Goal: Communication & Community: Answer question/provide support

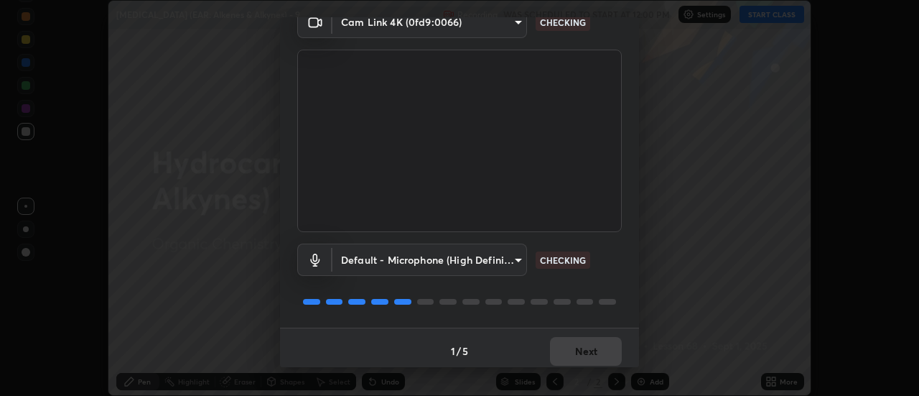
scroll to position [75, 0]
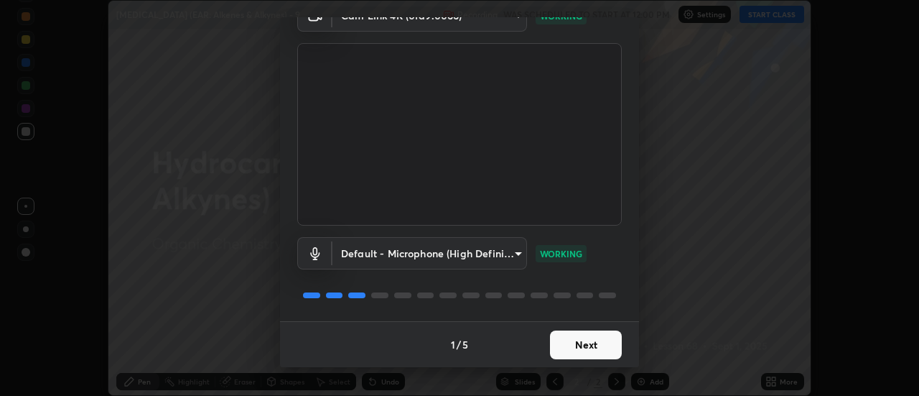
click at [581, 337] on button "Next" at bounding box center [586, 344] width 72 height 29
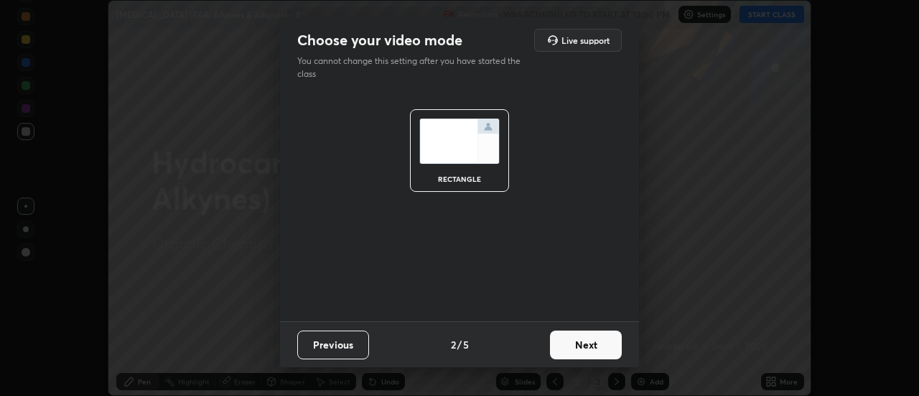
scroll to position [0, 0]
click at [587, 343] on button "Next" at bounding box center [586, 344] width 72 height 29
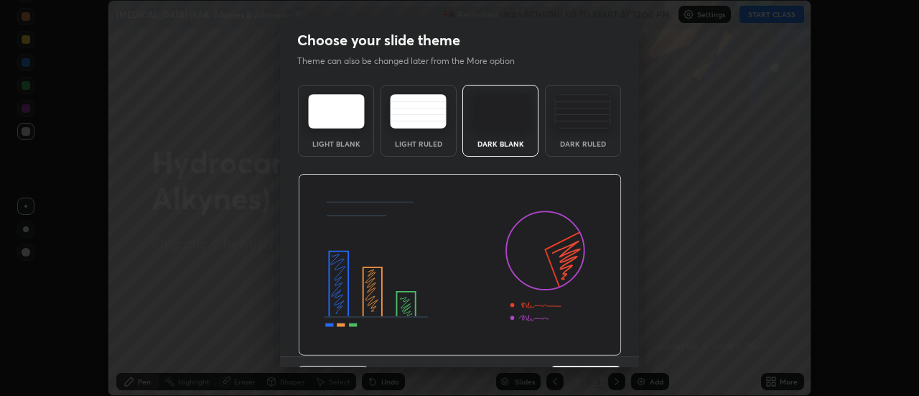
click at [516, 141] on div "Dark Blank" at bounding box center [500, 143] width 57 height 7
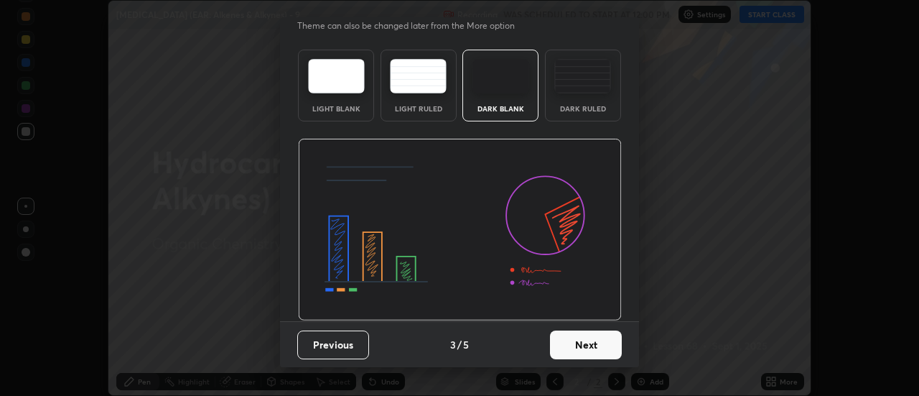
click at [572, 347] on button "Next" at bounding box center [586, 344] width 72 height 29
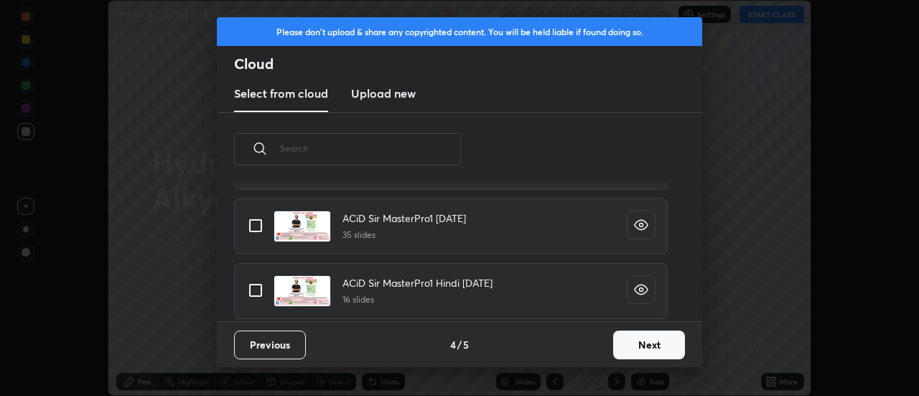
scroll to position [252, 0]
click at [258, 225] on input "grid" at bounding box center [255, 225] width 30 height 30
checkbox input "true"
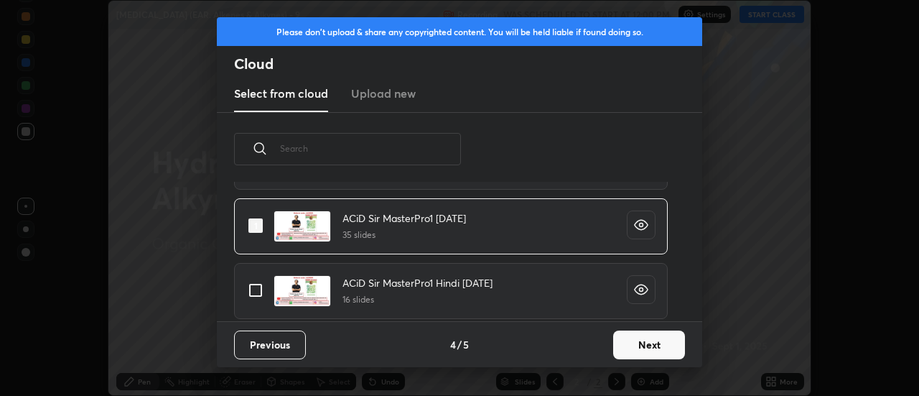
click at [630, 348] on button "Next" at bounding box center [649, 344] width 72 height 29
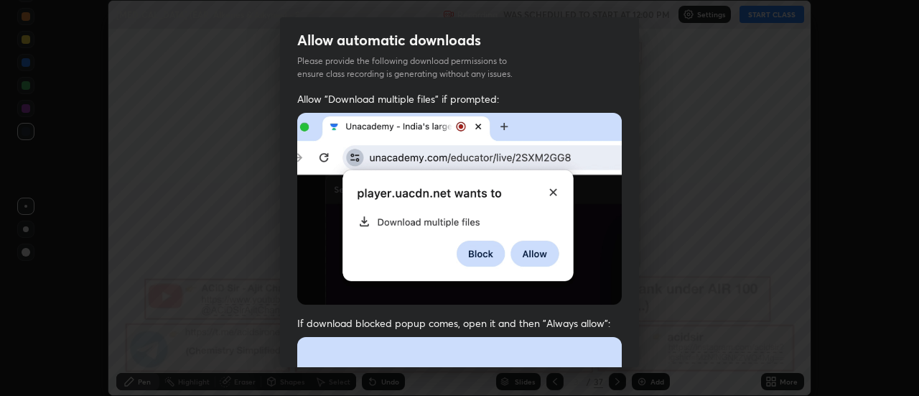
click at [552, 192] on img at bounding box center [459, 209] width 324 height 192
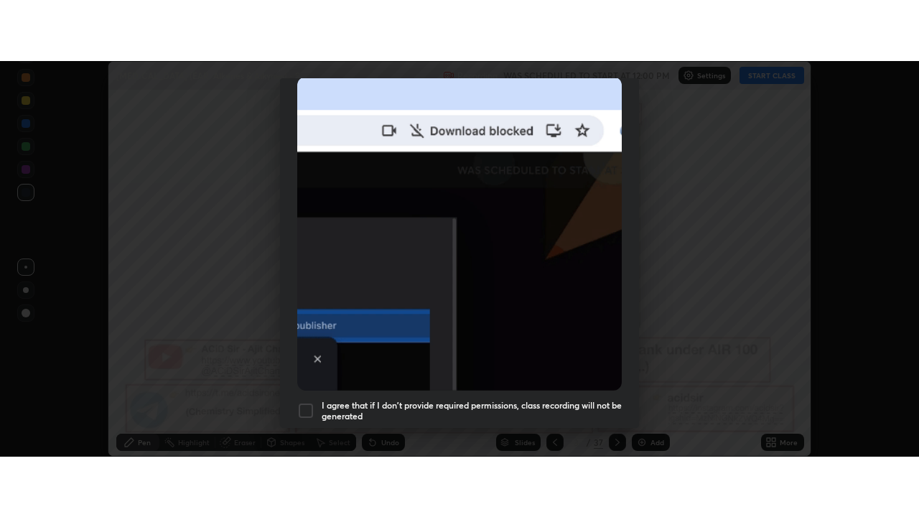
scroll to position [368, 0]
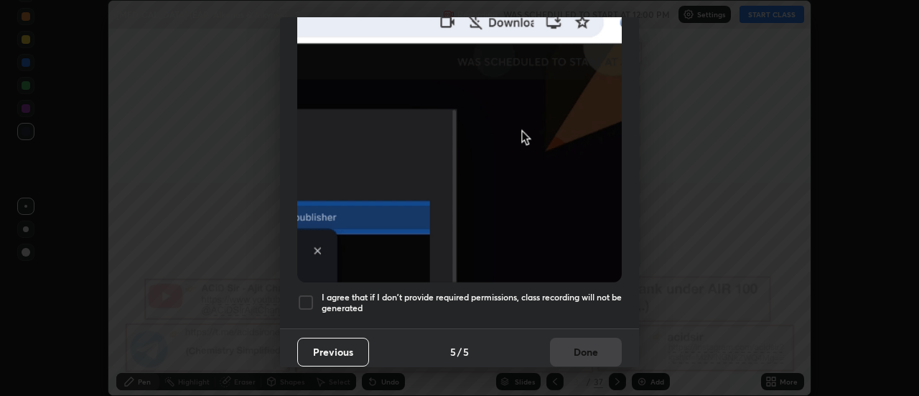
click at [311, 300] on div at bounding box center [305, 302] width 17 height 17
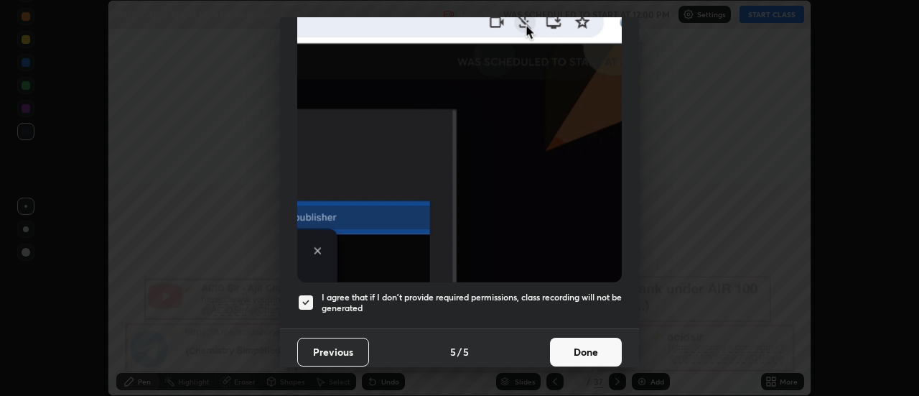
click at [568, 347] on button "Done" at bounding box center [586, 351] width 72 height 29
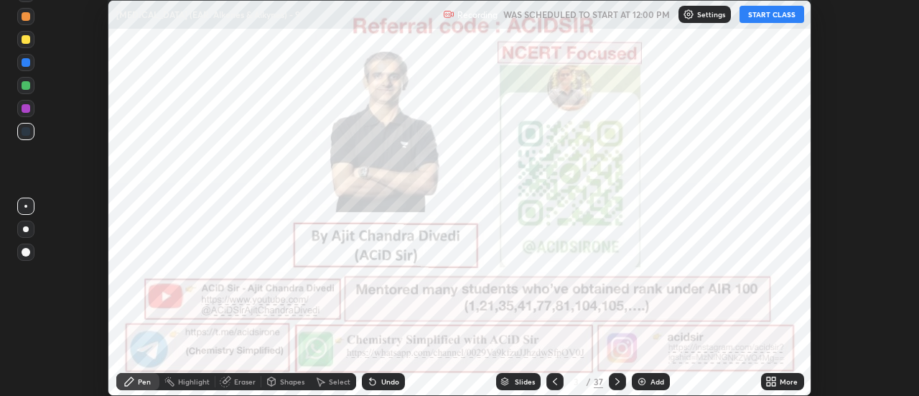
click at [775, 380] on icon at bounding box center [774, 379] width 4 height 4
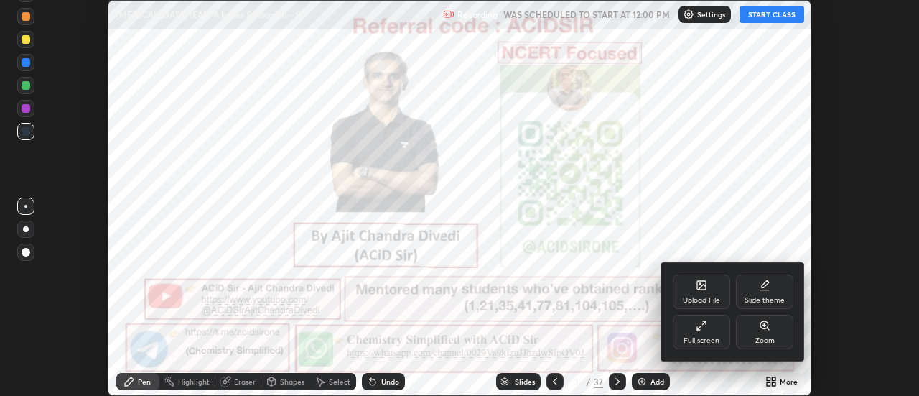
click at [706, 337] on div "Full screen" at bounding box center [701, 340] width 36 height 7
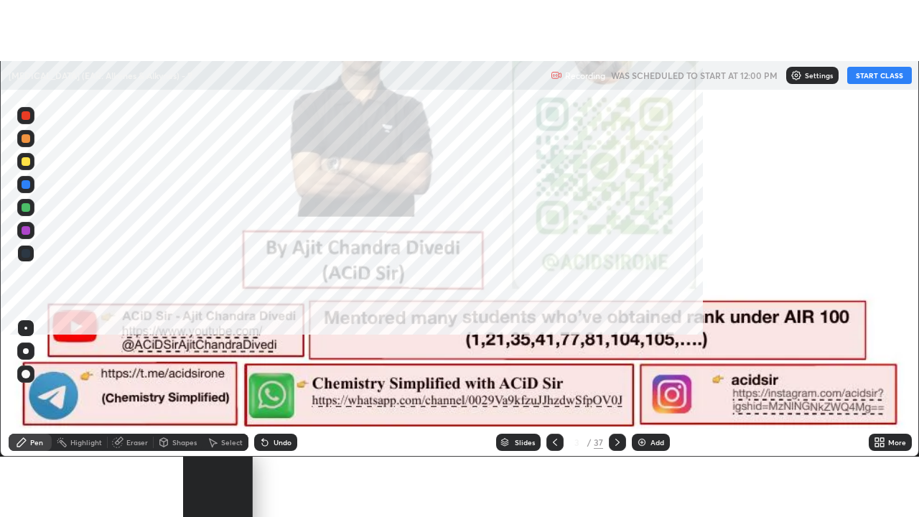
scroll to position [517, 919]
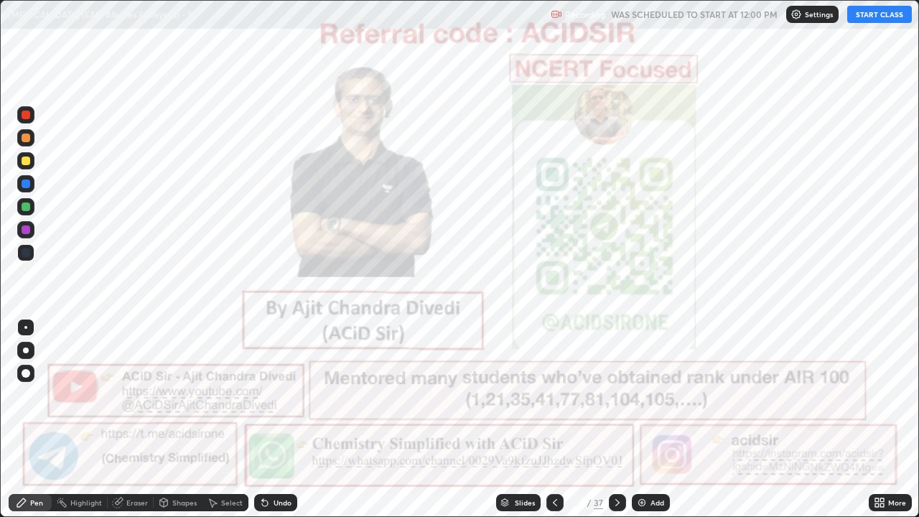
click at [871, 15] on button "START CLASS" at bounding box center [879, 14] width 65 height 17
click at [616, 395] on icon at bounding box center [617, 502] width 11 height 11
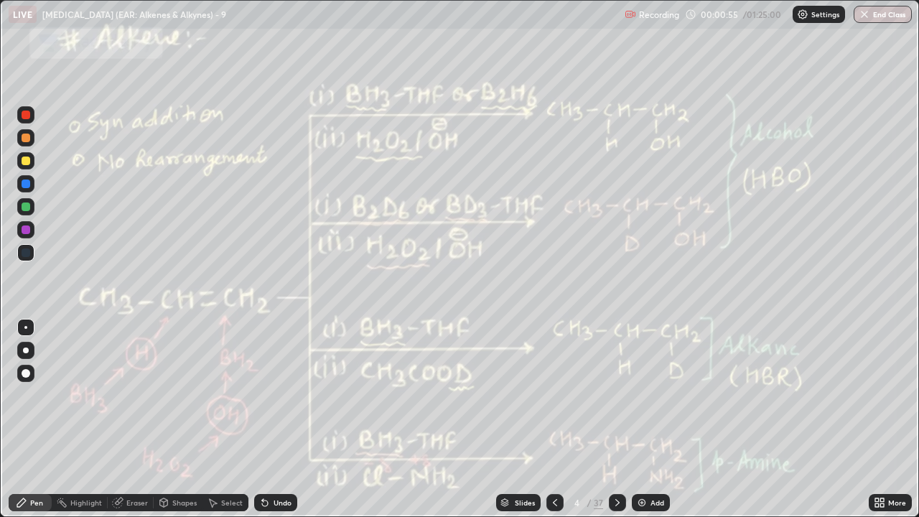
click at [28, 115] on div at bounding box center [26, 115] width 9 height 9
click at [28, 116] on div at bounding box center [26, 115] width 9 height 9
click at [19, 343] on div at bounding box center [25, 350] width 17 height 17
click at [57, 395] on circle at bounding box center [57, 500] width 1 height 1
click at [14, 395] on div "Pen" at bounding box center [30, 502] width 43 height 17
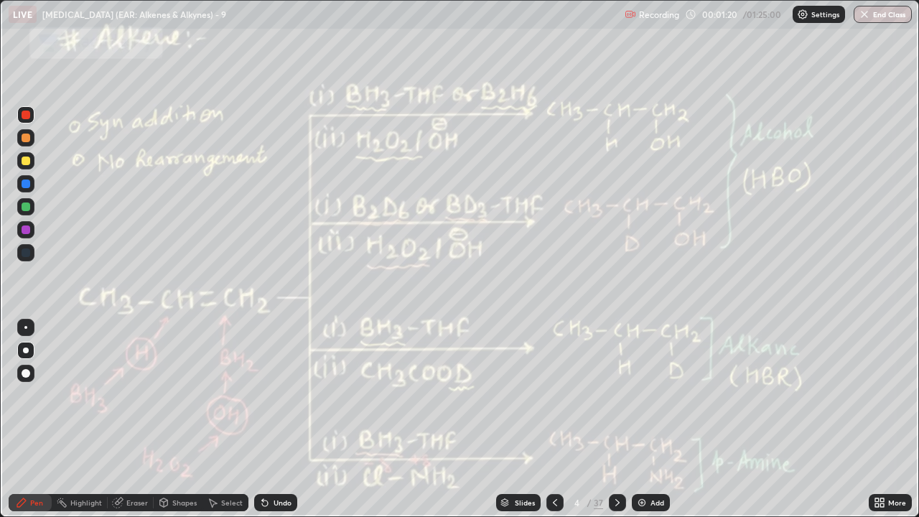
click at [17, 395] on div "Pen" at bounding box center [30, 502] width 43 height 17
click at [24, 370] on div at bounding box center [26, 373] width 9 height 9
click at [614, 395] on icon at bounding box center [617, 502] width 11 height 11
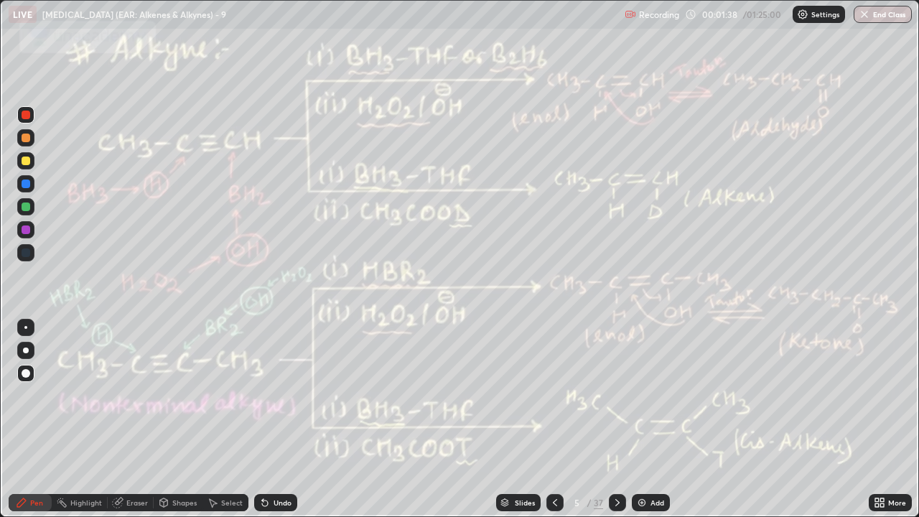
click at [37, 395] on div "Pen" at bounding box center [36, 502] width 13 height 7
click at [617, 395] on icon at bounding box center [617, 502] width 4 height 7
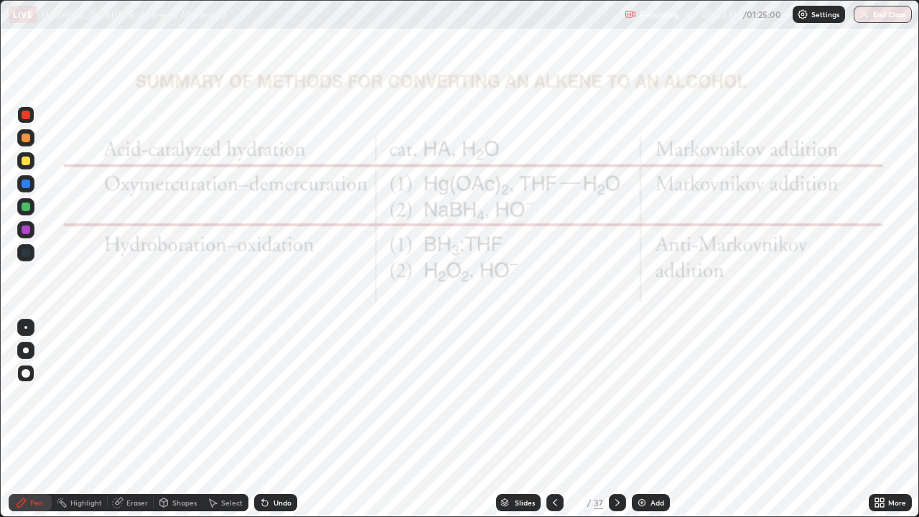
click at [24, 350] on div at bounding box center [26, 350] width 6 height 6
click at [190, 395] on div "Shapes" at bounding box center [184, 502] width 24 height 7
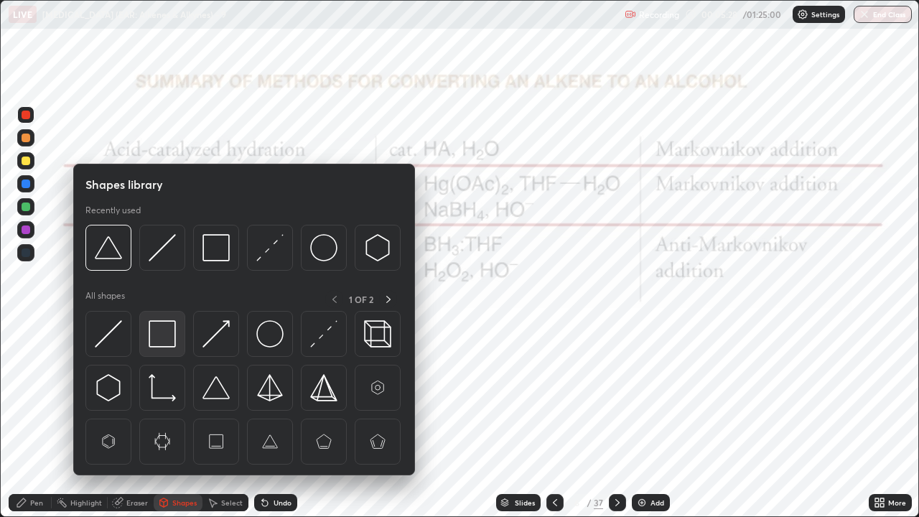
click at [162, 336] on img at bounding box center [162, 333] width 27 height 27
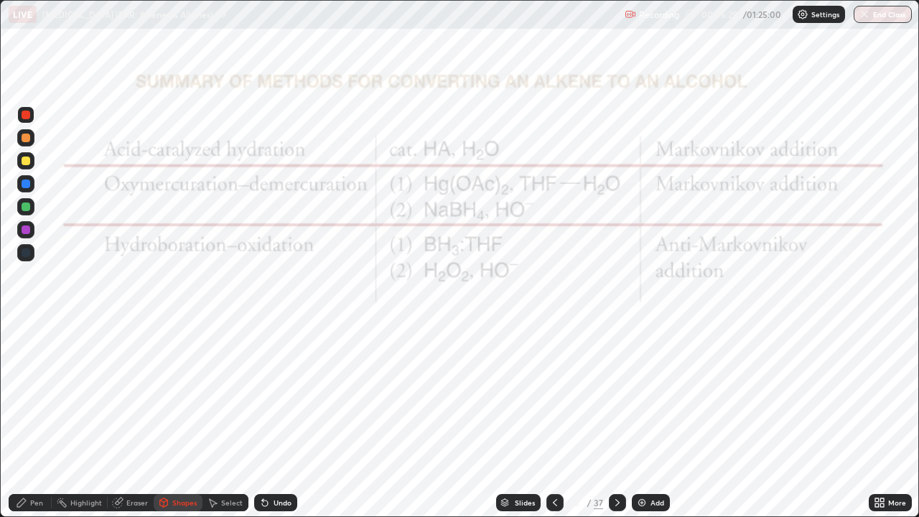
click at [27, 207] on div at bounding box center [26, 206] width 9 height 9
click at [24, 113] on div at bounding box center [26, 115] width 9 height 9
click at [32, 395] on div "Pen" at bounding box center [36, 502] width 13 height 7
click at [612, 395] on icon at bounding box center [617, 502] width 11 height 11
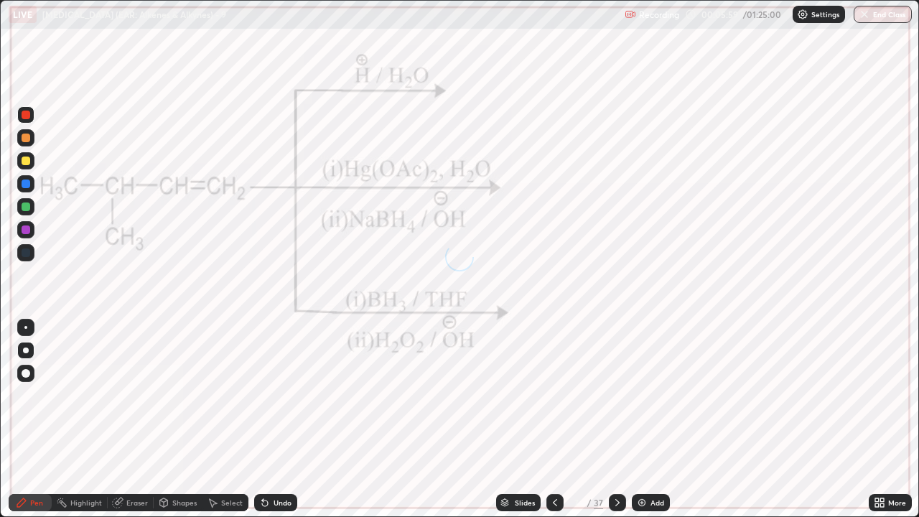
click at [612, 395] on icon at bounding box center [617, 502] width 11 height 11
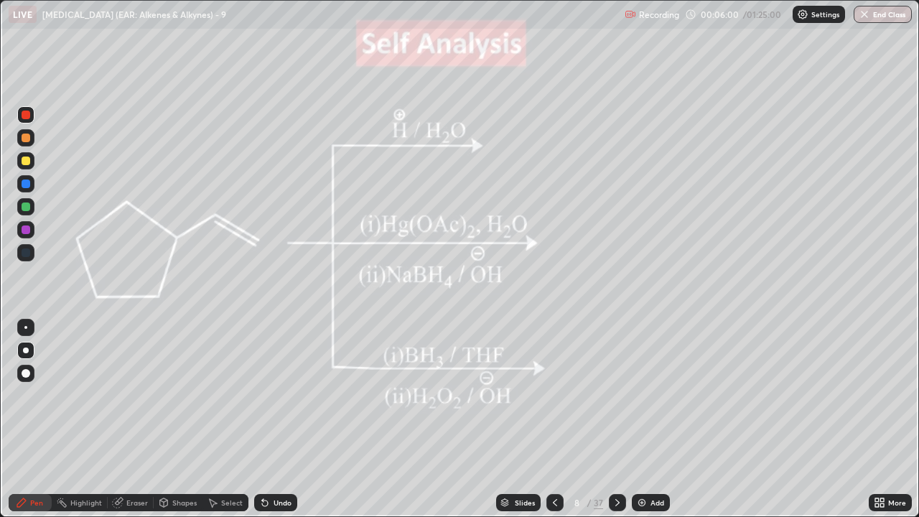
click at [553, 395] on icon at bounding box center [554, 502] width 11 height 11
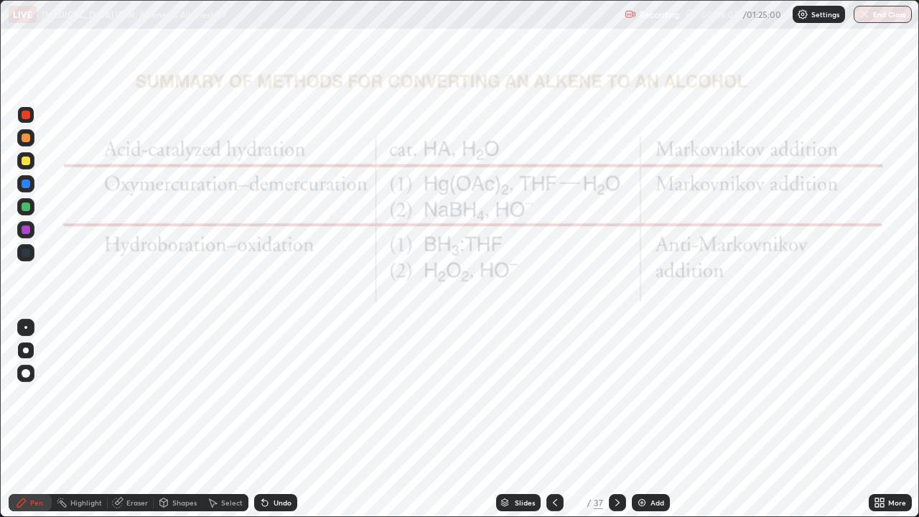
click at [616, 395] on icon at bounding box center [617, 502] width 11 height 11
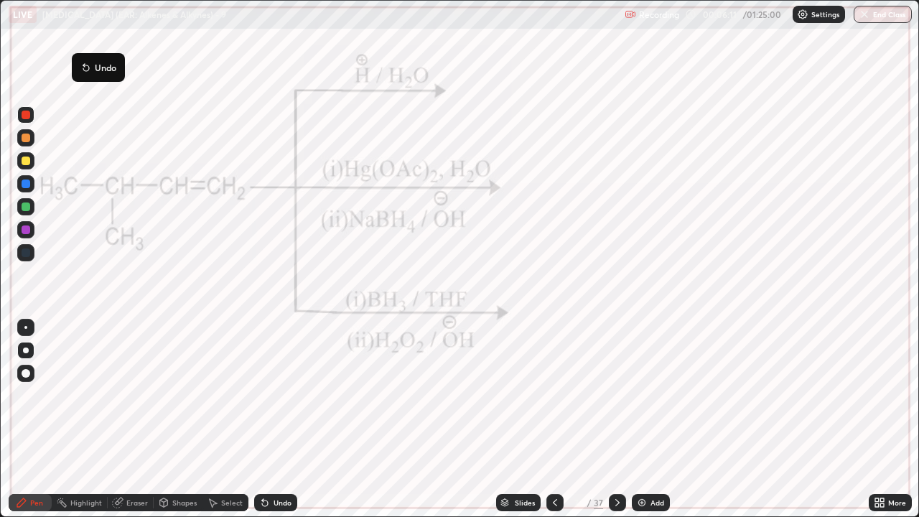
click at [81, 60] on button "Undo" at bounding box center [99, 67] width 42 height 17
click at [37, 395] on div "Pen" at bounding box center [36, 502] width 13 height 7
click at [28, 395] on div "Pen" at bounding box center [30, 502] width 43 height 17
click at [553, 395] on icon at bounding box center [554, 502] width 11 height 11
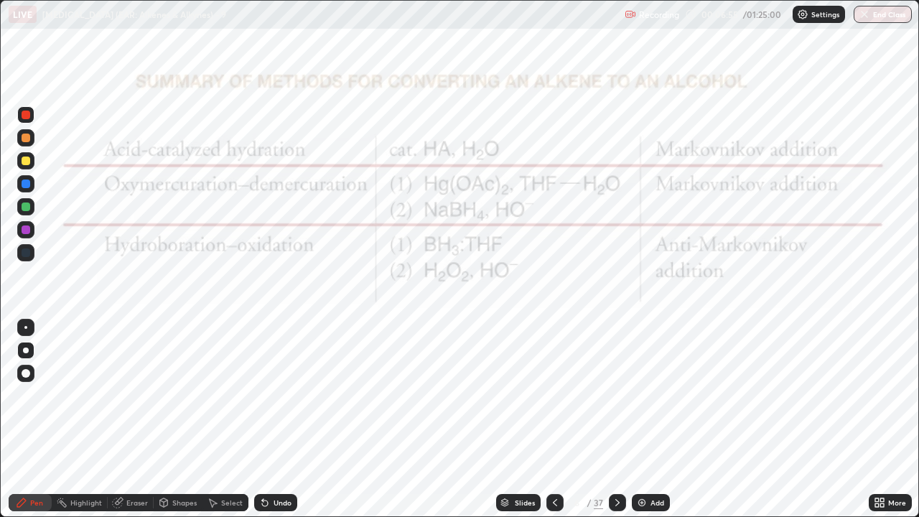
click at [609, 395] on div at bounding box center [617, 502] width 17 height 17
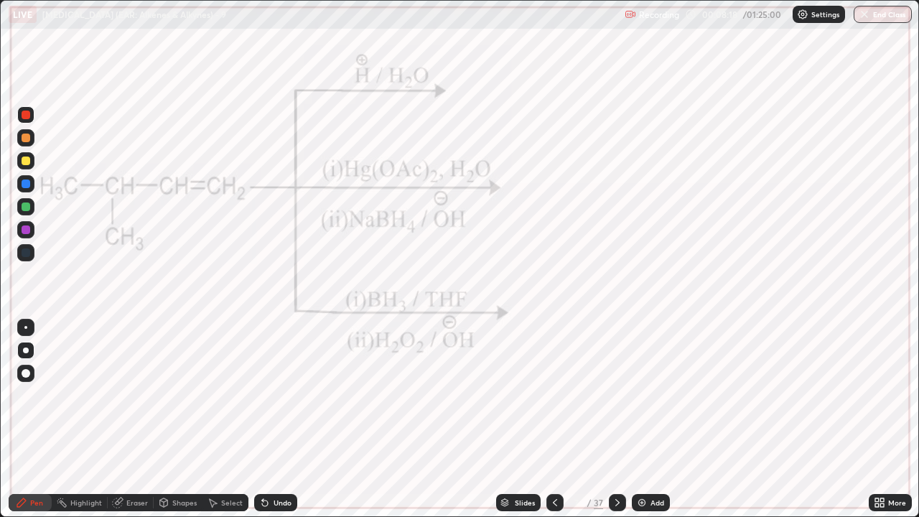
click at [31, 184] on div at bounding box center [25, 183] width 17 height 17
click at [277, 395] on div "Undo" at bounding box center [282, 502] width 18 height 7
click at [279, 395] on div "Undo" at bounding box center [282, 502] width 18 height 7
click at [280, 395] on div "Undo" at bounding box center [282, 502] width 18 height 7
click at [134, 395] on div "Eraser" at bounding box center [137, 502] width 22 height 7
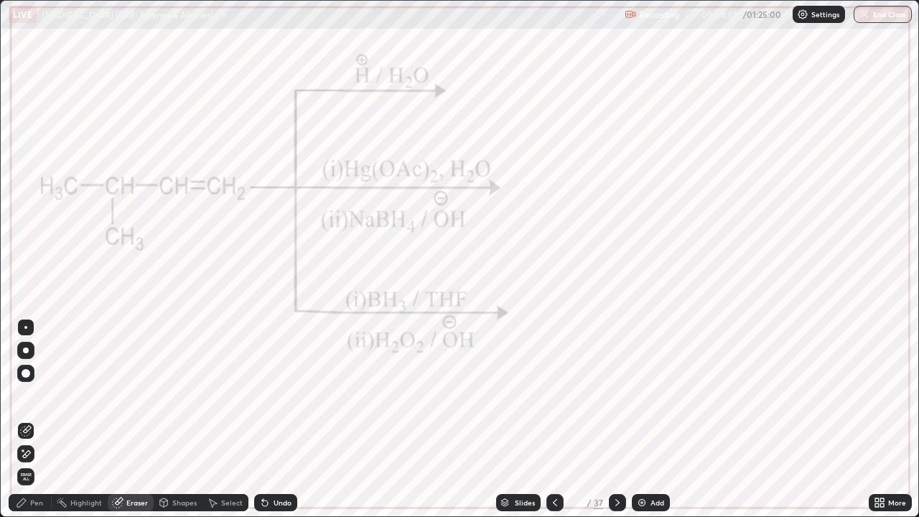
click at [29, 395] on div "Pen" at bounding box center [30, 502] width 43 height 17
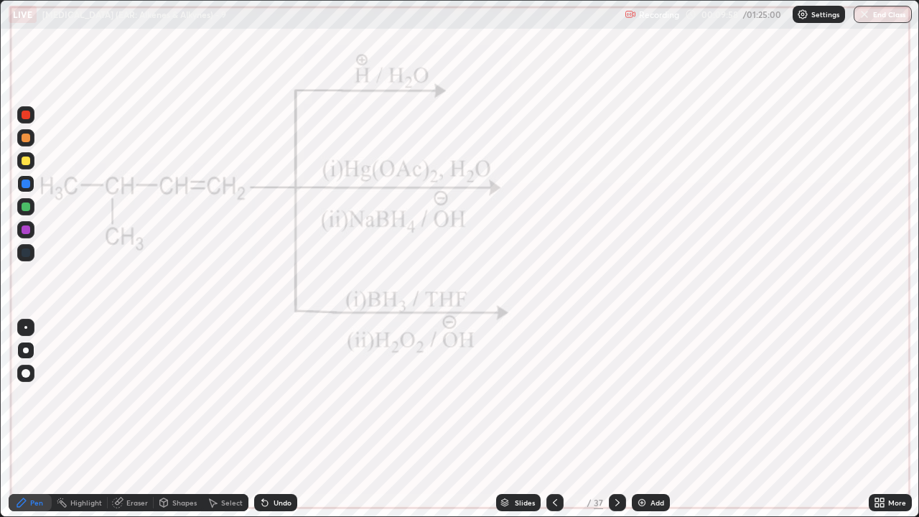
click at [27, 235] on div at bounding box center [25, 229] width 17 height 17
click at [24, 112] on div at bounding box center [26, 115] width 9 height 9
click at [71, 395] on div "Highlight" at bounding box center [86, 502] width 32 height 7
click at [23, 395] on icon at bounding box center [25, 453] width 11 height 11
click at [271, 395] on div "Undo" at bounding box center [275, 502] width 43 height 17
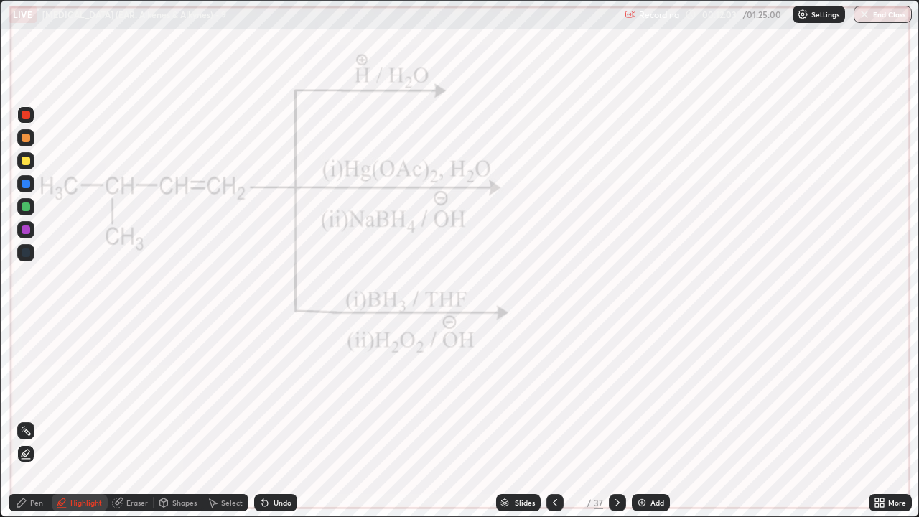
click at [281, 395] on div "Undo" at bounding box center [282, 502] width 18 height 7
click at [285, 395] on div "Undo" at bounding box center [282, 502] width 18 height 7
click at [273, 395] on div "Undo" at bounding box center [282, 502] width 18 height 7
click at [278, 395] on div "Undo" at bounding box center [282, 502] width 18 height 7
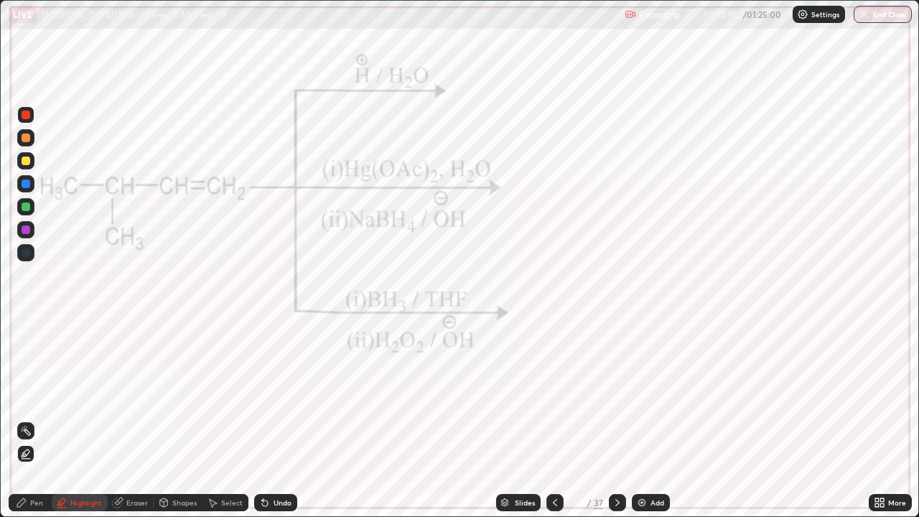
click at [278, 395] on div "Undo" at bounding box center [282, 502] width 18 height 7
click at [281, 395] on div "Undo" at bounding box center [275, 502] width 43 height 17
click at [279, 395] on div "Undo" at bounding box center [275, 502] width 43 height 17
click at [280, 395] on div "Undo" at bounding box center [282, 502] width 18 height 7
click at [15, 395] on div "Pen" at bounding box center [30, 502] width 43 height 17
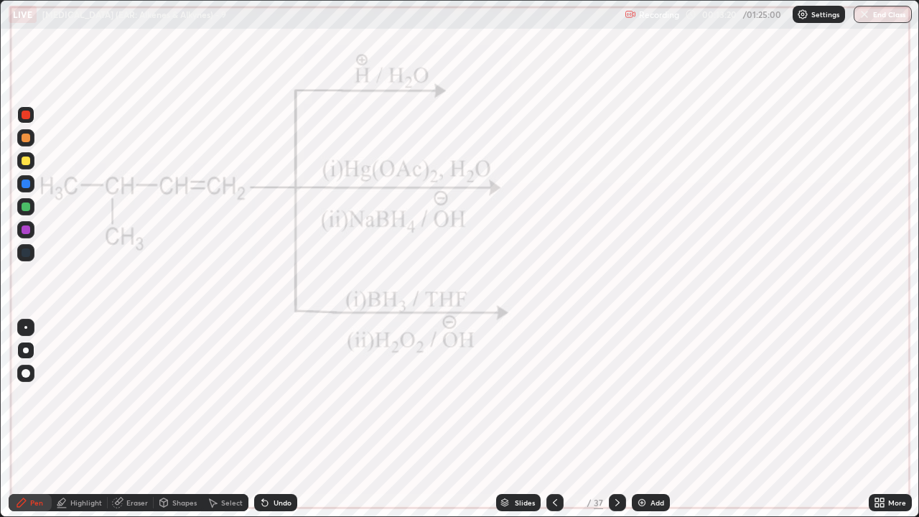
click at [622, 395] on div at bounding box center [617, 502] width 17 height 17
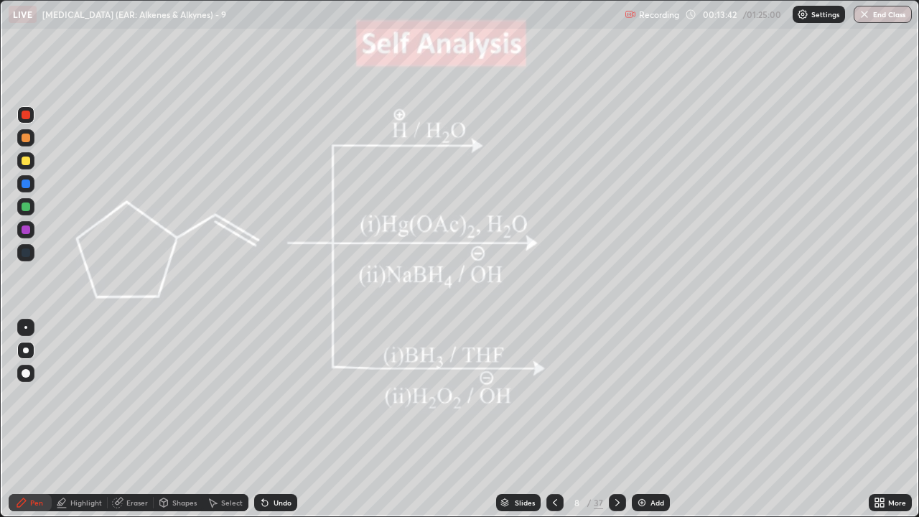
click at [26, 164] on div at bounding box center [26, 160] width 9 height 9
click at [71, 395] on div "Highlight" at bounding box center [86, 502] width 32 height 7
click at [37, 395] on div "Pen" at bounding box center [36, 502] width 13 height 7
click at [22, 136] on div at bounding box center [26, 138] width 9 height 9
click at [33, 395] on div "Pen" at bounding box center [36, 502] width 13 height 7
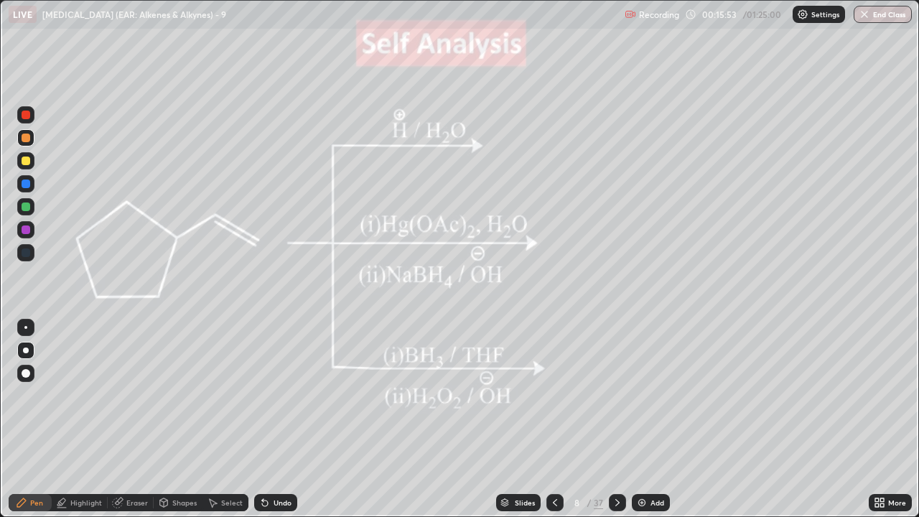
click at [128, 395] on div "Eraser" at bounding box center [137, 502] width 22 height 7
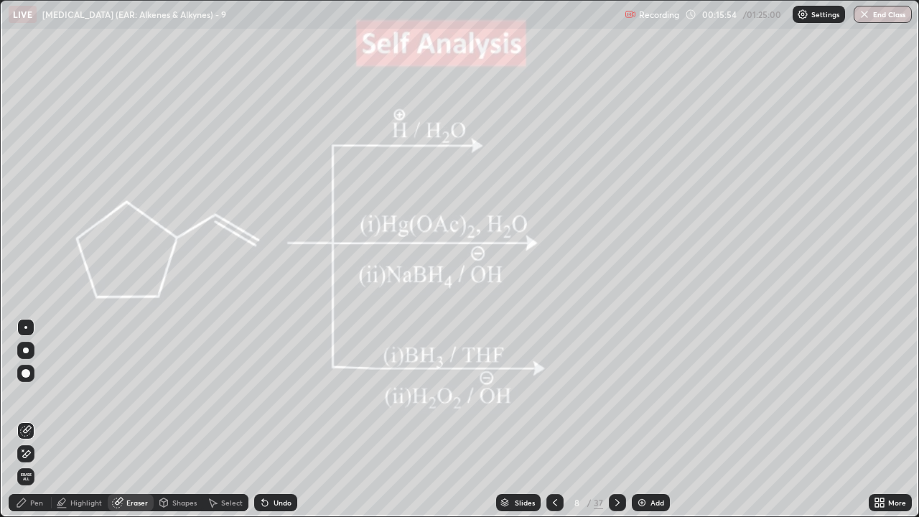
click at [32, 395] on div "Pen" at bounding box center [36, 502] width 13 height 7
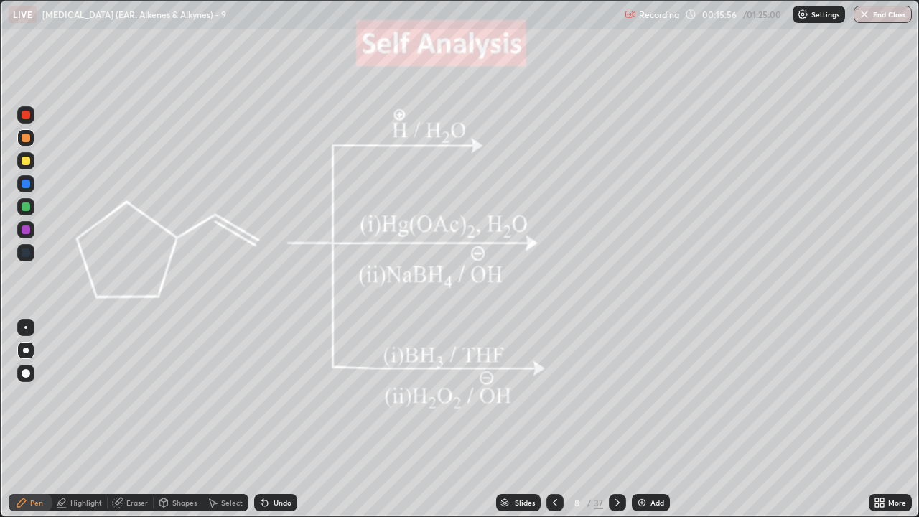
click at [281, 395] on div "Undo" at bounding box center [282, 502] width 18 height 7
click at [128, 395] on div "Eraser" at bounding box center [137, 502] width 22 height 7
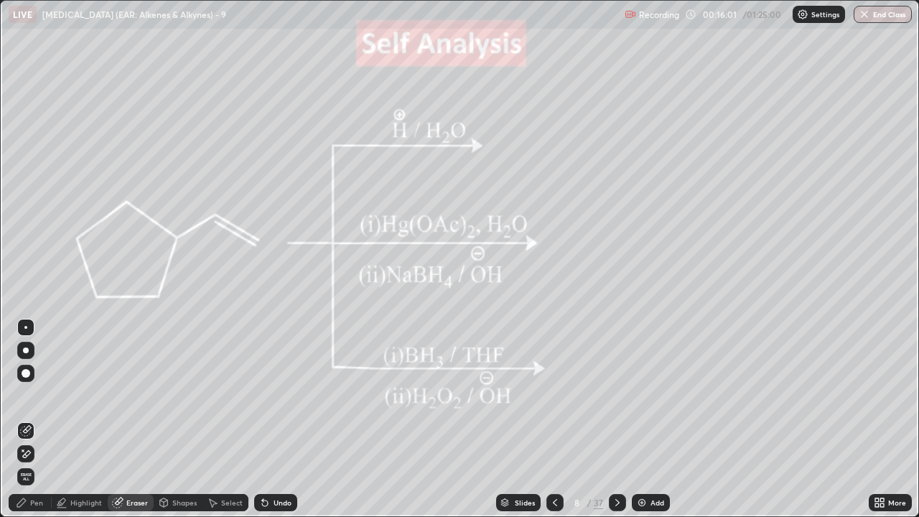
click at [22, 395] on icon at bounding box center [21, 502] width 9 height 9
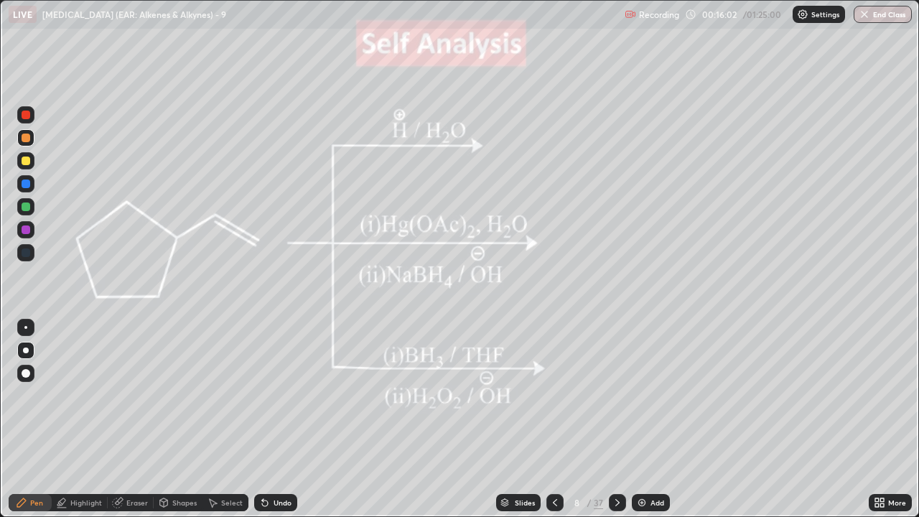
click at [22, 208] on div at bounding box center [26, 206] width 9 height 9
click at [271, 395] on div "Undo" at bounding box center [275, 502] width 43 height 17
click at [278, 395] on div "Undo" at bounding box center [275, 502] width 43 height 17
click at [282, 395] on div "Undo" at bounding box center [275, 502] width 43 height 17
click at [286, 395] on div "Undo" at bounding box center [275, 502] width 43 height 17
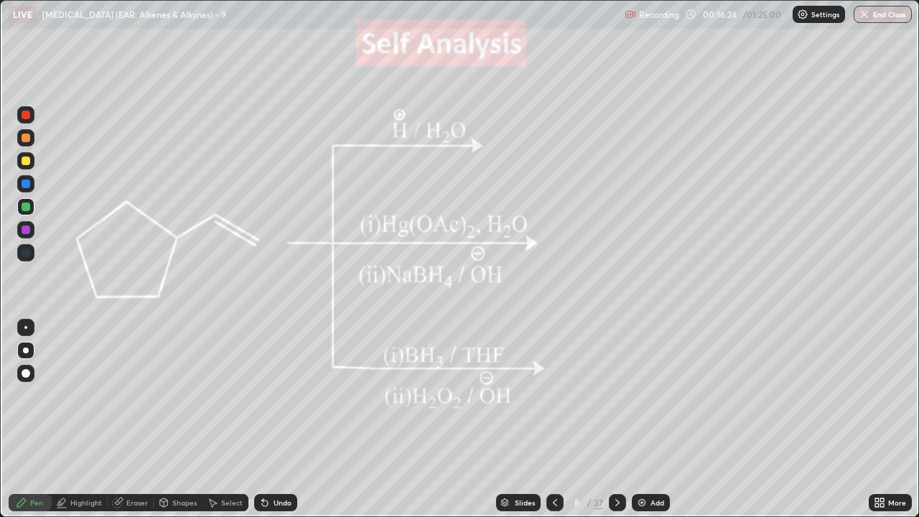
click at [291, 395] on div "Undo" at bounding box center [275, 502] width 43 height 17
click at [292, 395] on div "Undo" at bounding box center [275, 502] width 43 height 17
click at [289, 395] on div "Undo" at bounding box center [275, 502] width 43 height 17
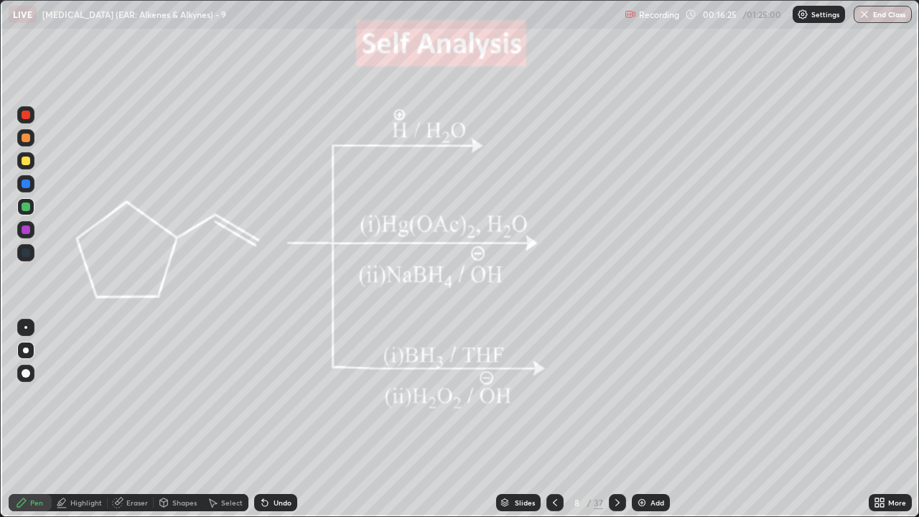
click at [289, 395] on div "Undo" at bounding box center [275, 502] width 43 height 17
click at [26, 230] on div at bounding box center [26, 229] width 9 height 9
click at [26, 233] on div at bounding box center [26, 229] width 9 height 9
click at [26, 164] on div at bounding box center [26, 160] width 9 height 9
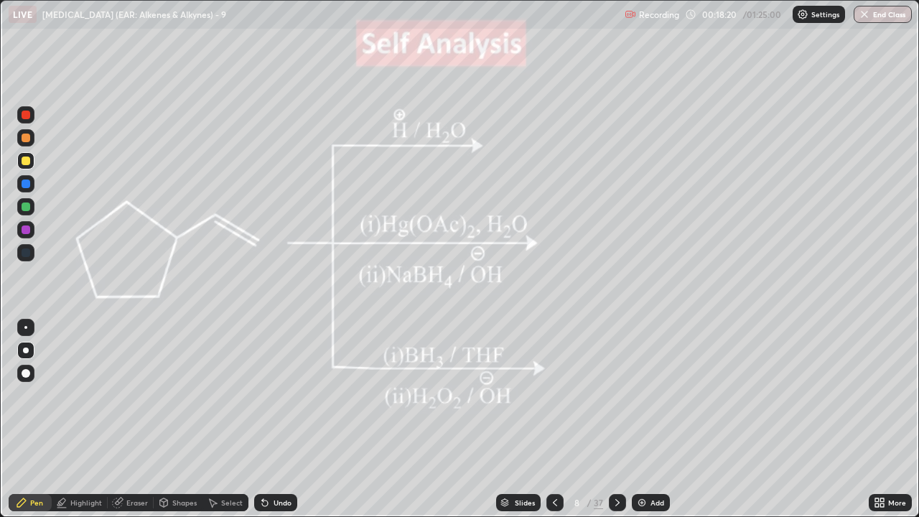
click at [268, 395] on icon at bounding box center [264, 502] width 11 height 11
click at [271, 395] on div "Undo" at bounding box center [275, 502] width 43 height 17
click at [270, 395] on div "Undo" at bounding box center [275, 502] width 43 height 17
click at [269, 395] on div "Undo" at bounding box center [275, 502] width 43 height 17
click at [268, 395] on div "Undo" at bounding box center [275, 502] width 43 height 17
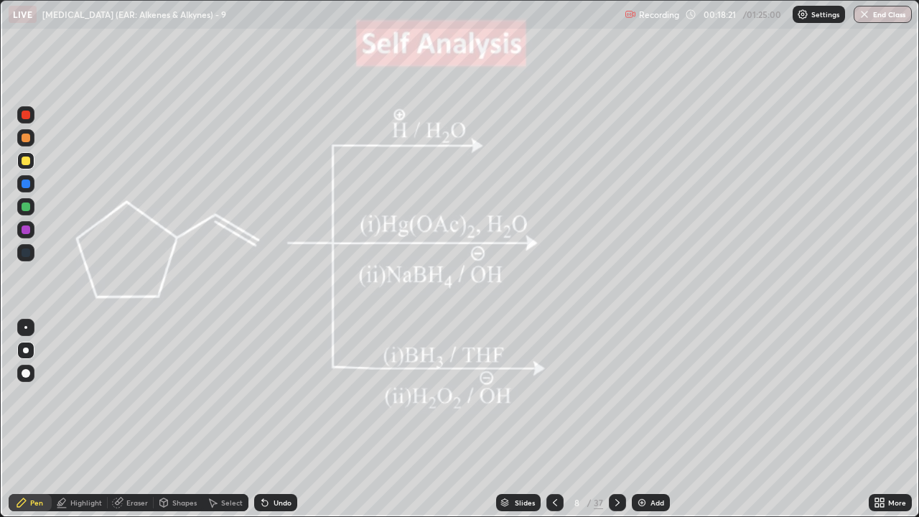
click at [268, 395] on icon at bounding box center [264, 502] width 11 height 11
click at [267, 395] on icon at bounding box center [264, 502] width 11 height 11
click at [263, 395] on icon at bounding box center [265, 503] width 6 height 6
click at [266, 395] on icon at bounding box center [264, 502] width 11 height 11
click at [24, 109] on div at bounding box center [25, 114] width 17 height 17
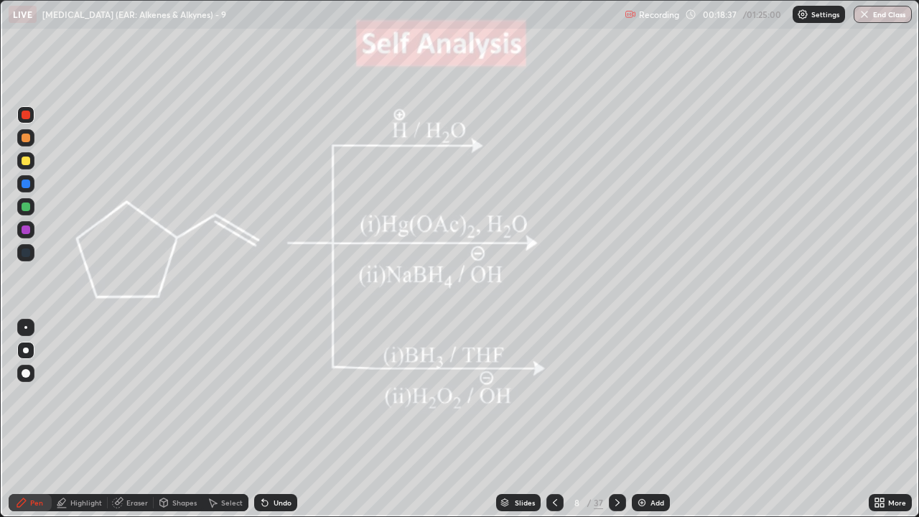
click at [19, 118] on div at bounding box center [25, 114] width 17 height 17
click at [616, 395] on icon at bounding box center [617, 502] width 11 height 11
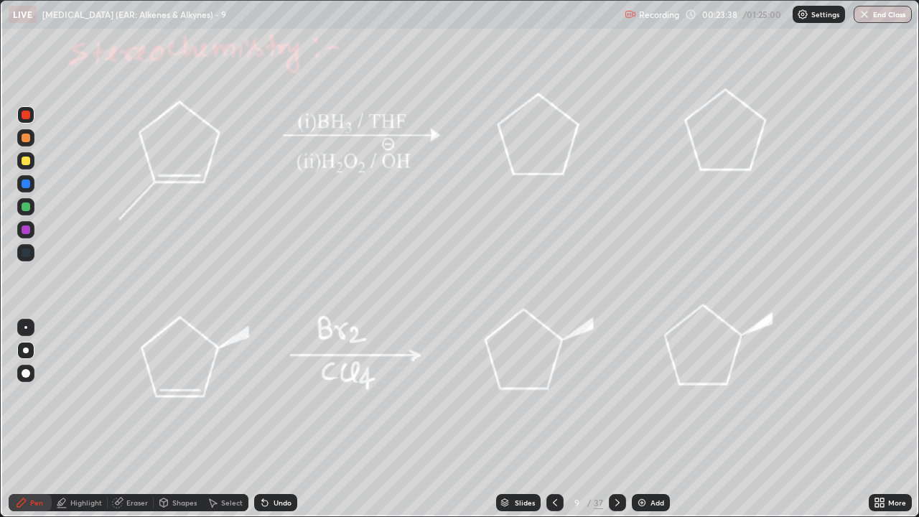
click at [23, 163] on div at bounding box center [26, 160] width 9 height 9
click at [27, 160] on div at bounding box center [26, 160] width 9 height 9
click at [285, 395] on div "Undo" at bounding box center [275, 502] width 43 height 17
click at [268, 395] on div "Undo" at bounding box center [275, 502] width 43 height 17
click at [279, 395] on div "Undo" at bounding box center [282, 502] width 18 height 7
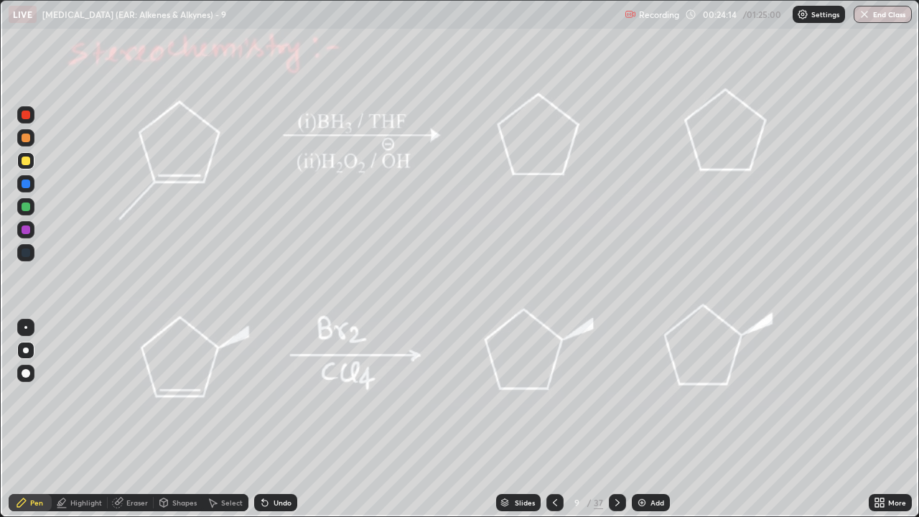
click at [83, 395] on div "Highlight" at bounding box center [86, 502] width 32 height 7
click at [22, 395] on icon at bounding box center [21, 502] width 9 height 9
click at [26, 207] on div at bounding box center [26, 206] width 9 height 9
click at [26, 210] on div at bounding box center [26, 206] width 9 height 9
click at [132, 395] on div "Eraser" at bounding box center [137, 502] width 22 height 7
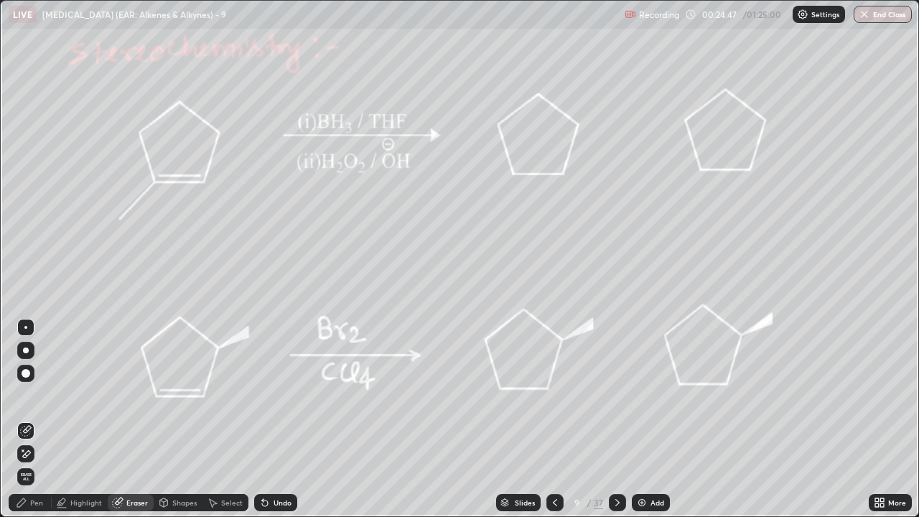
click at [22, 395] on icon at bounding box center [21, 502] width 9 height 9
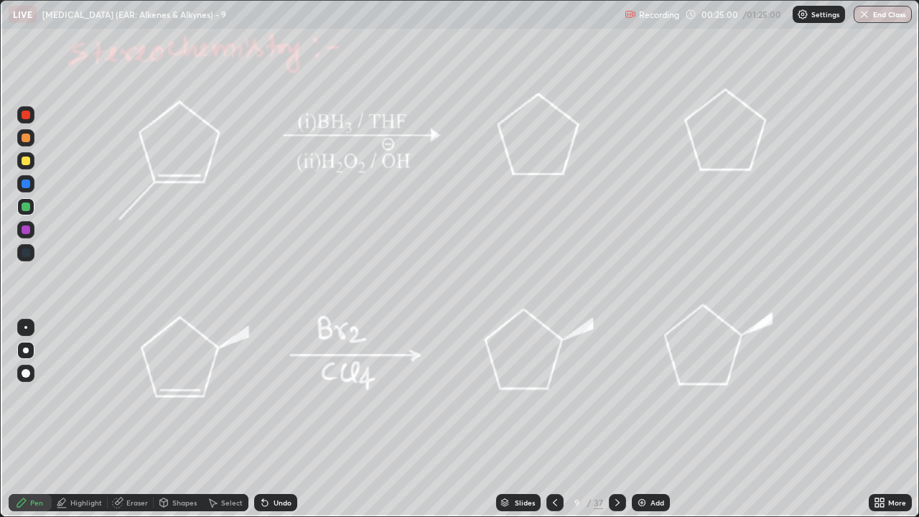
click at [26, 162] on div at bounding box center [26, 160] width 9 height 9
click at [87, 395] on div "Highlight" at bounding box center [80, 502] width 56 height 17
click at [27, 395] on icon at bounding box center [25, 430] width 11 height 11
click at [23, 395] on icon at bounding box center [21, 502] width 11 height 11
click at [280, 395] on div "Undo" at bounding box center [275, 502] width 43 height 17
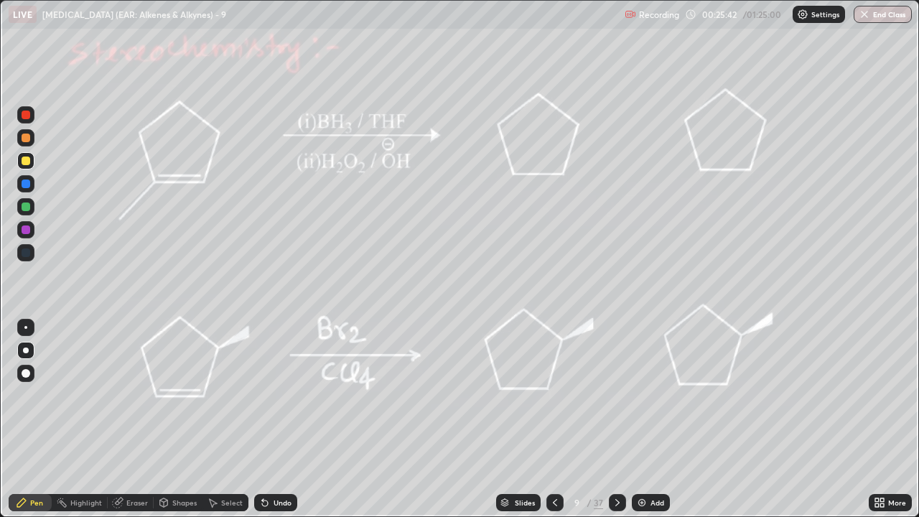
click at [281, 395] on div "Undo" at bounding box center [275, 502] width 43 height 17
click at [282, 395] on div "Undo" at bounding box center [275, 502] width 43 height 17
click at [281, 395] on div "Undo" at bounding box center [275, 502] width 43 height 17
click at [287, 395] on div "Undo" at bounding box center [282, 502] width 18 height 7
click at [284, 395] on div "Undo" at bounding box center [275, 502] width 43 height 17
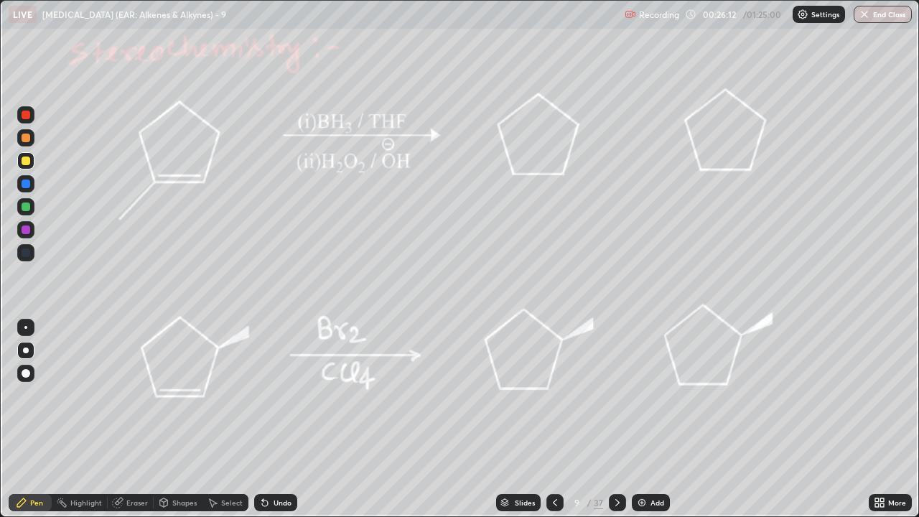
click at [284, 395] on div "Undo" at bounding box center [275, 502] width 43 height 17
click at [286, 395] on div "Undo" at bounding box center [275, 502] width 43 height 17
click at [289, 395] on div "Undo" at bounding box center [275, 502] width 43 height 17
click at [292, 395] on div "Undo" at bounding box center [275, 502] width 43 height 17
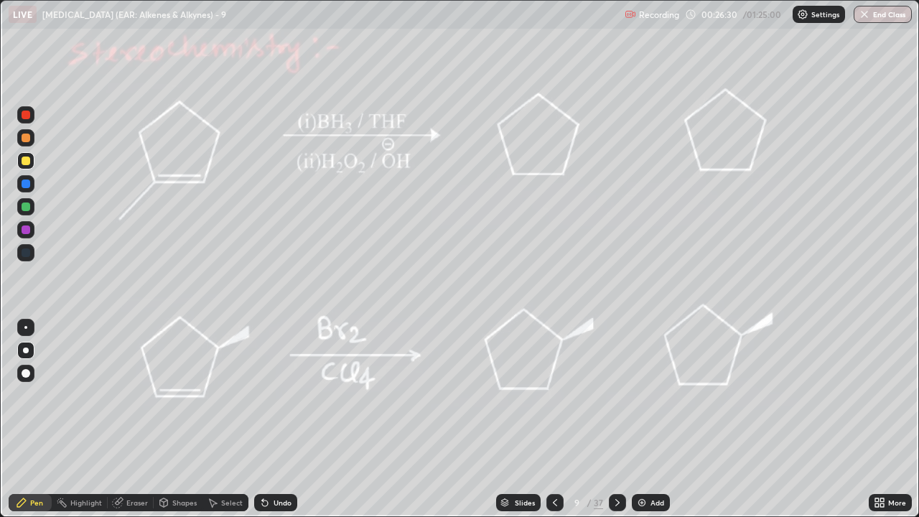
click at [25, 118] on div at bounding box center [26, 115] width 9 height 9
click at [26, 210] on div at bounding box center [26, 206] width 9 height 9
click at [23, 137] on div at bounding box center [26, 138] width 9 height 9
click at [22, 139] on div at bounding box center [26, 138] width 9 height 9
click at [24, 138] on div at bounding box center [26, 138] width 9 height 9
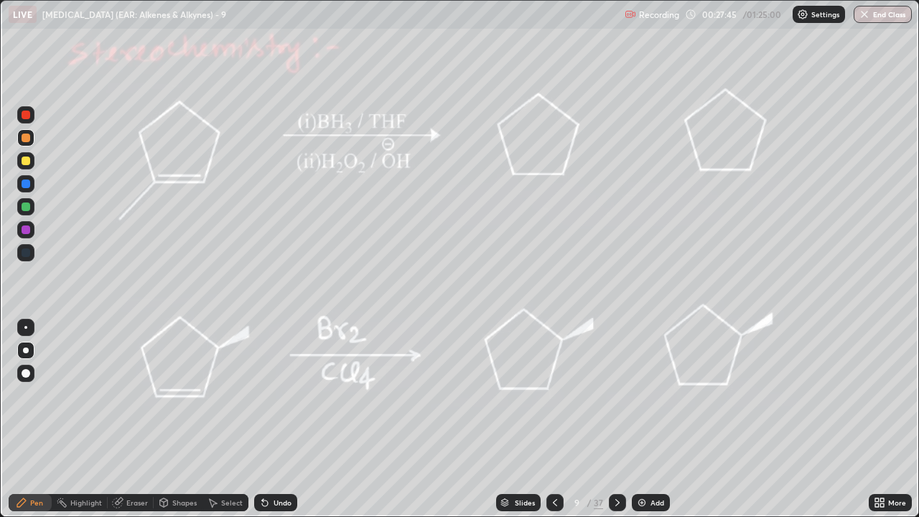
click at [19, 139] on div at bounding box center [25, 137] width 17 height 17
click at [18, 137] on div at bounding box center [25, 137] width 17 height 17
click at [18, 140] on div at bounding box center [25, 137] width 17 height 17
click at [18, 141] on div at bounding box center [25, 137] width 17 height 17
click at [19, 141] on div at bounding box center [25, 137] width 17 height 17
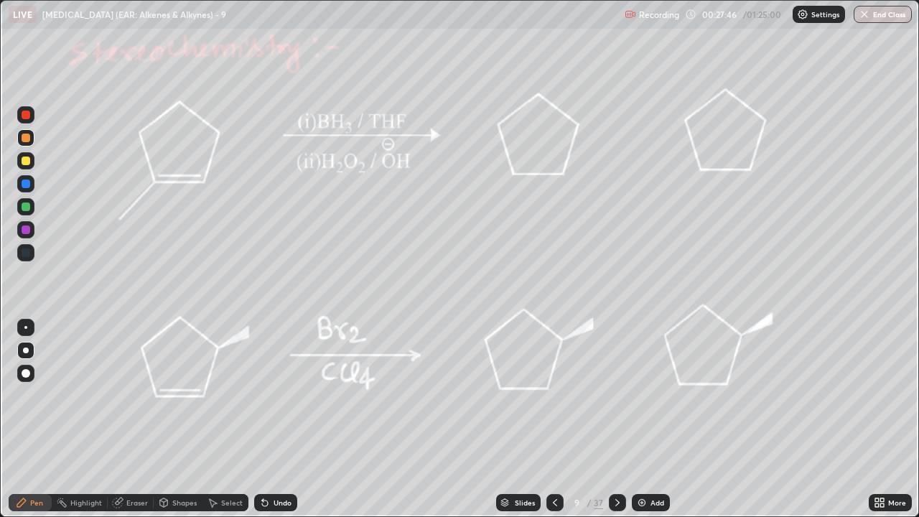
click at [17, 141] on div at bounding box center [25, 137] width 17 height 17
click at [19, 141] on div at bounding box center [25, 137] width 17 height 17
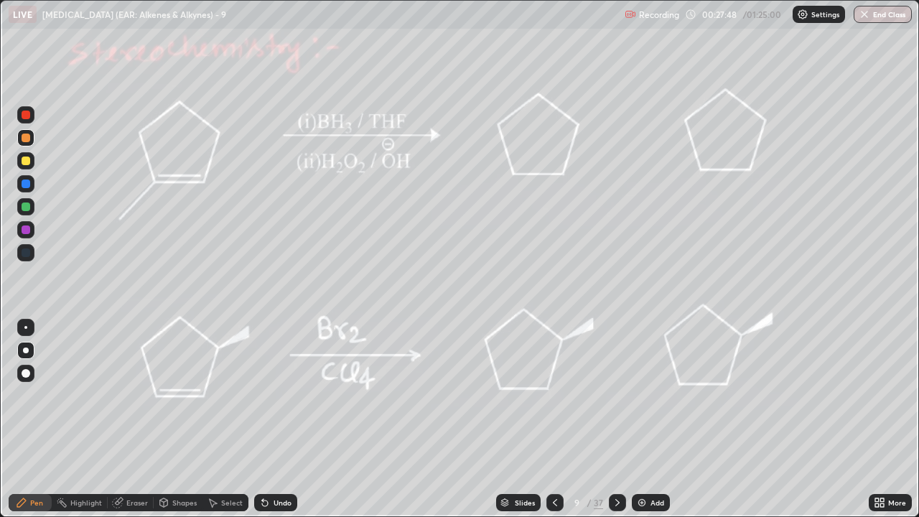
click at [19, 141] on div at bounding box center [25, 137] width 17 height 17
click at [24, 138] on div at bounding box center [26, 138] width 9 height 9
click at [24, 139] on div at bounding box center [26, 138] width 9 height 9
click at [25, 139] on div at bounding box center [26, 138] width 9 height 9
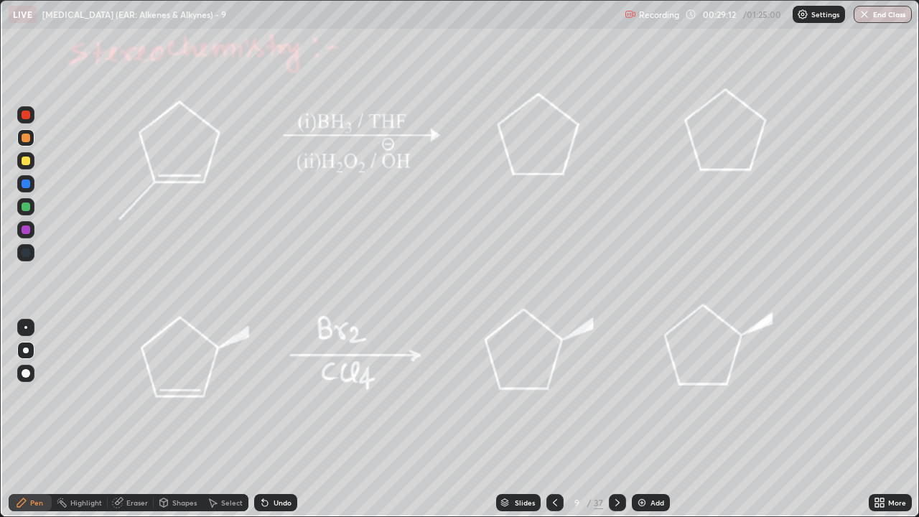
click at [25, 116] on div at bounding box center [26, 115] width 9 height 9
click at [24, 163] on div at bounding box center [26, 160] width 9 height 9
click at [24, 206] on div at bounding box center [26, 206] width 9 height 9
click at [77, 395] on div "Highlight" at bounding box center [80, 502] width 56 height 17
click at [23, 395] on div "Pen" at bounding box center [30, 502] width 43 height 17
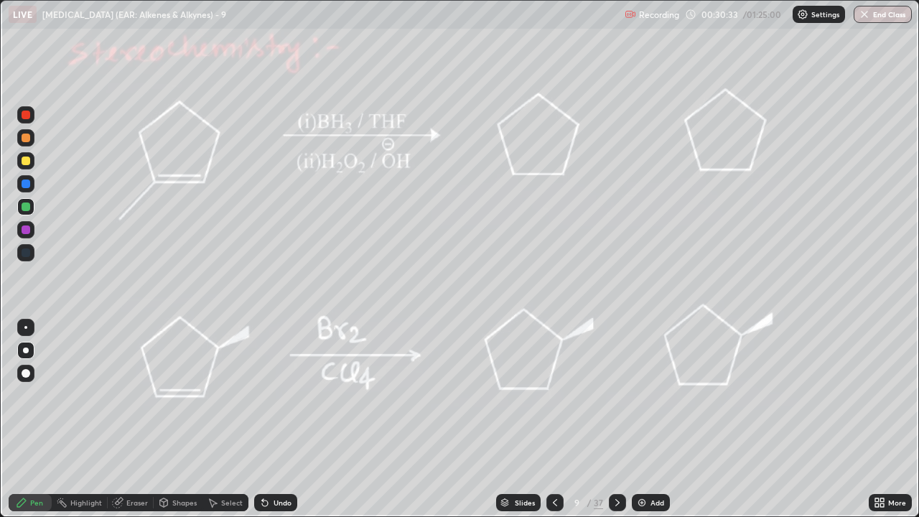
click at [26, 116] on div at bounding box center [26, 115] width 9 height 9
click at [82, 395] on div "Highlight" at bounding box center [86, 502] width 32 height 7
click at [33, 395] on div "Pen" at bounding box center [36, 502] width 13 height 7
click at [80, 395] on div "Highlight" at bounding box center [86, 502] width 32 height 7
click at [24, 395] on icon at bounding box center [21, 502] width 9 height 9
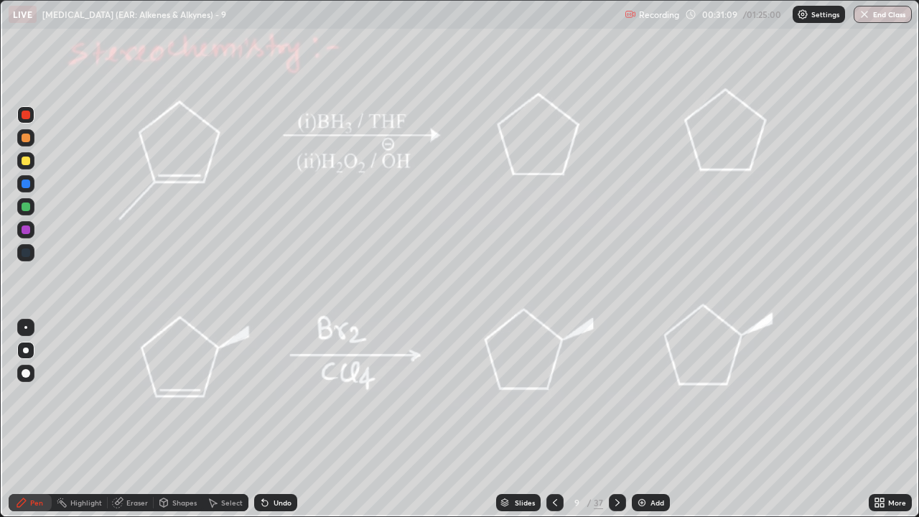
click at [20, 208] on div at bounding box center [25, 206] width 17 height 17
click at [84, 395] on div "Highlight" at bounding box center [86, 502] width 32 height 7
click at [25, 210] on div at bounding box center [26, 206] width 9 height 9
click at [29, 395] on div "Pen" at bounding box center [30, 502] width 43 height 17
click at [614, 395] on icon at bounding box center [617, 502] width 11 height 11
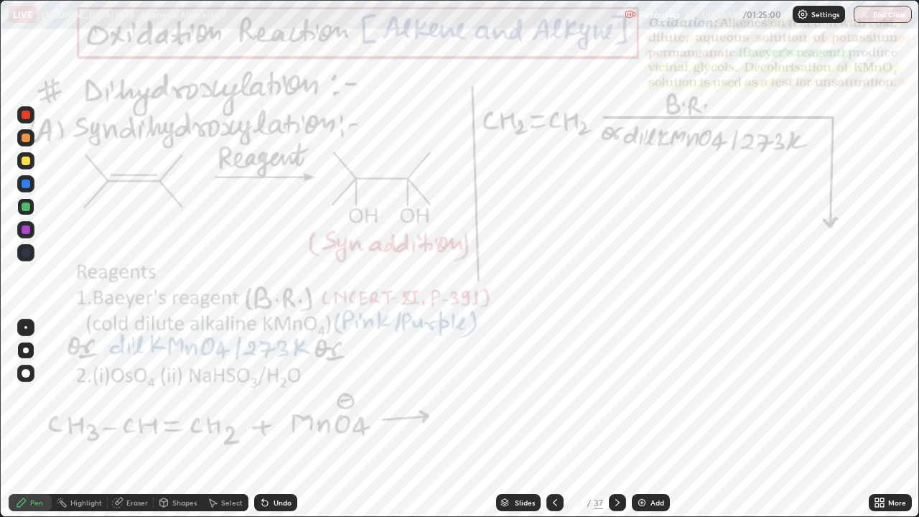
click at [63, 395] on rect at bounding box center [63, 503] width 7 height 7
click at [615, 395] on icon at bounding box center [617, 502] width 11 height 11
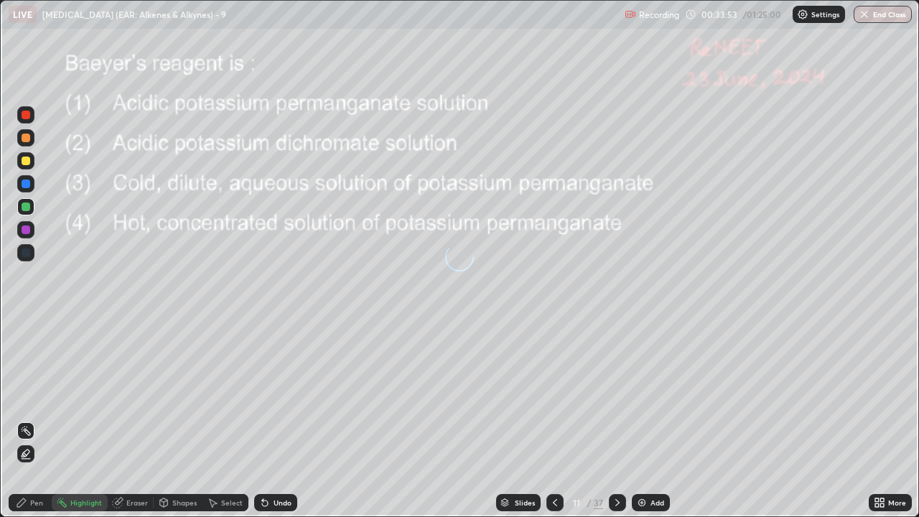
click at [616, 395] on icon at bounding box center [617, 502] width 11 height 11
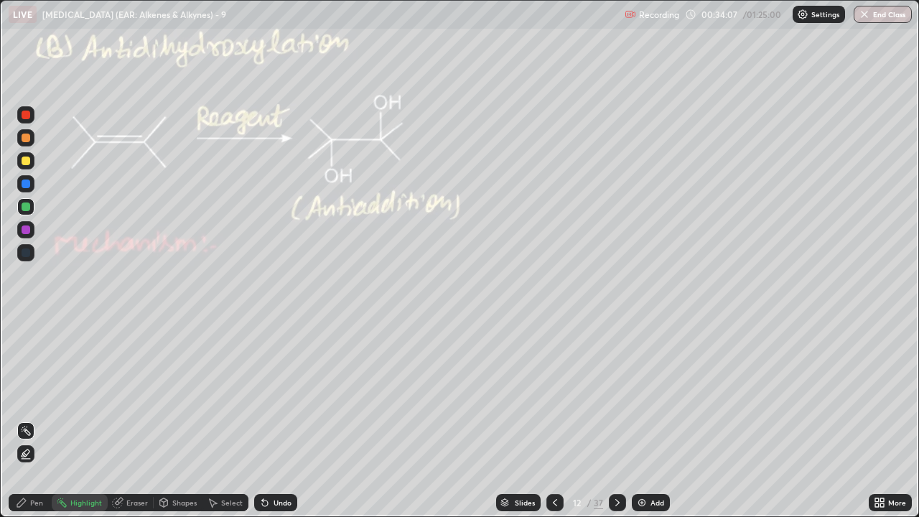
click at [556, 395] on icon at bounding box center [554, 502] width 11 height 11
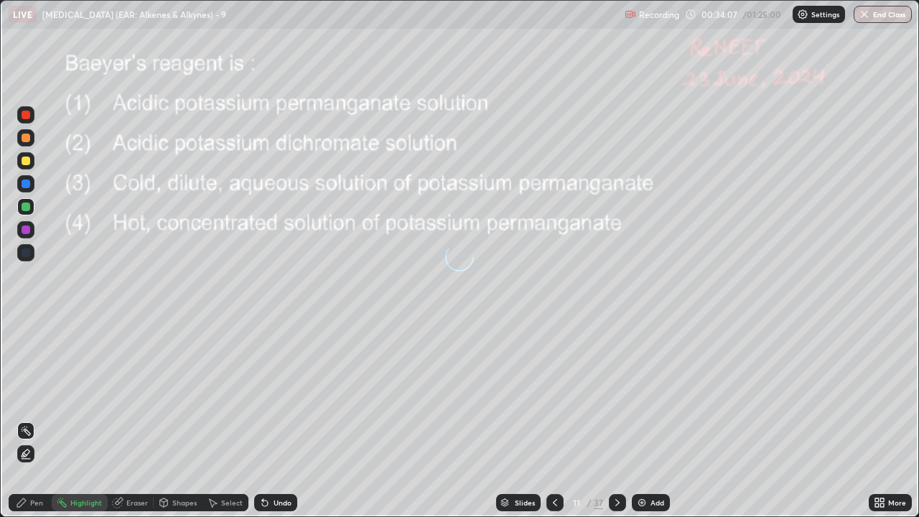
click at [553, 395] on icon at bounding box center [554, 502] width 11 height 11
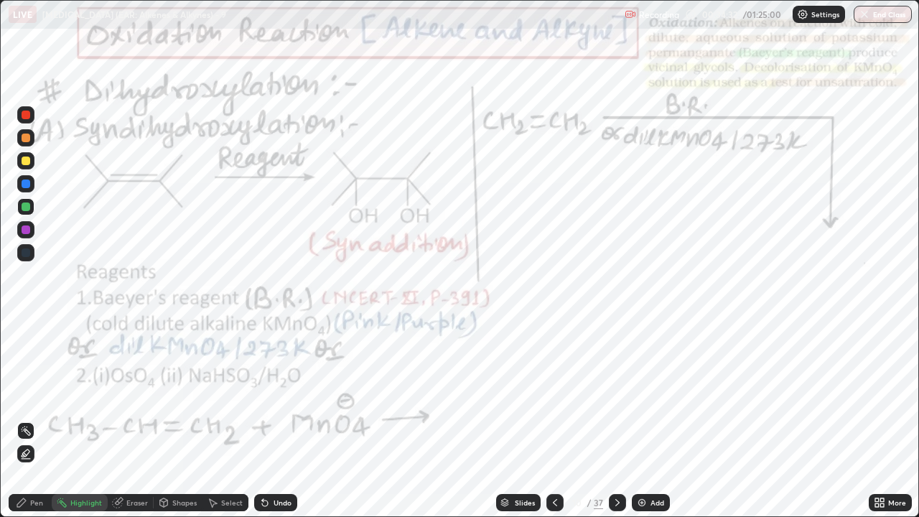
click at [17, 395] on div "Pen" at bounding box center [30, 502] width 43 height 17
click at [24, 116] on div at bounding box center [26, 115] width 9 height 9
click at [617, 395] on div at bounding box center [617, 502] width 17 height 17
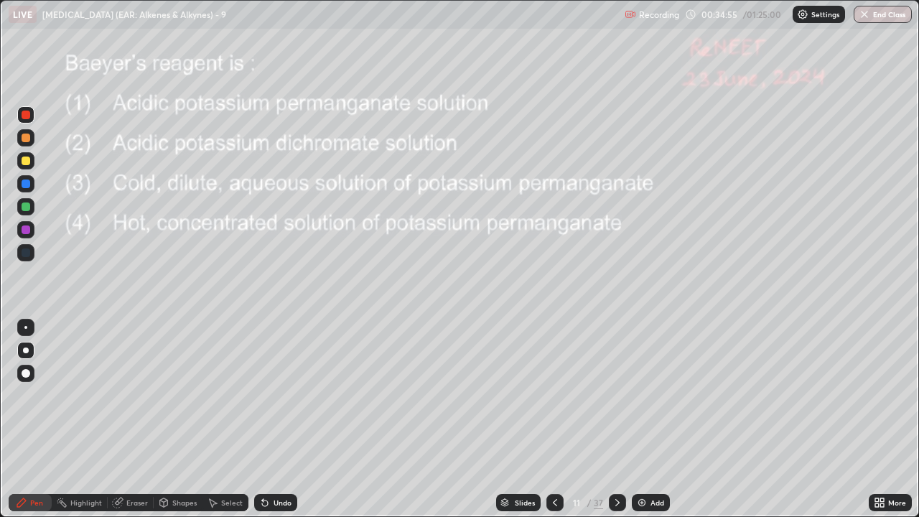
click at [552, 395] on icon at bounding box center [554, 502] width 11 height 11
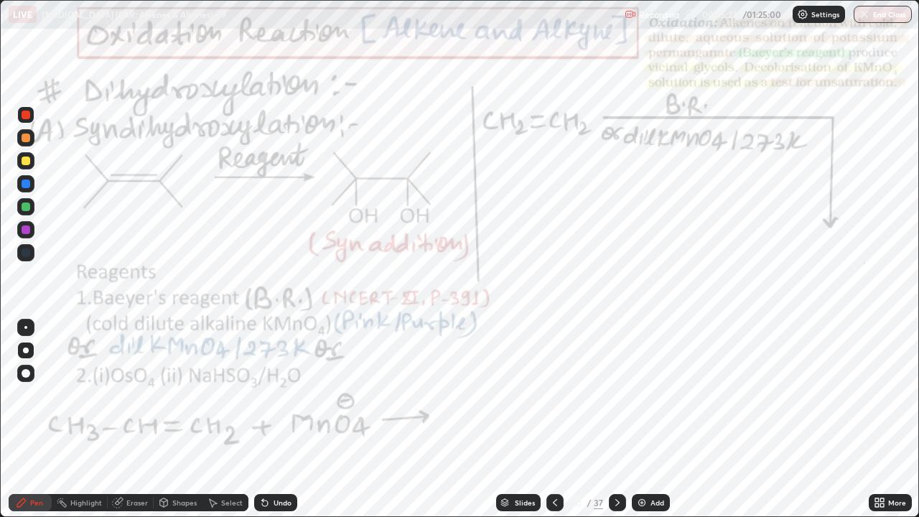
click at [24, 395] on icon at bounding box center [21, 502] width 9 height 9
click at [57, 395] on circle at bounding box center [57, 500] width 1 height 1
click at [22, 395] on icon at bounding box center [21, 502] width 11 height 11
click at [77, 395] on div "Highlight" at bounding box center [86, 502] width 32 height 7
click at [17, 395] on icon at bounding box center [21, 502] width 11 height 11
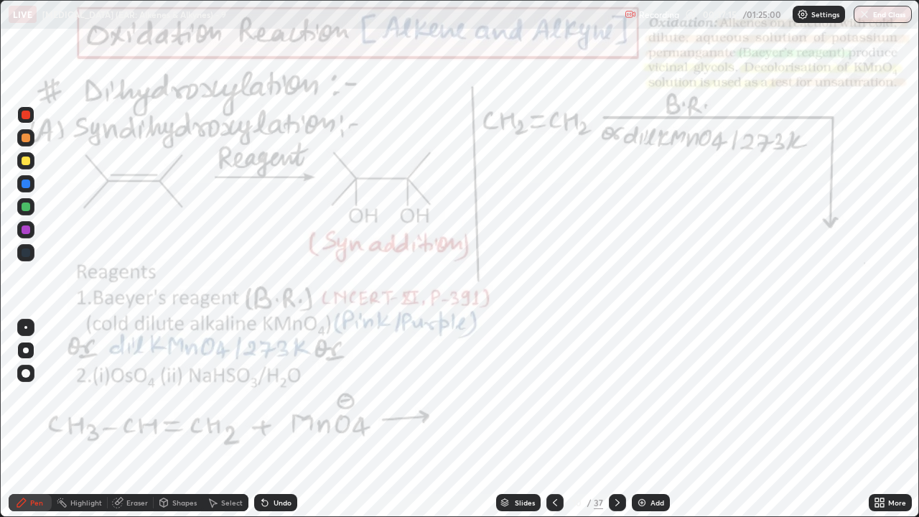
click at [32, 395] on div "Pen" at bounding box center [36, 502] width 13 height 7
click at [23, 395] on icon at bounding box center [21, 502] width 9 height 9
click at [24, 231] on div at bounding box center [26, 229] width 9 height 9
click at [280, 395] on div "Undo" at bounding box center [275, 502] width 43 height 17
click at [281, 395] on div "Undo" at bounding box center [275, 502] width 43 height 17
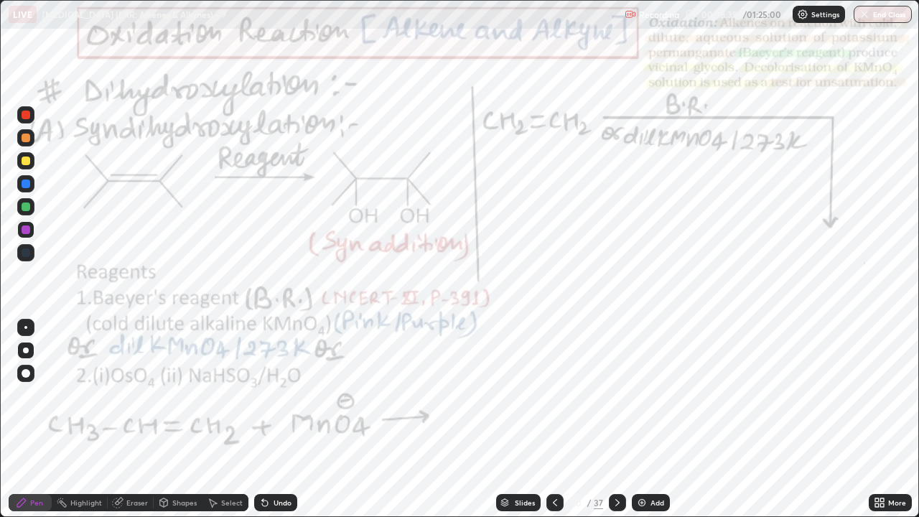
click at [24, 118] on div at bounding box center [26, 115] width 9 height 9
click at [263, 395] on icon at bounding box center [265, 503] width 6 height 6
click at [270, 395] on div "Undo" at bounding box center [275, 502] width 43 height 17
click at [24, 233] on div at bounding box center [26, 229] width 9 height 9
click at [26, 230] on div at bounding box center [26, 229] width 9 height 9
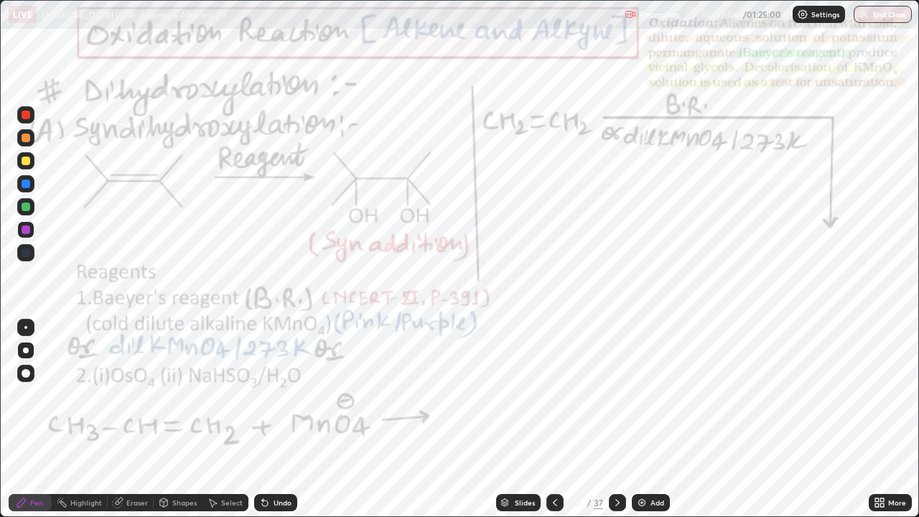
click at [24, 184] on div at bounding box center [26, 183] width 9 height 9
click at [74, 395] on div "Highlight" at bounding box center [86, 502] width 32 height 7
click at [37, 395] on div "Pen" at bounding box center [36, 502] width 13 height 7
click at [24, 226] on div at bounding box center [26, 229] width 9 height 9
click at [27, 184] on div at bounding box center [26, 183] width 9 height 9
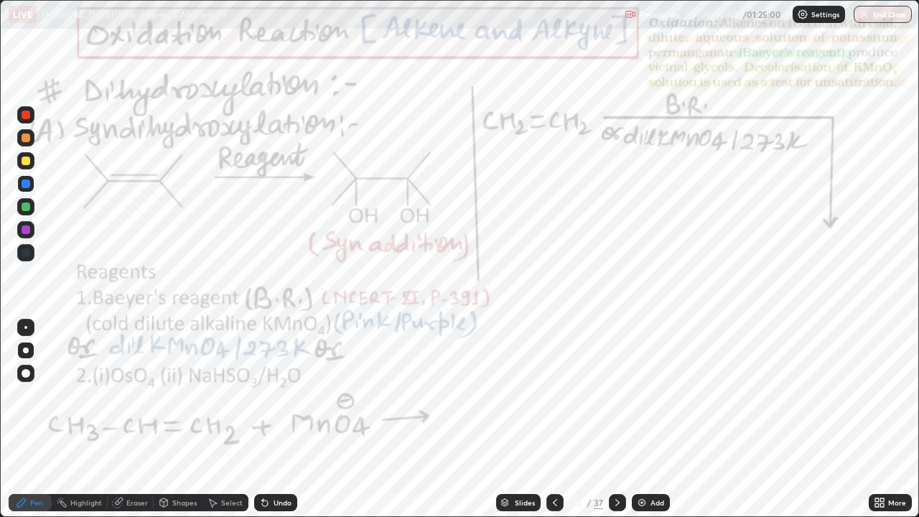
click at [292, 395] on div "Undo" at bounding box center [275, 502] width 43 height 17
click at [27, 113] on div at bounding box center [26, 115] width 9 height 9
click at [28, 111] on div at bounding box center [26, 115] width 9 height 9
click at [32, 116] on div at bounding box center [25, 114] width 17 height 17
click at [285, 395] on div "Undo" at bounding box center [282, 502] width 18 height 7
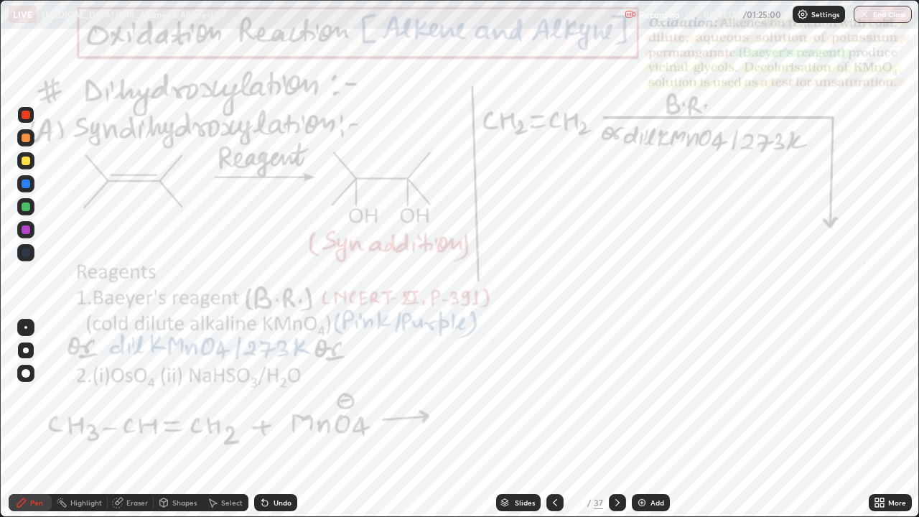
click at [22, 206] on div at bounding box center [26, 206] width 9 height 9
click at [73, 395] on div "Highlight" at bounding box center [86, 502] width 32 height 7
click at [622, 395] on div at bounding box center [617, 502] width 17 height 17
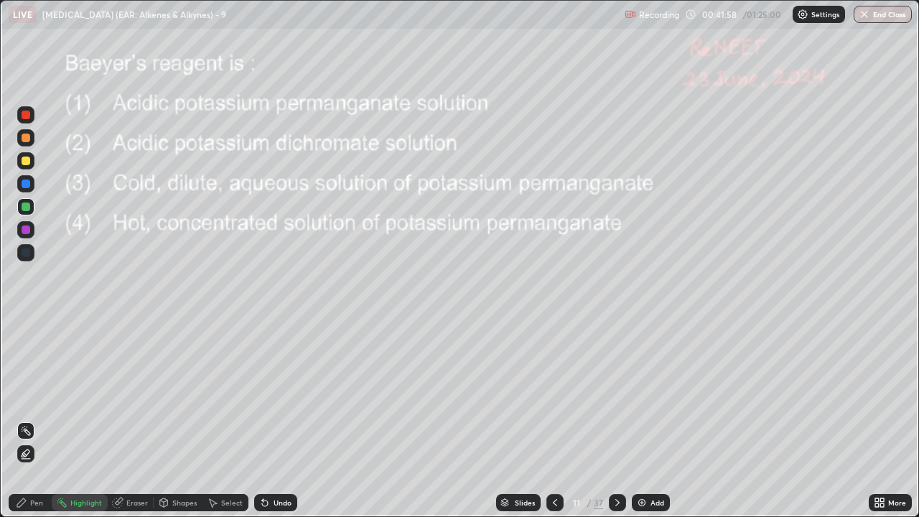
click at [26, 162] on div at bounding box center [26, 160] width 9 height 9
click at [24, 114] on div at bounding box center [26, 115] width 9 height 9
click at [32, 395] on div "Pen" at bounding box center [36, 502] width 13 height 7
click at [280, 395] on div "Undo" at bounding box center [282, 502] width 18 height 7
click at [274, 395] on div "Undo" at bounding box center [282, 502] width 18 height 7
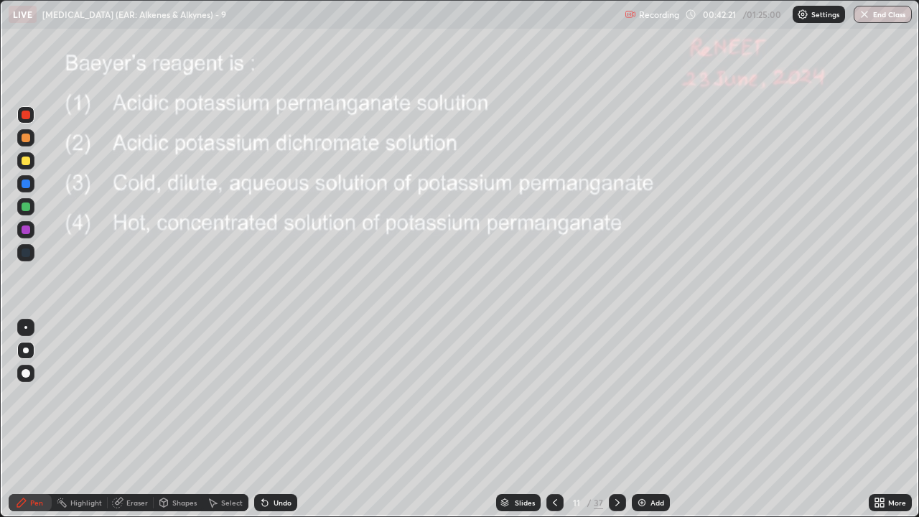
click at [553, 395] on icon at bounding box center [554, 502] width 11 height 11
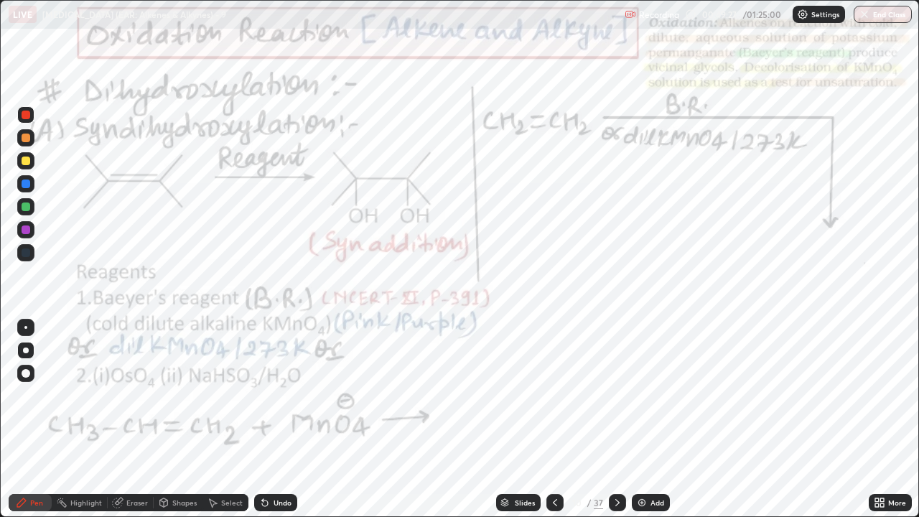
click at [614, 395] on icon at bounding box center [617, 502] width 11 height 11
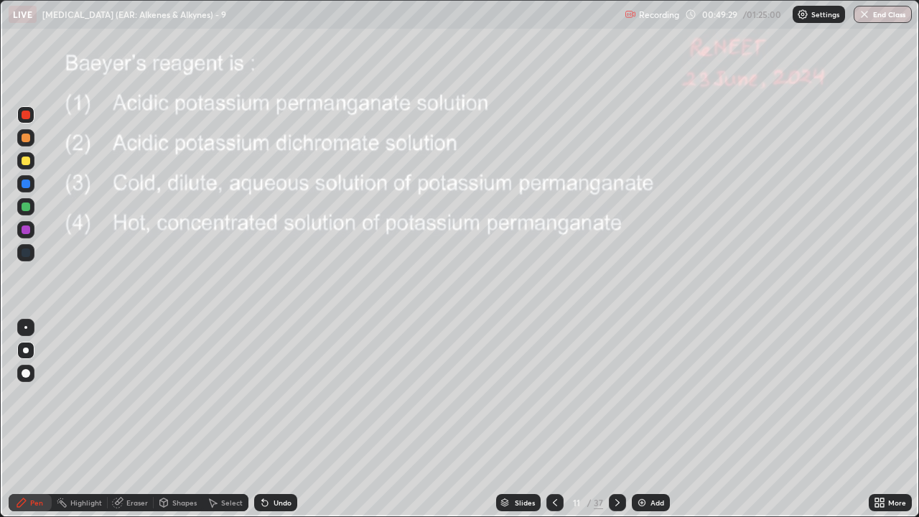
click at [614, 395] on icon at bounding box center [617, 502] width 11 height 11
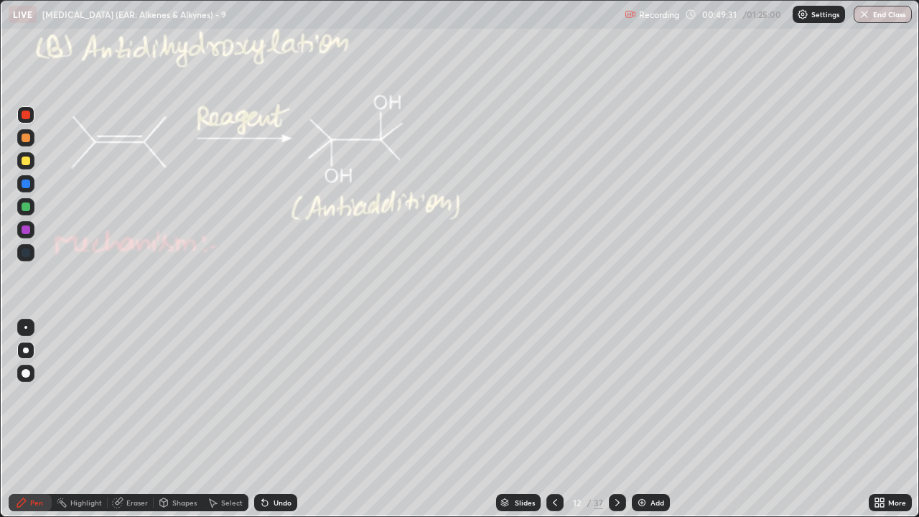
click at [20, 113] on div at bounding box center [25, 114] width 17 height 17
click at [24, 115] on div at bounding box center [26, 115] width 9 height 9
click at [57, 395] on circle at bounding box center [57, 500] width 1 height 1
click at [556, 395] on icon at bounding box center [554, 502] width 11 height 11
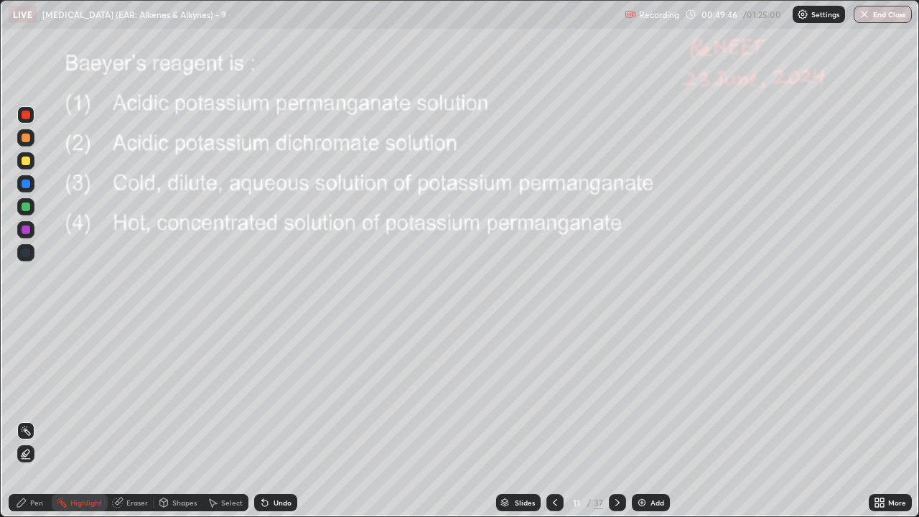
click at [553, 395] on icon at bounding box center [554, 502] width 11 height 11
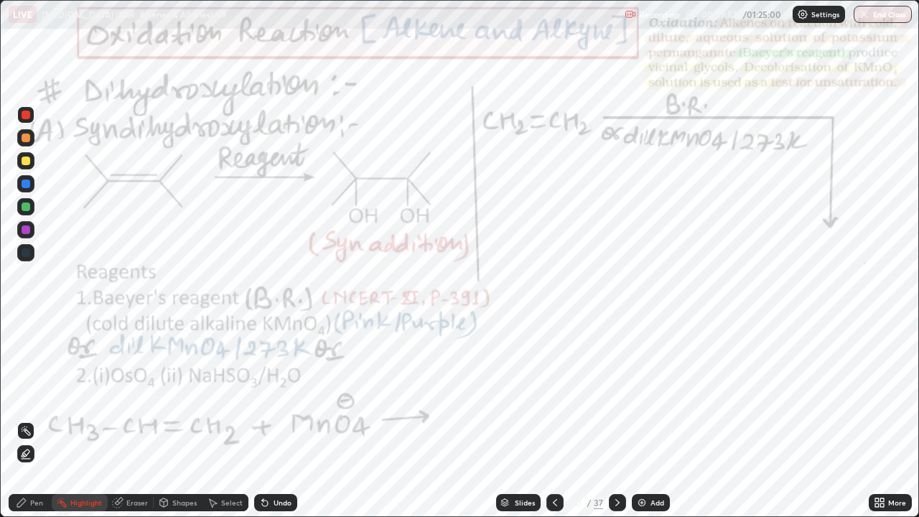
click at [17, 395] on icon at bounding box center [21, 502] width 11 height 11
click at [24, 227] on div at bounding box center [26, 229] width 9 height 9
click at [28, 120] on div at bounding box center [25, 114] width 17 height 17
click at [616, 395] on icon at bounding box center [617, 502] width 11 height 11
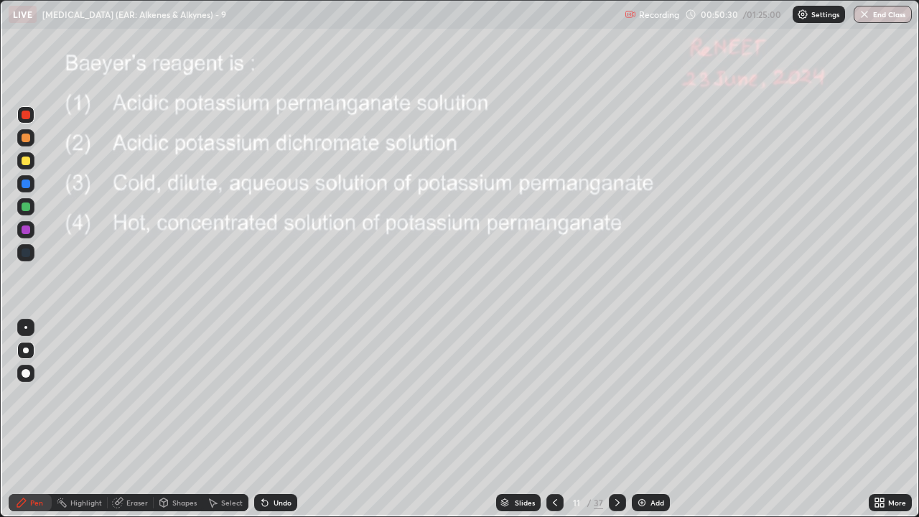
click at [614, 395] on icon at bounding box center [617, 502] width 11 height 11
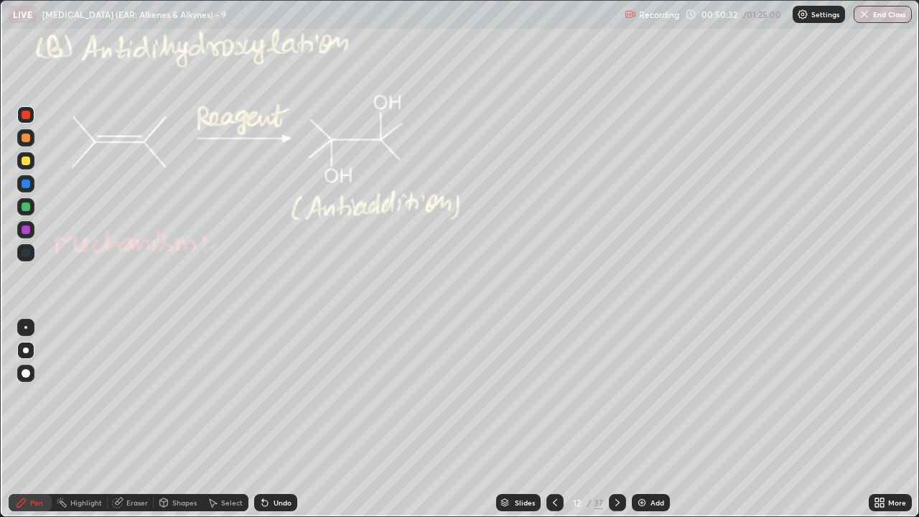
click at [25, 395] on icon at bounding box center [21, 502] width 11 height 11
click at [27, 161] on div at bounding box center [26, 160] width 9 height 9
click at [25, 209] on div at bounding box center [26, 206] width 9 height 9
click at [27, 164] on div at bounding box center [26, 160] width 9 height 9
click at [281, 395] on div "Undo" at bounding box center [282, 502] width 18 height 7
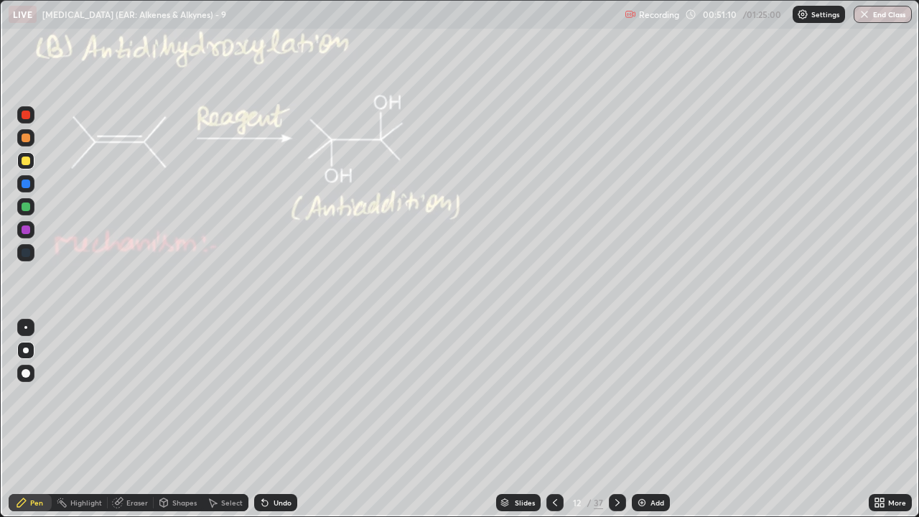
click at [267, 395] on div "Undo" at bounding box center [275, 502] width 43 height 17
click at [273, 395] on div "Undo" at bounding box center [282, 502] width 18 height 7
click at [24, 210] on div at bounding box center [26, 206] width 9 height 9
click at [18, 116] on div at bounding box center [25, 114] width 17 height 17
click at [24, 141] on div at bounding box center [26, 138] width 9 height 9
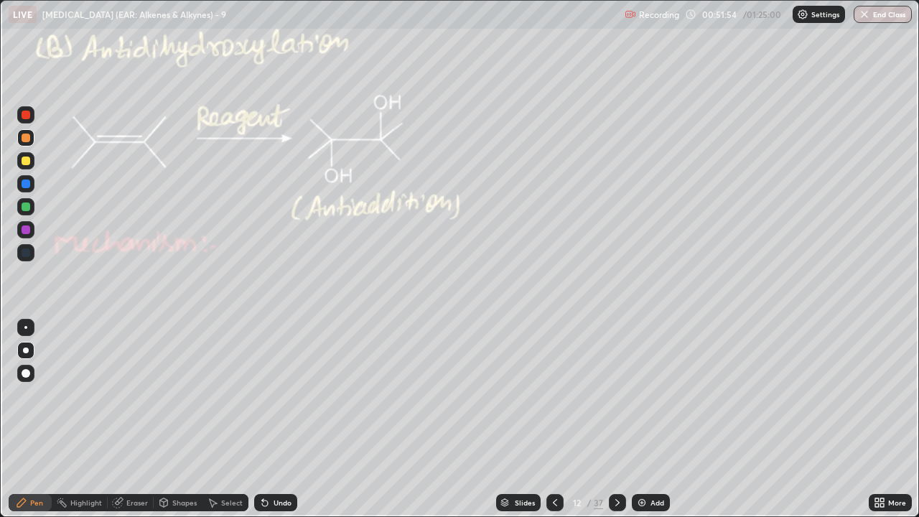
click at [26, 213] on div at bounding box center [25, 206] width 17 height 17
click at [268, 395] on div "Undo" at bounding box center [275, 502] width 43 height 17
click at [22, 118] on div at bounding box center [26, 115] width 9 height 9
click at [25, 136] on div at bounding box center [26, 138] width 9 height 9
click at [22, 203] on div at bounding box center [26, 206] width 9 height 9
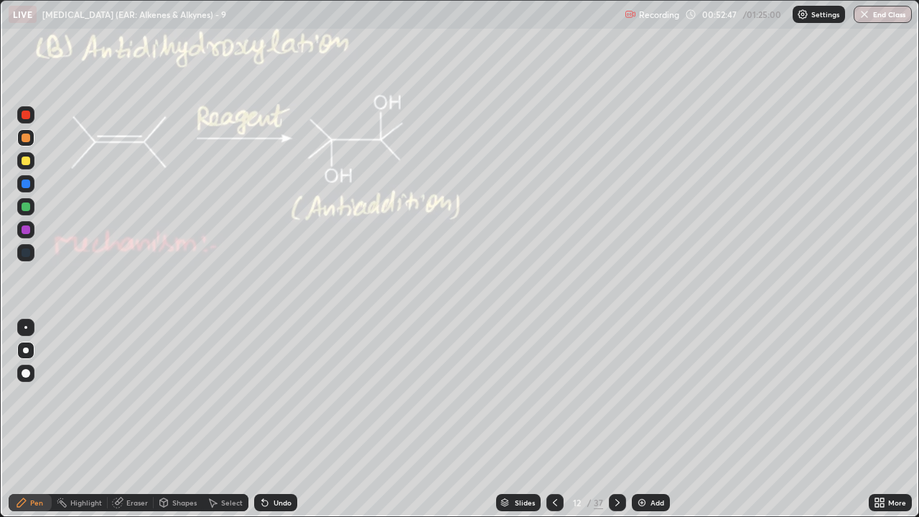
click at [22, 204] on div at bounding box center [26, 206] width 9 height 9
click at [287, 395] on div "Undo" at bounding box center [275, 502] width 43 height 17
click at [284, 395] on div "Undo" at bounding box center [275, 502] width 43 height 17
click at [33, 162] on div at bounding box center [25, 160] width 17 height 17
click at [283, 395] on div "Undo" at bounding box center [282, 502] width 18 height 7
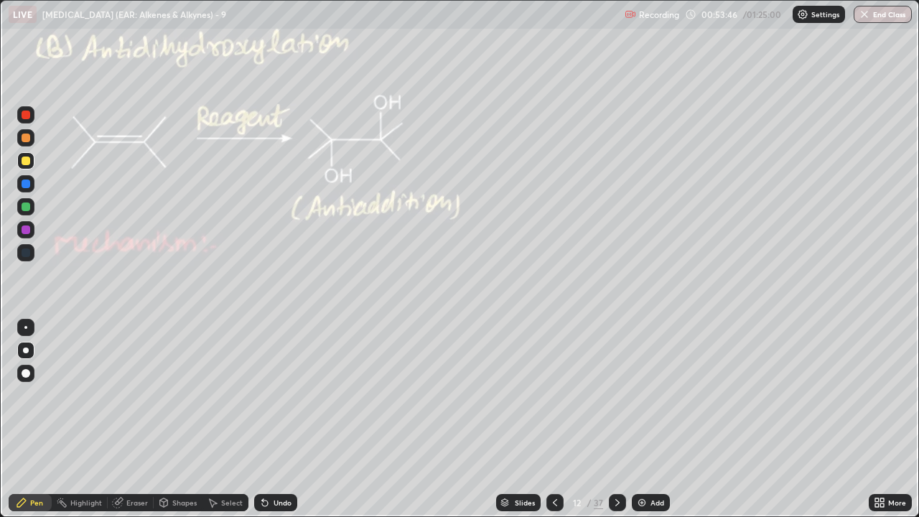
click at [277, 395] on div "Undo" at bounding box center [282, 502] width 18 height 7
click at [273, 395] on div "Undo" at bounding box center [282, 502] width 18 height 7
click at [271, 395] on div "Undo" at bounding box center [275, 502] width 43 height 17
click at [270, 395] on div "Undo" at bounding box center [275, 502] width 43 height 17
click at [269, 395] on div "Undo" at bounding box center [275, 502] width 43 height 17
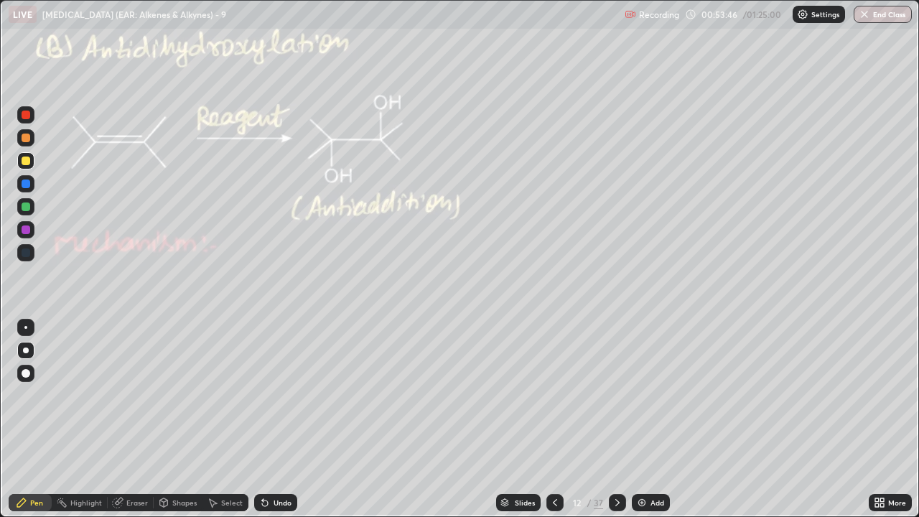
click at [268, 395] on icon at bounding box center [264, 502] width 11 height 11
click at [268, 395] on div "Undo" at bounding box center [275, 502] width 43 height 17
click at [273, 395] on div "Undo" at bounding box center [282, 502] width 18 height 7
click at [271, 395] on div "Undo" at bounding box center [275, 502] width 43 height 17
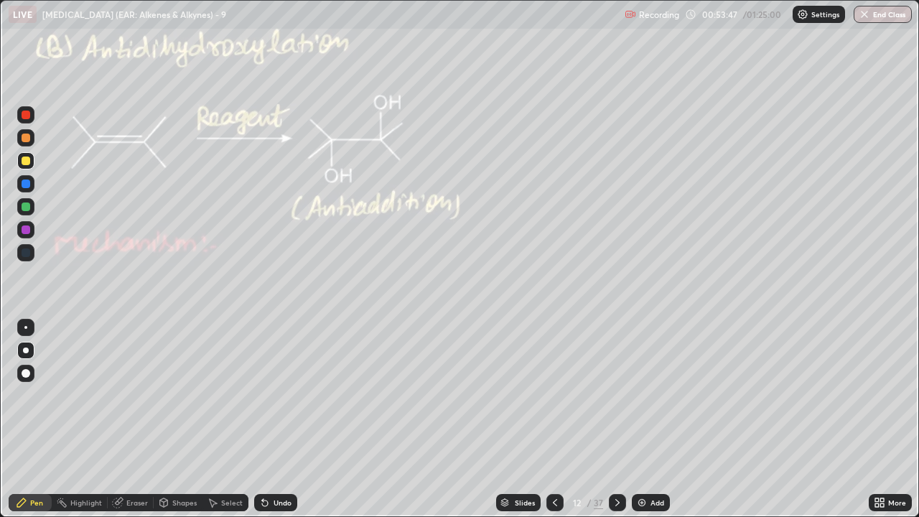
click at [273, 395] on div "Undo" at bounding box center [282, 502] width 18 height 7
click at [25, 118] on div at bounding box center [26, 115] width 9 height 9
click at [67, 395] on icon at bounding box center [61, 502] width 11 height 11
click at [29, 395] on div at bounding box center [25, 453] width 17 height 17
click at [273, 395] on div "Undo" at bounding box center [282, 502] width 18 height 7
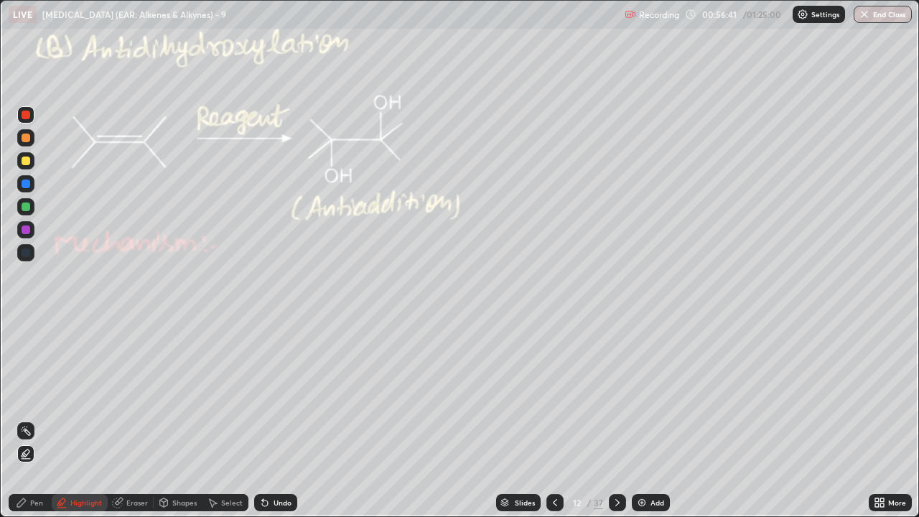
click at [274, 395] on div "Undo" at bounding box center [275, 502] width 43 height 17
click at [275, 395] on div "Undo" at bounding box center [275, 502] width 43 height 17
click at [274, 395] on div "Undo" at bounding box center [275, 502] width 43 height 17
click at [22, 395] on circle at bounding box center [22, 430] width 1 height 1
click at [616, 395] on icon at bounding box center [617, 502] width 11 height 11
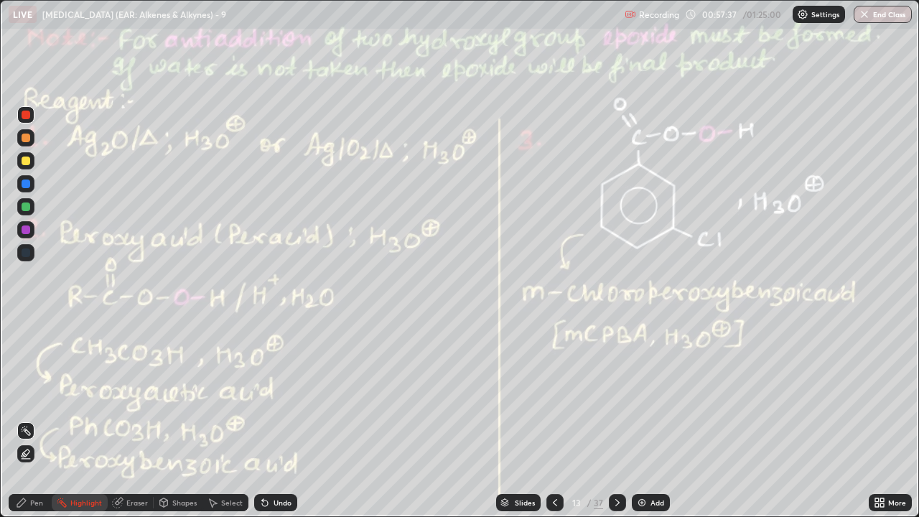
click at [22, 111] on div at bounding box center [25, 114] width 17 height 17
click at [26, 113] on div at bounding box center [26, 115] width 9 height 9
click at [18, 395] on icon at bounding box center [21, 502] width 11 height 11
click at [65, 395] on rect at bounding box center [63, 503] width 7 height 7
click at [17, 395] on div "Pen" at bounding box center [30, 502] width 43 height 17
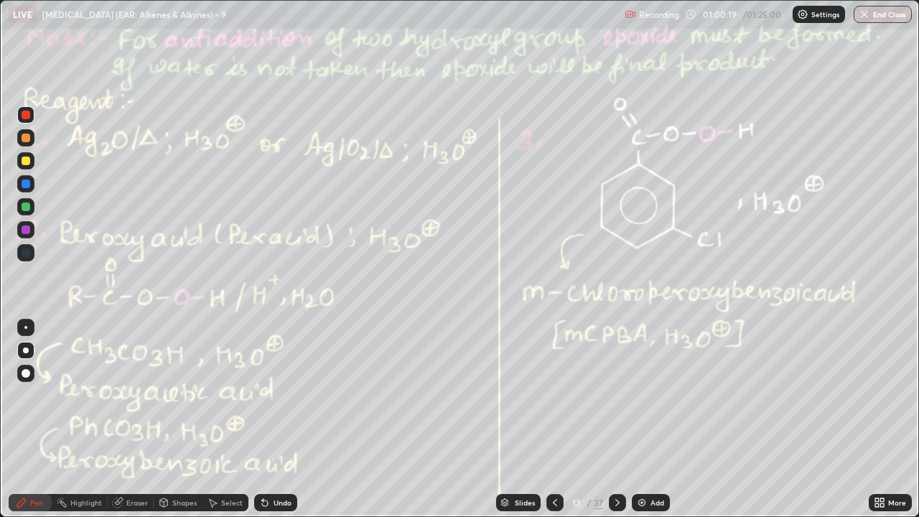
click at [72, 395] on div "Highlight" at bounding box center [86, 502] width 32 height 7
click at [14, 395] on div "Pen" at bounding box center [30, 502] width 43 height 17
click at [24, 210] on div at bounding box center [26, 206] width 9 height 9
click at [273, 395] on div "Undo" at bounding box center [282, 502] width 18 height 7
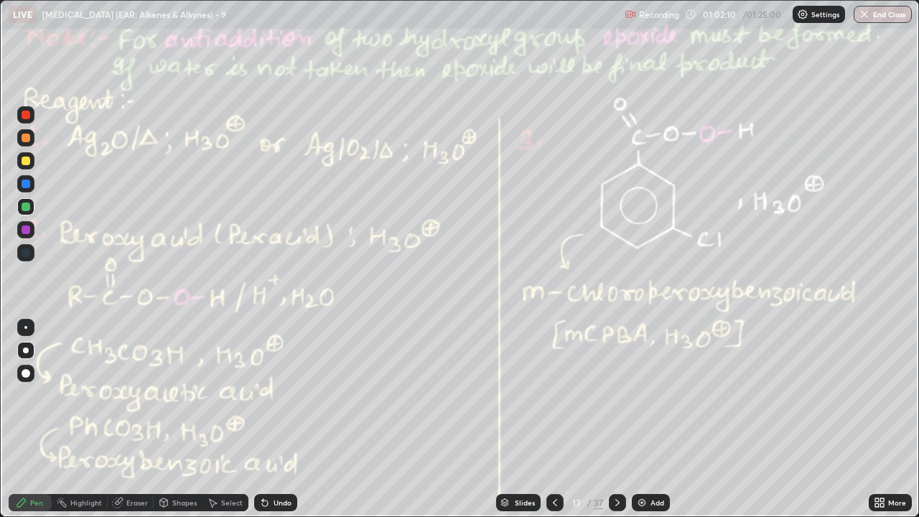
click at [270, 395] on div "Undo" at bounding box center [275, 502] width 43 height 17
click at [265, 395] on icon at bounding box center [265, 503] width 6 height 6
click at [65, 395] on div "Highlight" at bounding box center [80, 502] width 56 height 17
click at [20, 395] on icon at bounding box center [21, 502] width 9 height 9
click at [22, 116] on div at bounding box center [26, 115] width 9 height 9
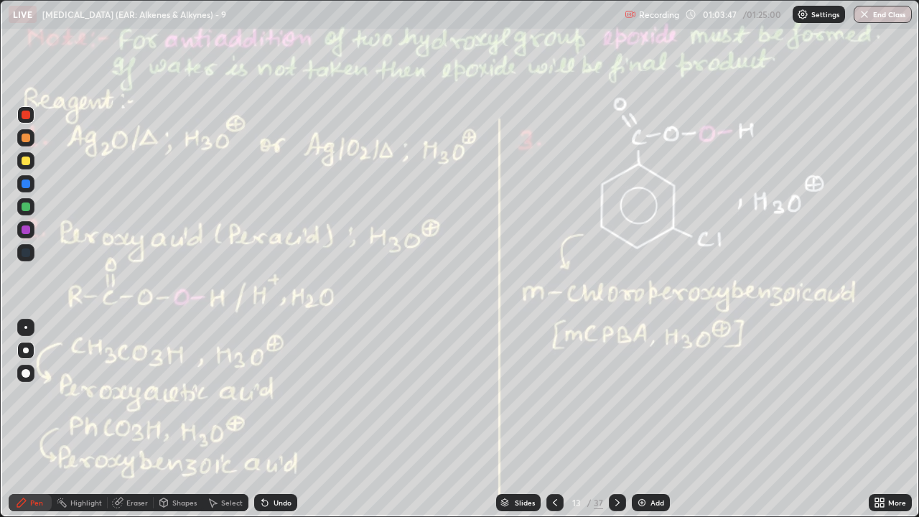
click at [550, 395] on div at bounding box center [554, 502] width 17 height 17
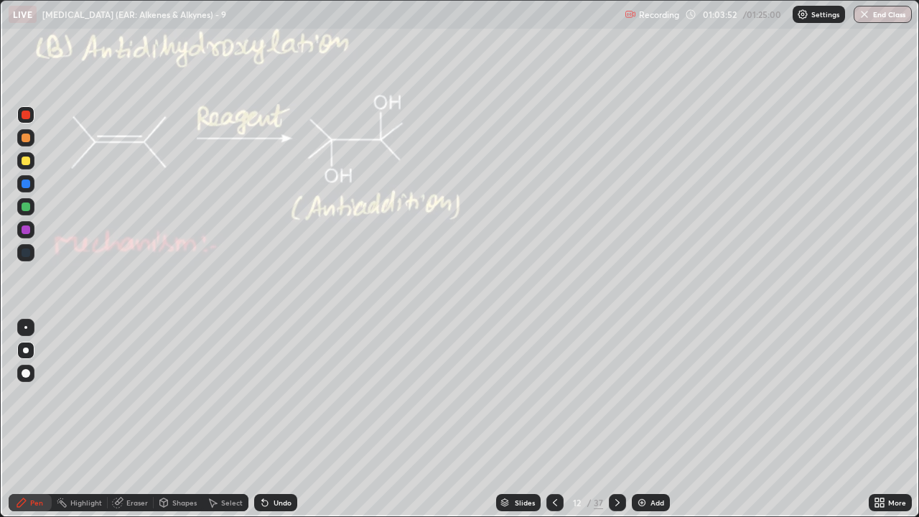
click at [609, 395] on div at bounding box center [617, 502] width 17 height 17
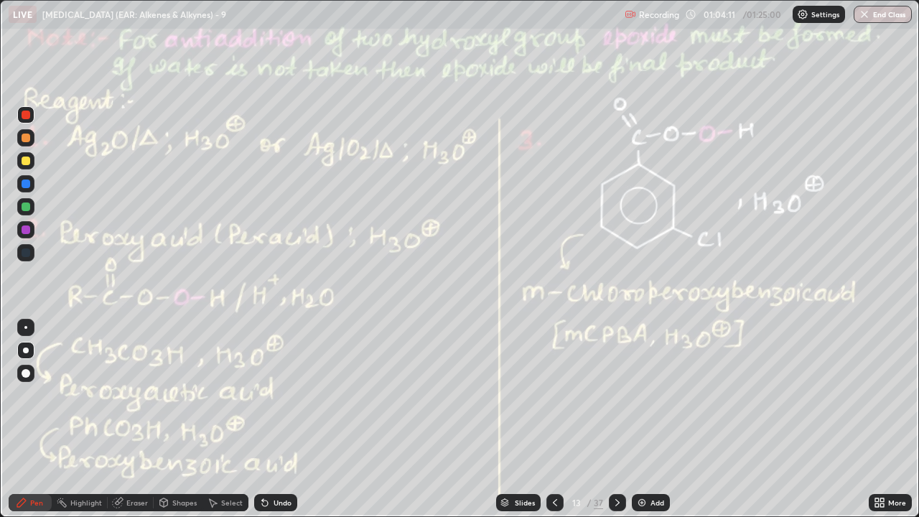
click at [218, 395] on div "Select" at bounding box center [225, 502] width 46 height 17
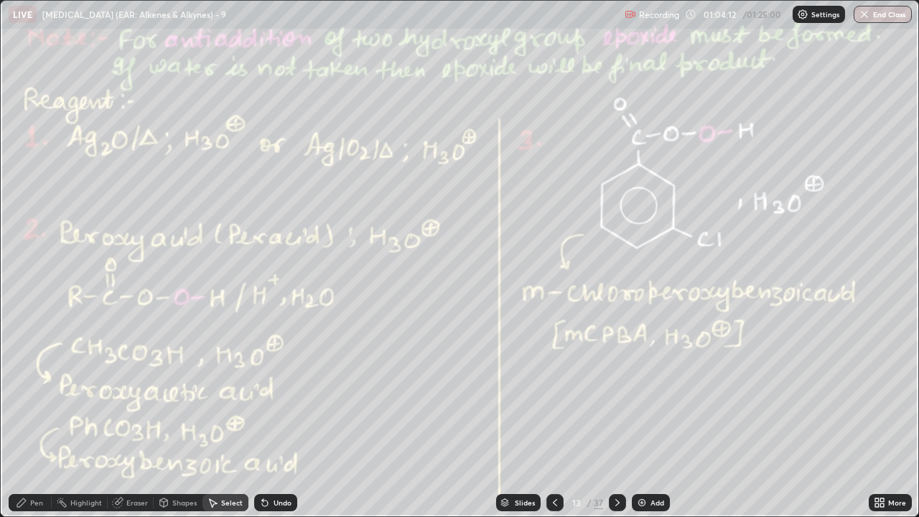
click at [221, 395] on div "Select" at bounding box center [232, 502] width 22 height 7
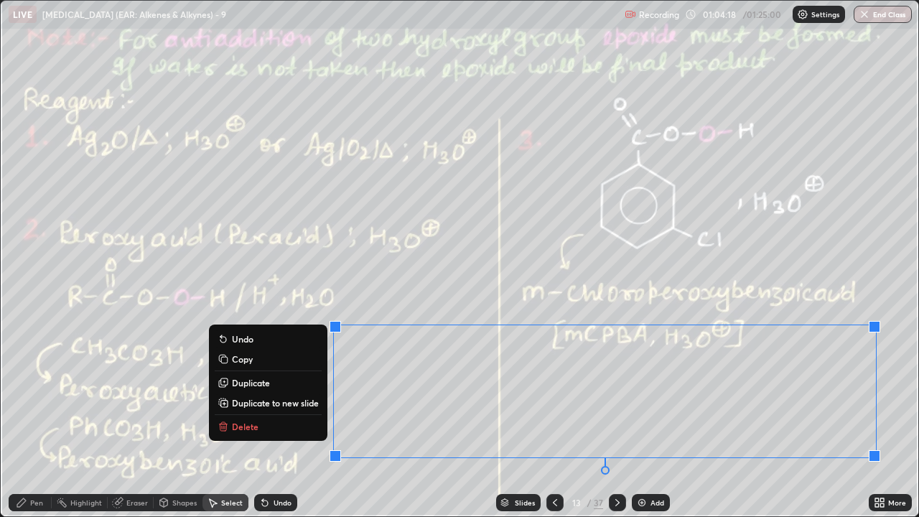
click at [571, 395] on div "0 ° Undo Copy Duplicate Duplicate to new slide Delete" at bounding box center [459, 258] width 917 height 515
click at [257, 395] on button "Delete" at bounding box center [268, 426] width 107 height 17
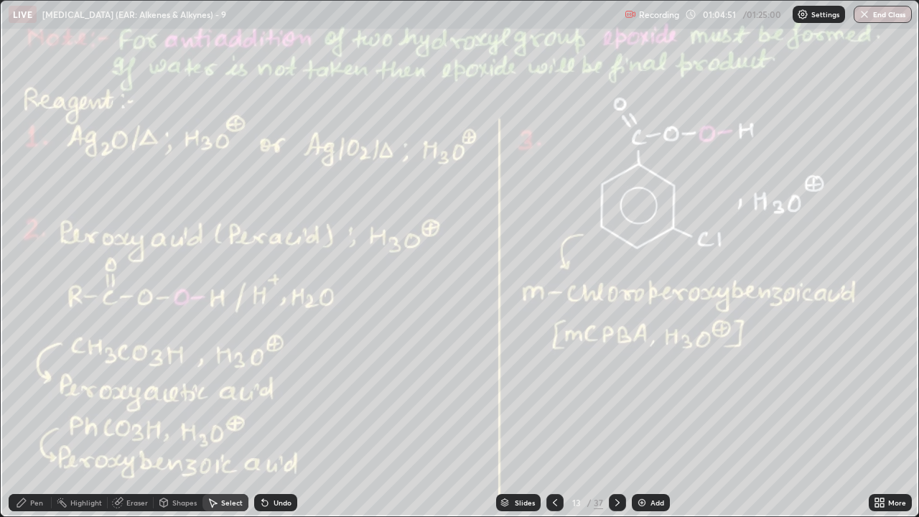
click at [22, 395] on icon at bounding box center [21, 502] width 9 height 9
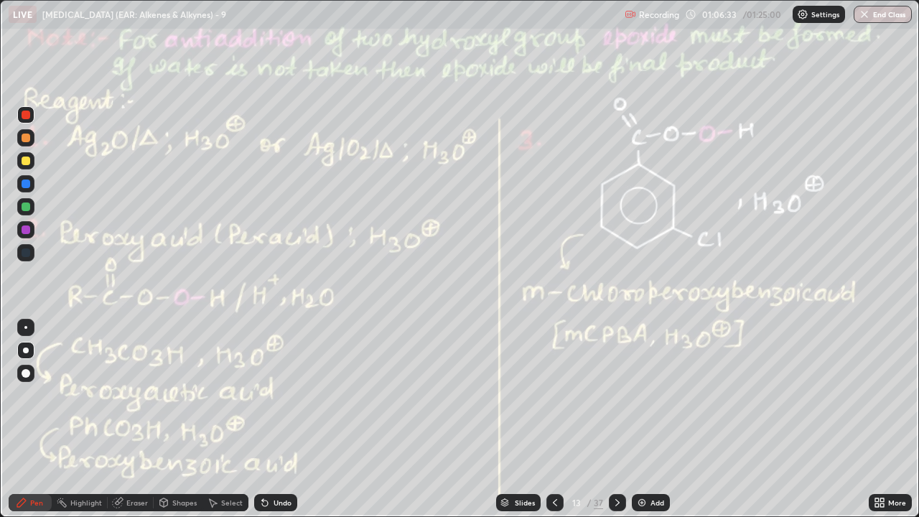
click at [62, 395] on circle at bounding box center [62, 498] width 1 height 1
click at [20, 395] on icon at bounding box center [21, 502] width 11 height 11
click at [617, 395] on icon at bounding box center [617, 502] width 4 height 7
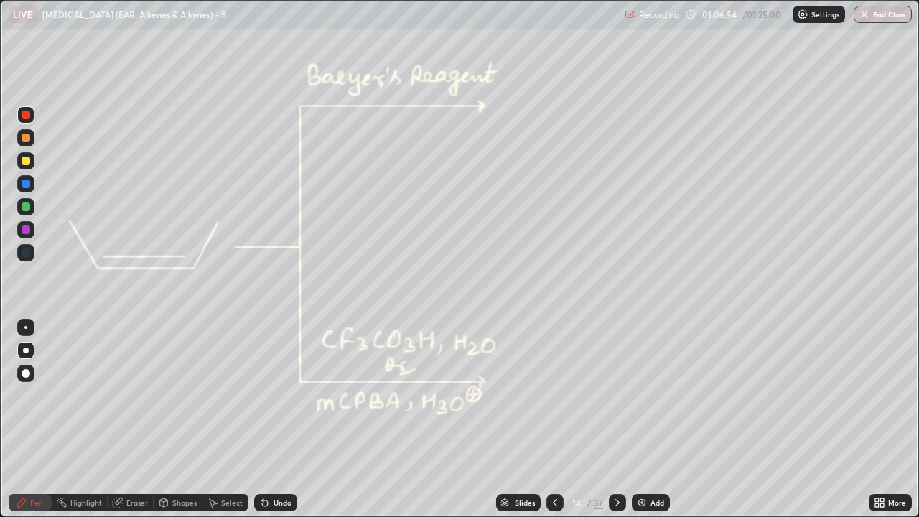
click at [22, 137] on div at bounding box center [26, 138] width 9 height 9
click at [24, 134] on div at bounding box center [26, 138] width 9 height 9
click at [26, 136] on div at bounding box center [26, 138] width 9 height 9
click at [24, 136] on div at bounding box center [26, 138] width 9 height 9
click at [276, 395] on div "Undo" at bounding box center [282, 502] width 18 height 7
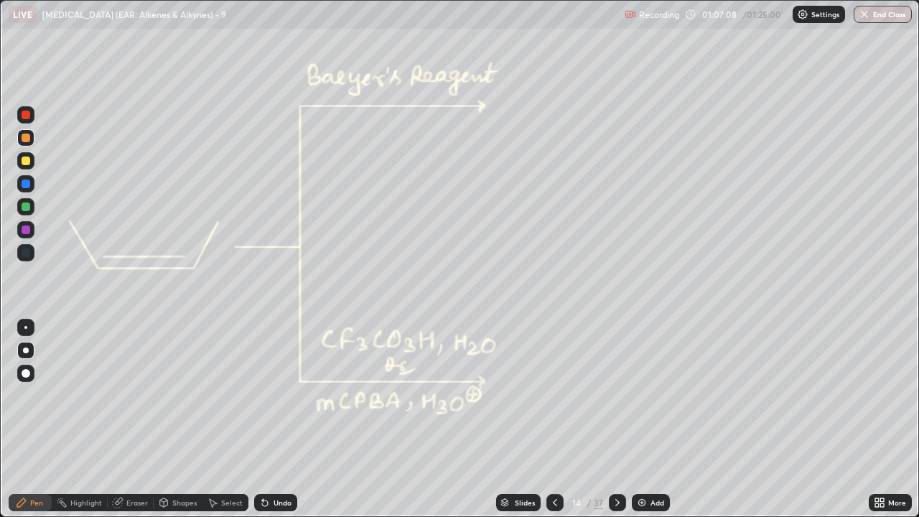
click at [37, 210] on div at bounding box center [25, 206] width 23 height 23
click at [275, 395] on div "Undo" at bounding box center [282, 502] width 18 height 7
click at [281, 395] on div "Undo" at bounding box center [282, 502] width 18 height 7
click at [284, 395] on div "Undo" at bounding box center [282, 502] width 18 height 7
click at [273, 395] on div "Undo" at bounding box center [275, 502] width 43 height 17
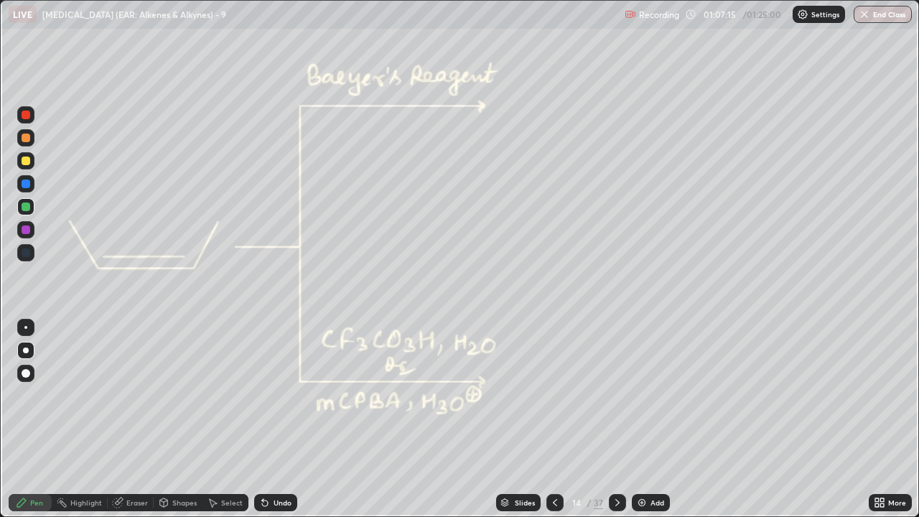
click at [25, 139] on div at bounding box center [26, 138] width 9 height 9
click at [24, 162] on div at bounding box center [26, 160] width 9 height 9
click at [26, 139] on div at bounding box center [26, 138] width 9 height 9
click at [268, 395] on icon at bounding box center [264, 502] width 11 height 11
click at [276, 395] on div "Undo" at bounding box center [282, 502] width 18 height 7
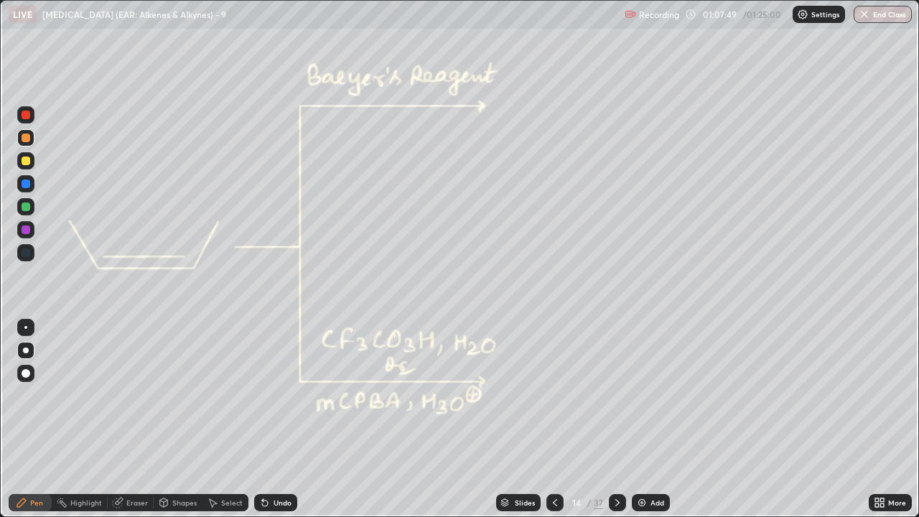
click at [281, 395] on div "Undo" at bounding box center [282, 502] width 18 height 7
click at [282, 395] on div "Undo" at bounding box center [282, 502] width 18 height 7
click at [280, 395] on div "Undo" at bounding box center [282, 502] width 18 height 7
click at [268, 395] on icon at bounding box center [264, 502] width 11 height 11
click at [273, 395] on div "Undo" at bounding box center [282, 502] width 18 height 7
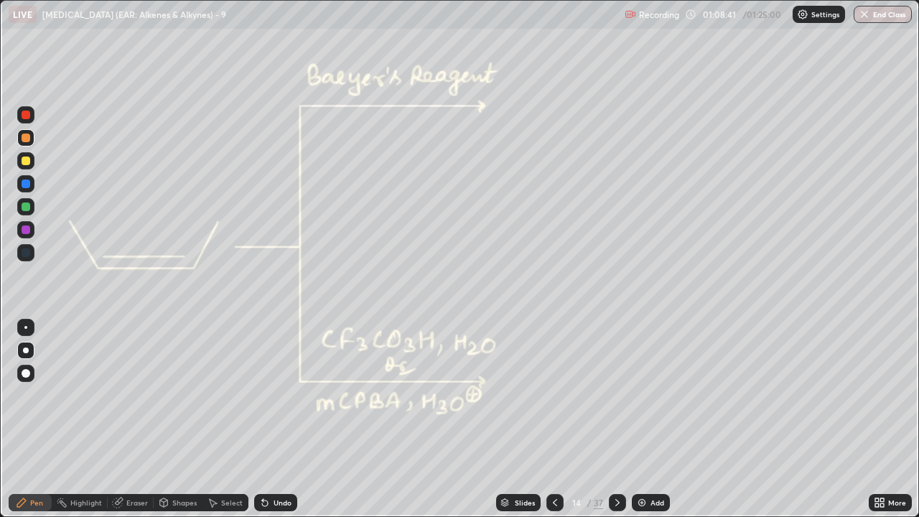
click at [27, 158] on div at bounding box center [26, 160] width 9 height 9
click at [29, 118] on div at bounding box center [26, 115] width 9 height 9
click at [25, 214] on div at bounding box center [25, 206] width 17 height 17
click at [66, 395] on icon at bounding box center [61, 502] width 11 height 11
click at [33, 395] on div "Pen" at bounding box center [30, 502] width 43 height 17
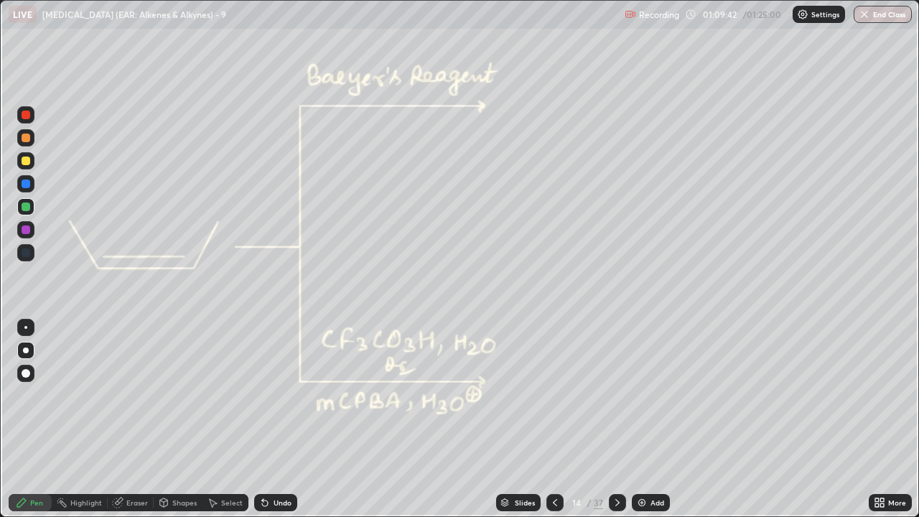
click at [26, 230] on div at bounding box center [26, 229] width 9 height 9
click at [262, 395] on icon at bounding box center [265, 503] width 6 height 6
click at [288, 395] on div "Undo" at bounding box center [282, 502] width 18 height 7
click at [24, 136] on div at bounding box center [26, 138] width 9 height 9
click at [276, 395] on div "Undo" at bounding box center [282, 502] width 18 height 7
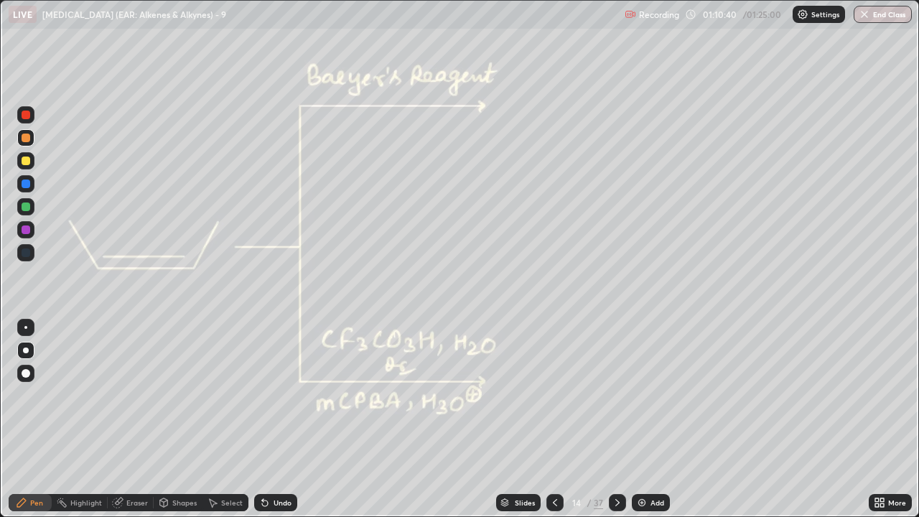
click at [281, 395] on div "Undo" at bounding box center [275, 502] width 43 height 17
click at [28, 118] on div at bounding box center [26, 115] width 9 height 9
click at [22, 162] on div at bounding box center [26, 160] width 9 height 9
click at [23, 136] on div at bounding box center [26, 138] width 9 height 9
click at [138, 395] on div "Eraser" at bounding box center [137, 502] width 22 height 7
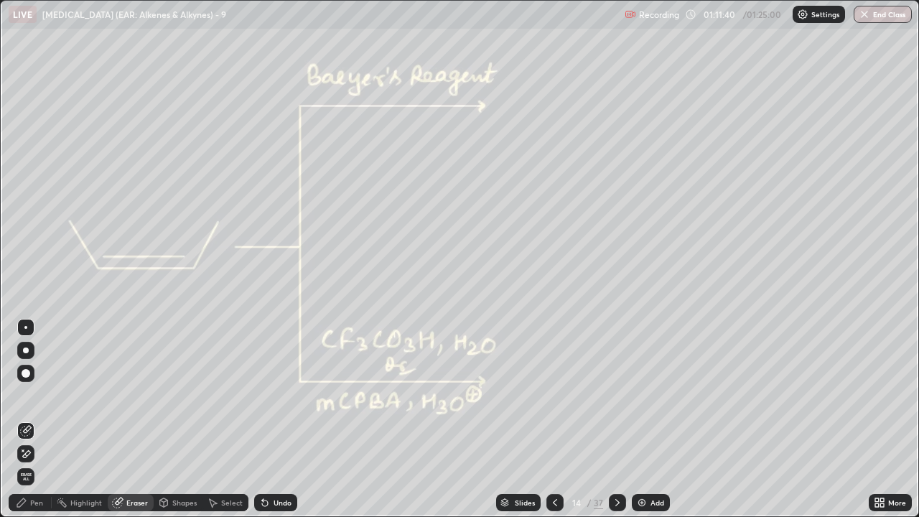
click at [38, 395] on div "Pen" at bounding box center [36, 502] width 13 height 7
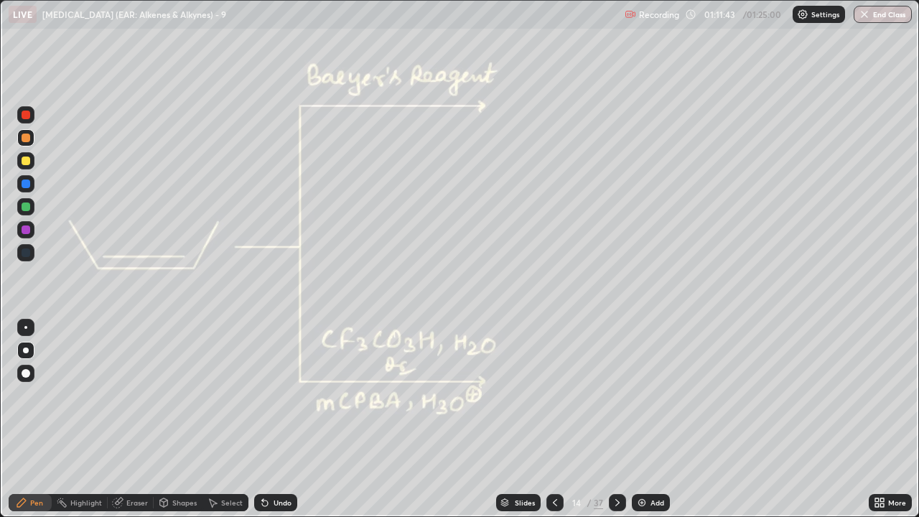
click at [282, 395] on div "Undo" at bounding box center [282, 502] width 18 height 7
click at [283, 395] on div "Undo" at bounding box center [282, 502] width 18 height 7
click at [26, 210] on div at bounding box center [26, 206] width 9 height 9
click at [286, 395] on div "Undo" at bounding box center [275, 502] width 43 height 17
click at [23, 160] on div at bounding box center [26, 160] width 9 height 9
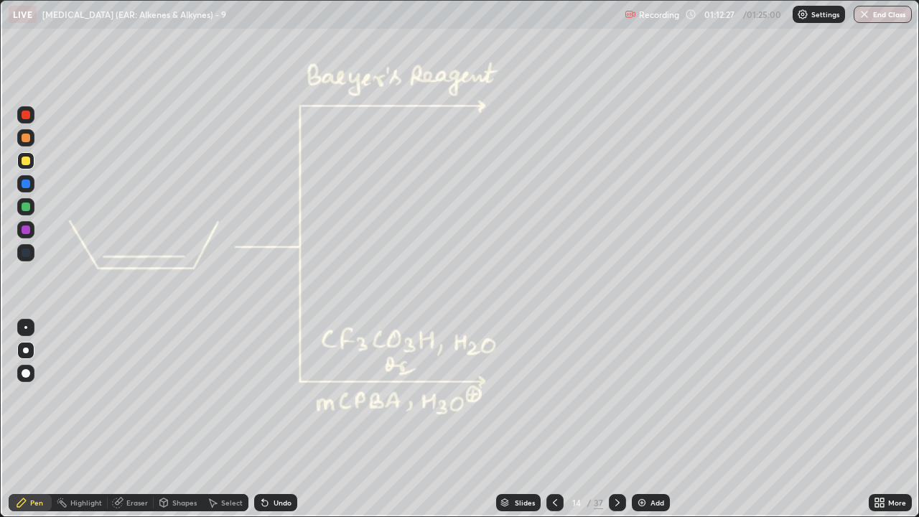
click at [616, 395] on icon at bounding box center [617, 502] width 11 height 11
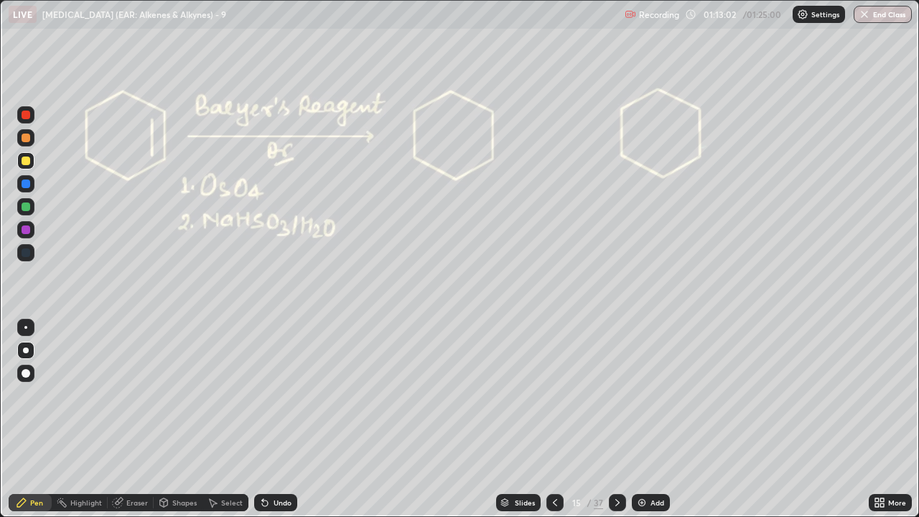
click at [26, 139] on div at bounding box center [26, 138] width 9 height 9
click at [271, 395] on div "Undo" at bounding box center [275, 502] width 43 height 17
click at [24, 164] on div at bounding box center [26, 160] width 9 height 9
click at [284, 395] on div "Undo" at bounding box center [282, 502] width 18 height 7
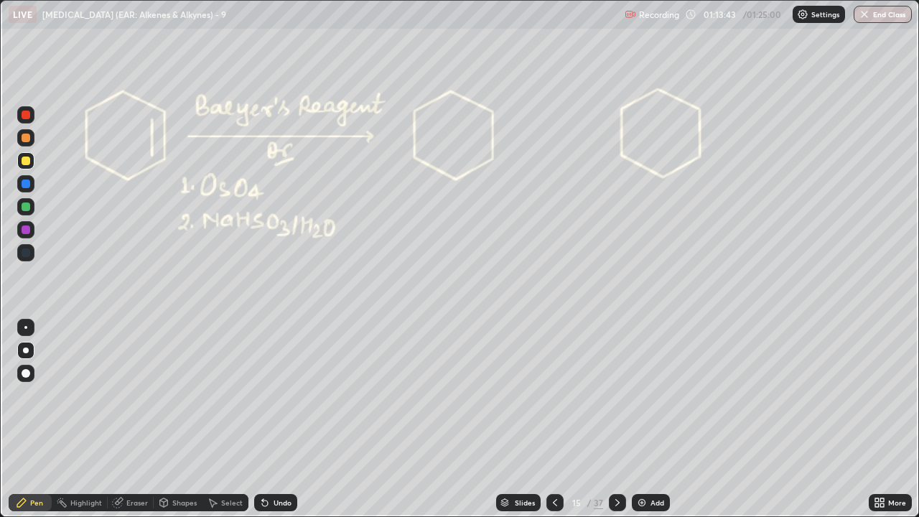
click at [279, 395] on div "Undo" at bounding box center [282, 502] width 18 height 7
click at [289, 395] on div "Undo" at bounding box center [275, 502] width 43 height 17
click at [29, 118] on div at bounding box center [25, 114] width 17 height 17
click at [278, 395] on div "Undo" at bounding box center [282, 502] width 18 height 7
click at [283, 395] on div "Undo" at bounding box center [275, 502] width 43 height 17
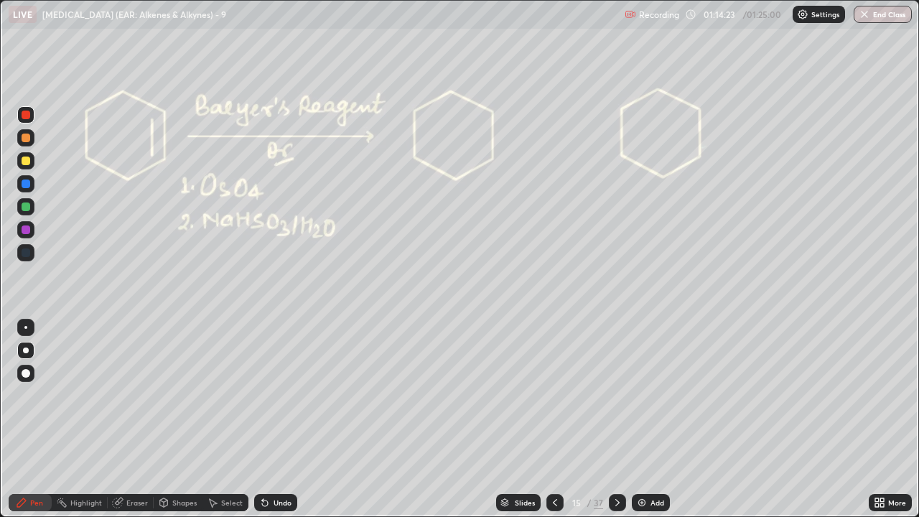
click at [286, 395] on div "Undo" at bounding box center [275, 502] width 43 height 17
click at [27, 207] on div at bounding box center [26, 206] width 9 height 9
click at [32, 139] on div at bounding box center [25, 137] width 17 height 17
click at [275, 395] on div "Undo" at bounding box center [275, 502] width 43 height 17
click at [279, 395] on div "Undo" at bounding box center [275, 502] width 43 height 17
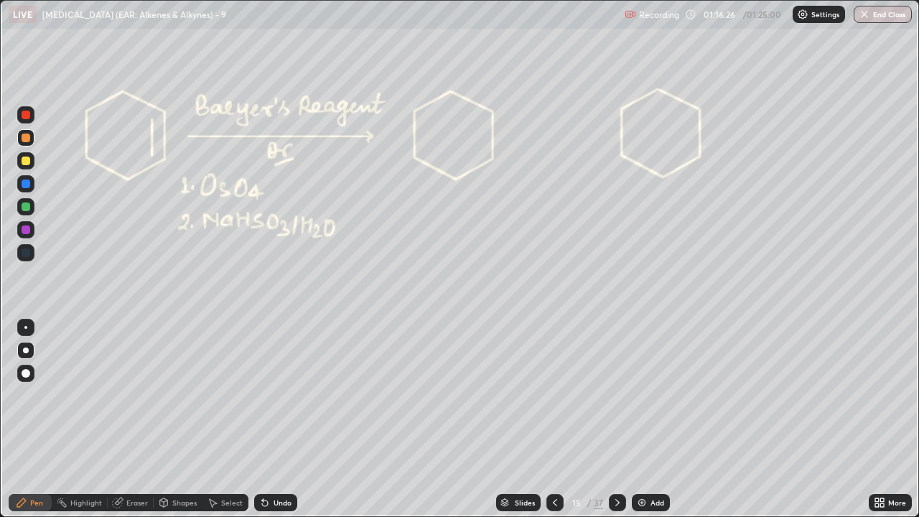
click at [33, 395] on div "Pen" at bounding box center [36, 502] width 13 height 7
click at [614, 395] on icon at bounding box center [617, 502] width 11 height 11
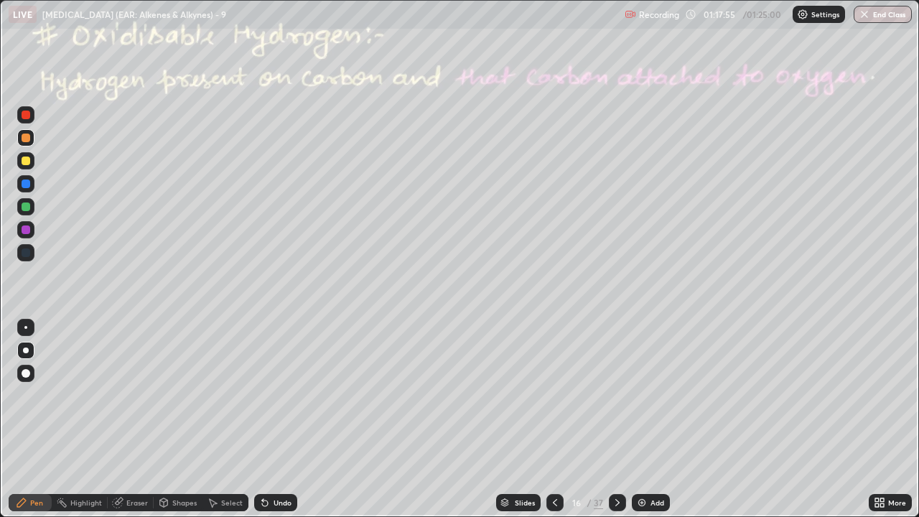
click at [24, 162] on div at bounding box center [26, 160] width 9 height 9
click at [24, 159] on div at bounding box center [26, 160] width 9 height 9
click at [288, 395] on div "Undo" at bounding box center [282, 502] width 18 height 7
click at [26, 207] on div at bounding box center [26, 206] width 9 height 9
click at [292, 395] on div "Undo" at bounding box center [275, 502] width 43 height 17
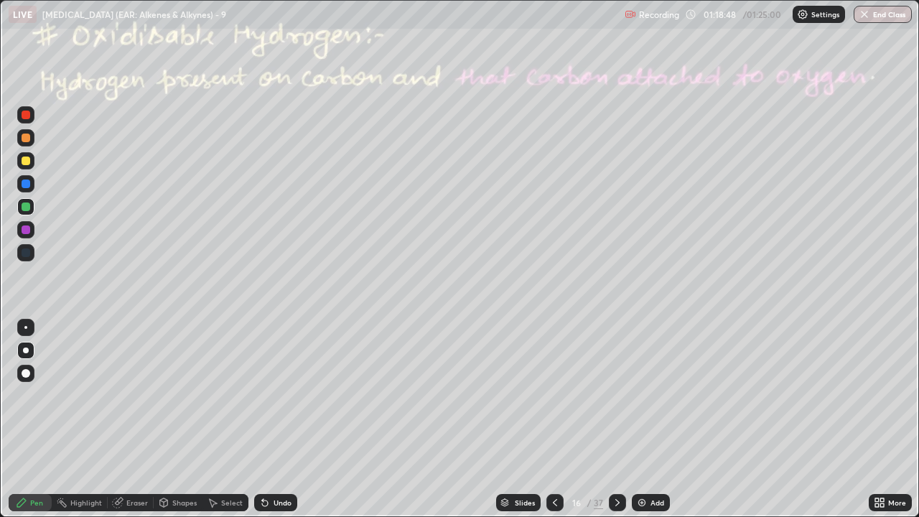
click at [22, 137] on div at bounding box center [26, 138] width 9 height 9
click at [29, 164] on div at bounding box center [26, 160] width 9 height 9
click at [62, 395] on circle at bounding box center [62, 498] width 1 height 1
click at [19, 395] on icon at bounding box center [21, 502] width 11 height 11
click at [25, 139] on div at bounding box center [26, 138] width 9 height 9
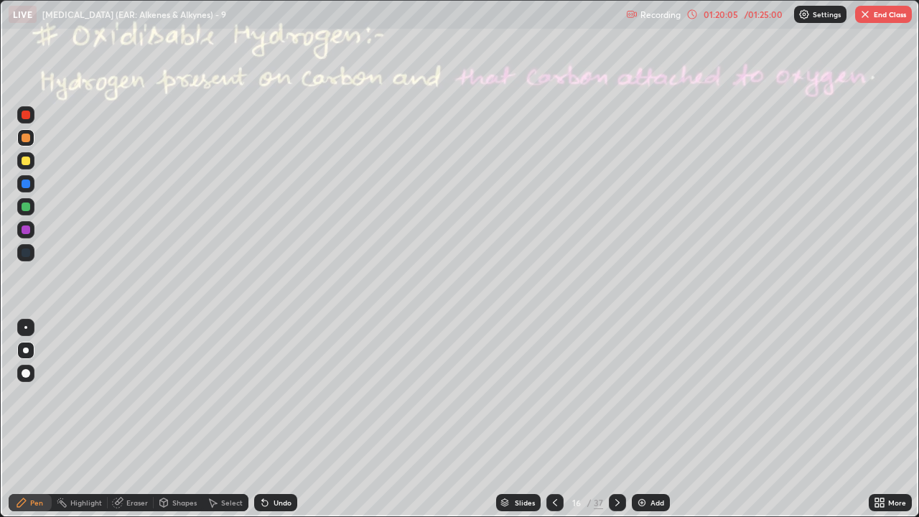
click at [279, 395] on div "Undo" at bounding box center [282, 502] width 18 height 7
click at [284, 395] on div "Undo" at bounding box center [282, 502] width 18 height 7
click at [27, 118] on div at bounding box center [26, 115] width 9 height 9
click at [268, 395] on icon at bounding box center [264, 502] width 11 height 11
click at [273, 395] on div "Undo" at bounding box center [282, 502] width 18 height 7
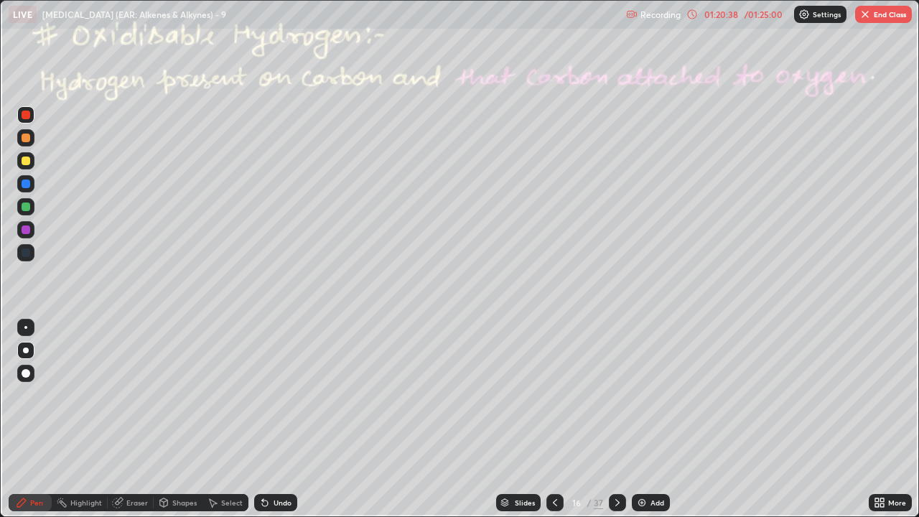
click at [273, 395] on div "Undo" at bounding box center [282, 502] width 18 height 7
click at [26, 141] on div at bounding box center [26, 138] width 9 height 9
click at [24, 158] on div at bounding box center [26, 160] width 9 height 9
click at [23, 137] on div at bounding box center [26, 138] width 9 height 9
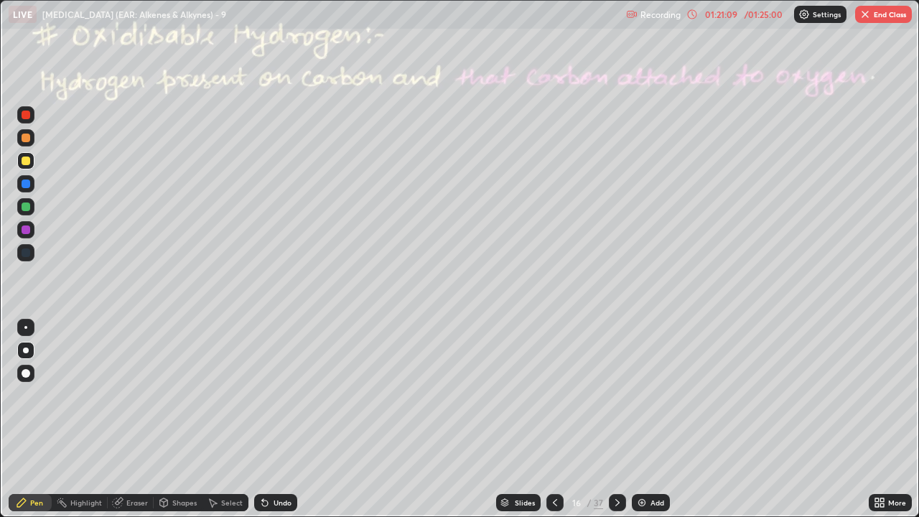
click at [26, 137] on div at bounding box center [26, 138] width 9 height 9
click at [24, 117] on div at bounding box center [26, 115] width 9 height 9
click at [23, 140] on div at bounding box center [26, 138] width 9 height 9
click at [27, 113] on div at bounding box center [26, 115] width 9 height 9
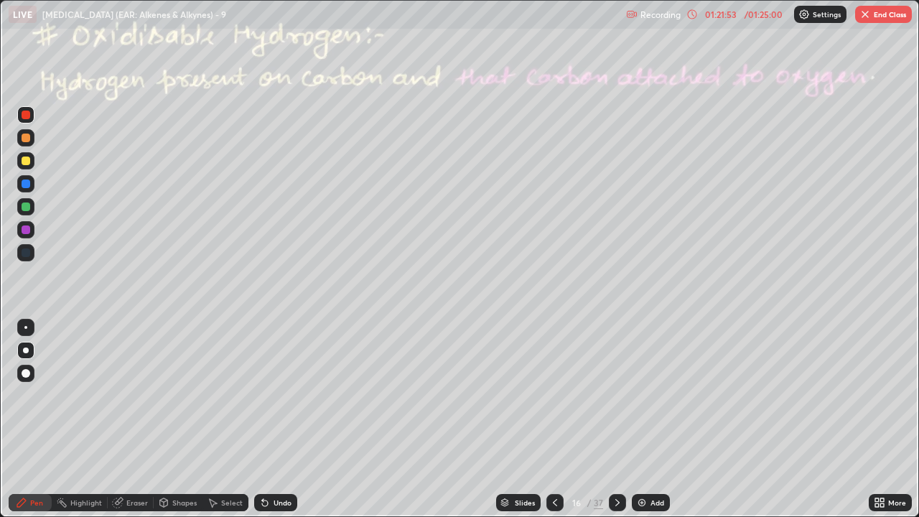
click at [26, 136] on div at bounding box center [26, 138] width 9 height 9
click at [60, 395] on circle at bounding box center [60, 497] width 1 height 1
click at [20, 395] on icon at bounding box center [21, 502] width 9 height 9
click at [616, 395] on icon at bounding box center [617, 502] width 11 height 11
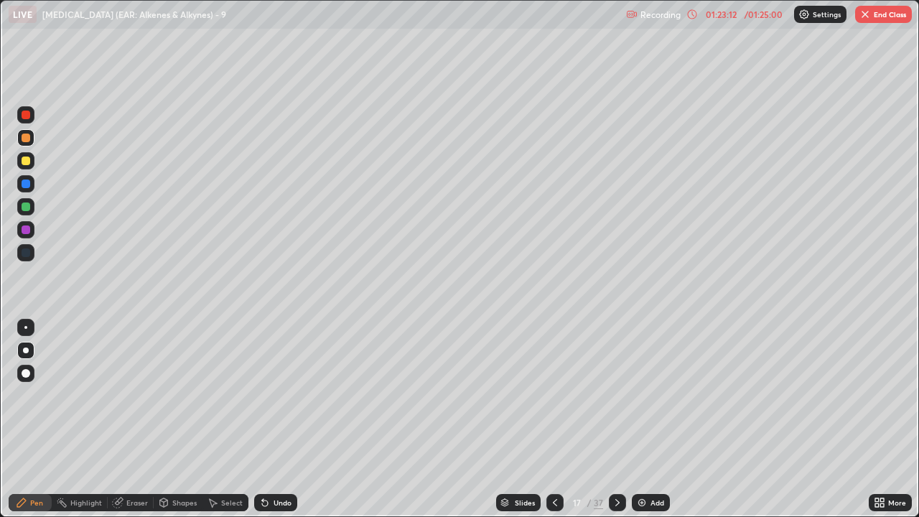
click at [27, 116] on div at bounding box center [26, 115] width 9 height 9
click at [28, 157] on div at bounding box center [26, 160] width 9 height 9
click at [284, 395] on div "Undo" at bounding box center [282, 502] width 18 height 7
click at [24, 138] on div at bounding box center [26, 138] width 9 height 9
click at [27, 159] on div at bounding box center [26, 160] width 9 height 9
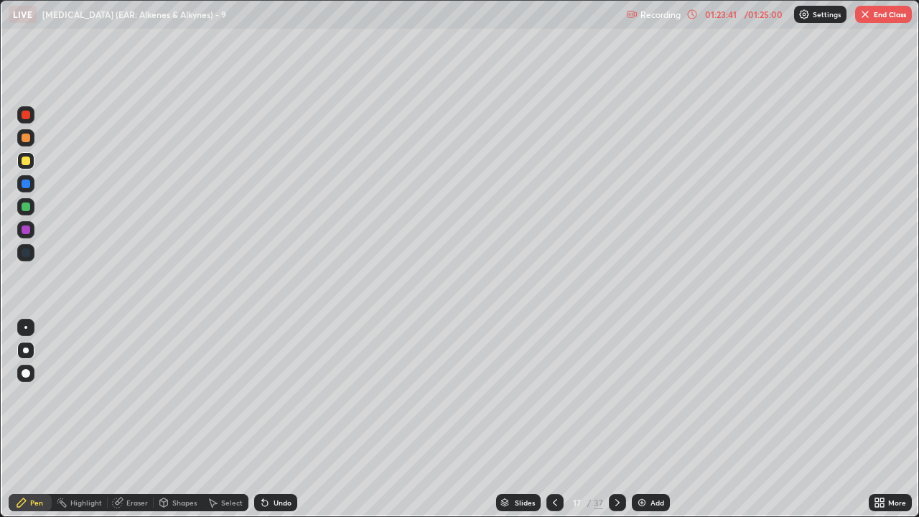
click at [23, 114] on div at bounding box center [26, 115] width 9 height 9
click at [24, 141] on div at bounding box center [26, 138] width 9 height 9
click at [719, 14] on div "01:24:38" at bounding box center [721, 14] width 40 height 9
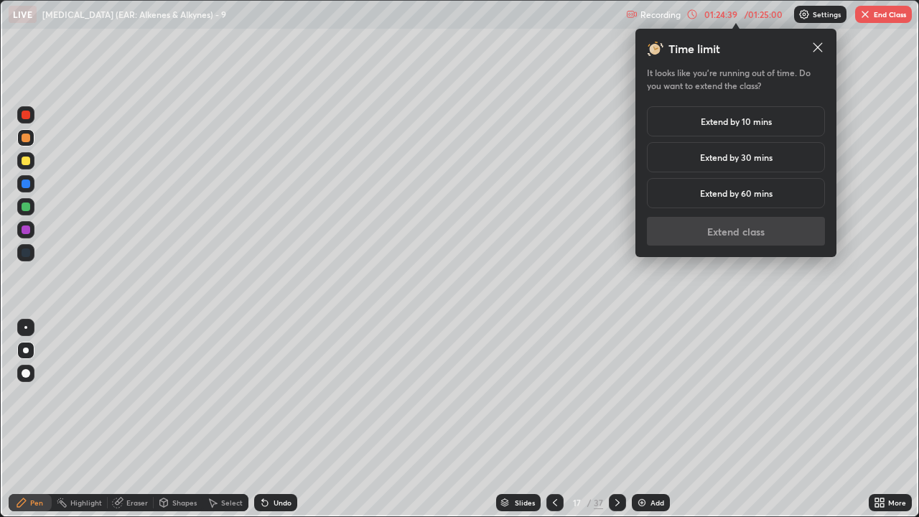
click at [724, 121] on h5 "Extend by 10 mins" at bounding box center [736, 121] width 71 height 13
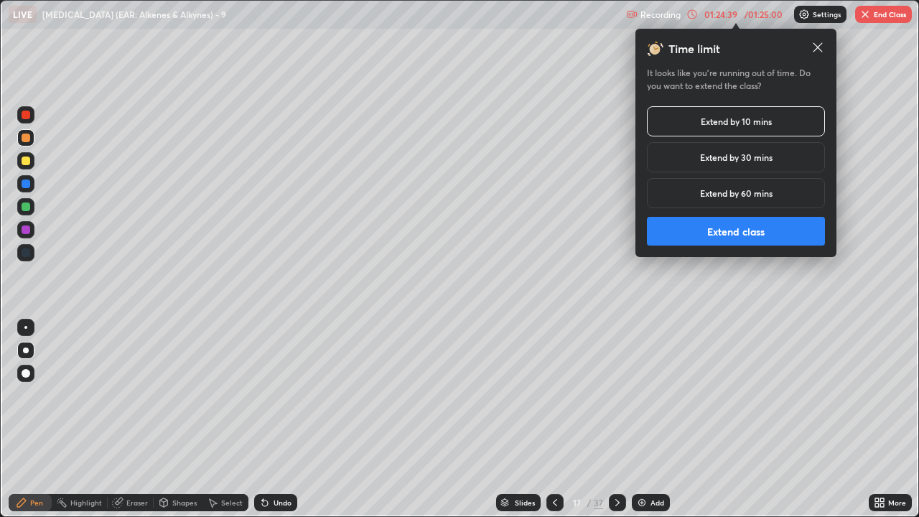
click at [710, 230] on button "Extend class" at bounding box center [736, 231] width 178 height 29
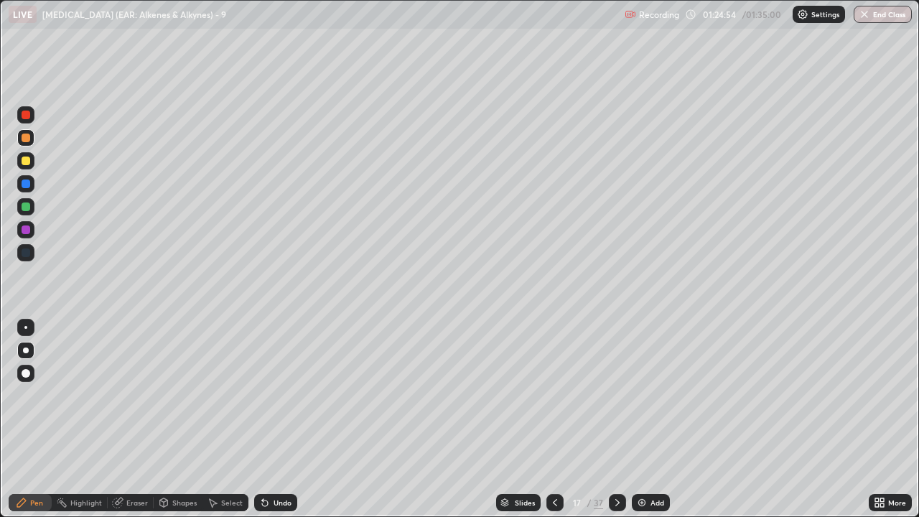
click at [279, 395] on div "Undo" at bounding box center [282, 502] width 18 height 7
click at [273, 395] on div "Undo" at bounding box center [282, 502] width 18 height 7
click at [283, 395] on div "Undo" at bounding box center [282, 502] width 18 height 7
click at [288, 395] on div "Undo" at bounding box center [282, 502] width 18 height 7
click at [287, 395] on div "Undo" at bounding box center [275, 502] width 43 height 17
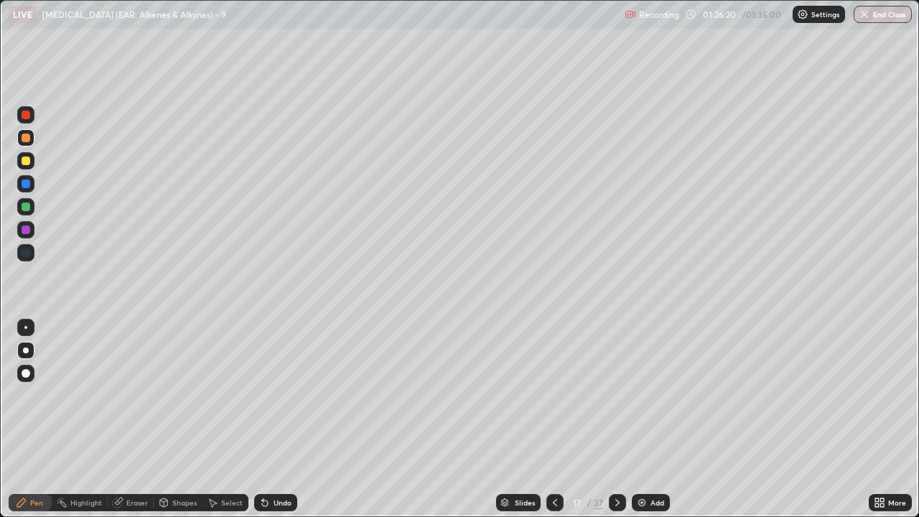
click at [26, 114] on div at bounding box center [26, 115] width 9 height 9
click at [23, 139] on div at bounding box center [26, 138] width 9 height 9
click at [617, 395] on icon at bounding box center [617, 502] width 4 height 7
click at [24, 136] on div at bounding box center [26, 138] width 9 height 9
click at [24, 161] on div at bounding box center [26, 160] width 9 height 9
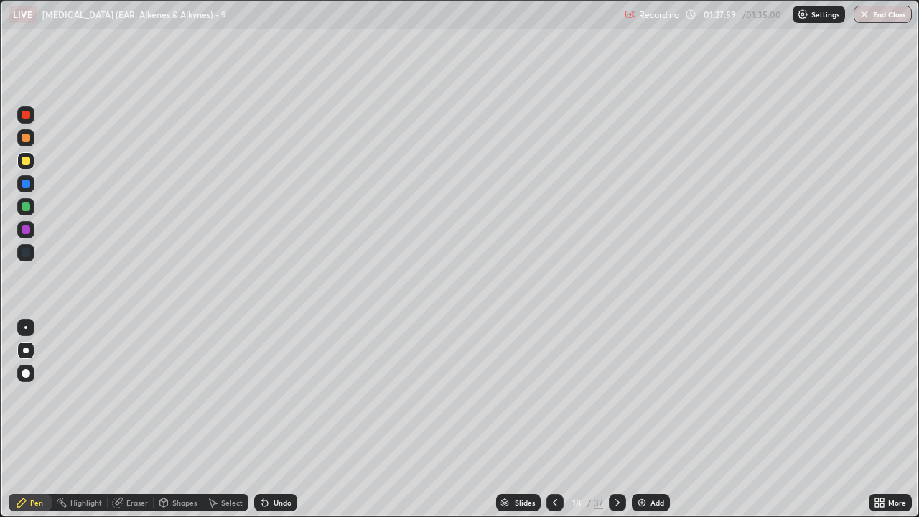
click at [25, 116] on div at bounding box center [26, 115] width 9 height 9
click at [276, 395] on div "Undo" at bounding box center [282, 502] width 18 height 7
click at [25, 140] on div at bounding box center [26, 138] width 9 height 9
click at [275, 395] on div "Undo" at bounding box center [282, 502] width 18 height 7
click at [268, 395] on icon at bounding box center [264, 502] width 11 height 11
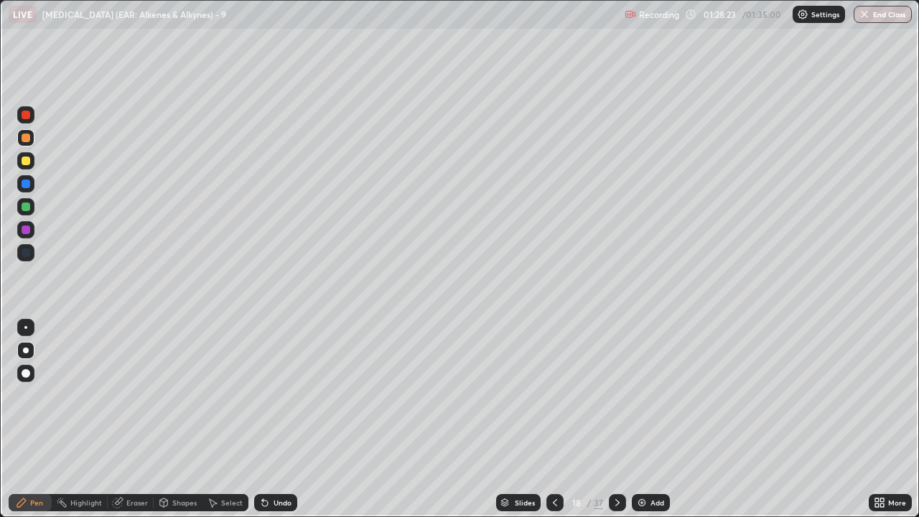
click at [273, 395] on div "Undo" at bounding box center [282, 502] width 18 height 7
click at [23, 112] on div at bounding box center [26, 115] width 9 height 9
click at [22, 137] on div at bounding box center [26, 138] width 9 height 9
click at [289, 395] on div "Undo" at bounding box center [282, 502] width 18 height 7
click at [23, 164] on div at bounding box center [26, 160] width 9 height 9
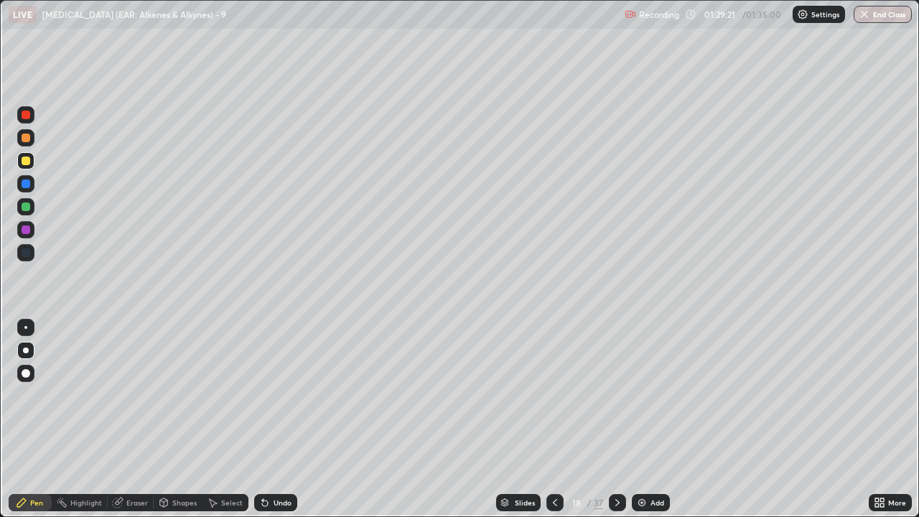
click at [276, 395] on div "Undo" at bounding box center [282, 502] width 18 height 7
click at [23, 141] on div at bounding box center [25, 137] width 17 height 17
click at [24, 116] on div at bounding box center [26, 115] width 9 height 9
click at [24, 137] on div at bounding box center [26, 138] width 9 height 9
click at [26, 162] on div at bounding box center [26, 160] width 9 height 9
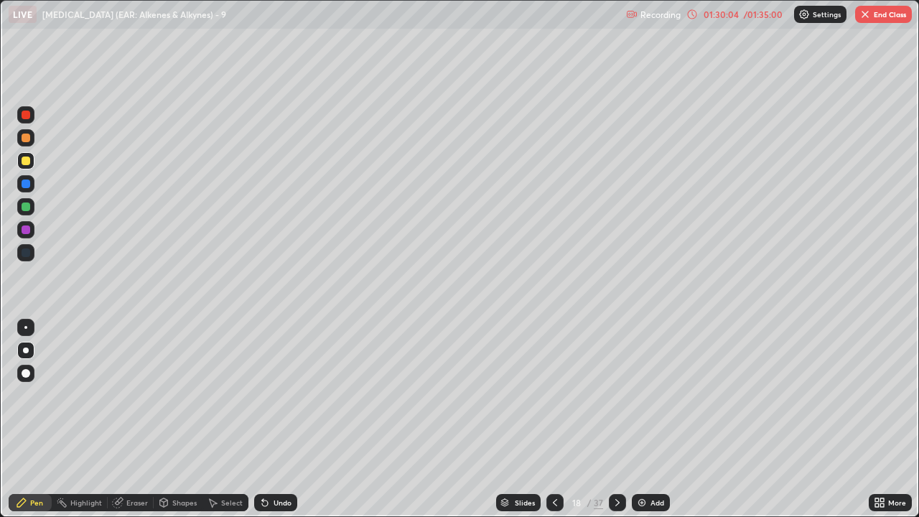
click at [25, 140] on div at bounding box center [26, 138] width 9 height 9
click at [83, 395] on div "Highlight" at bounding box center [86, 502] width 32 height 7
click at [32, 395] on div "Pen" at bounding box center [30, 502] width 43 height 17
click at [278, 395] on div "Undo" at bounding box center [275, 502] width 43 height 17
click at [279, 395] on div "Undo" at bounding box center [282, 502] width 18 height 7
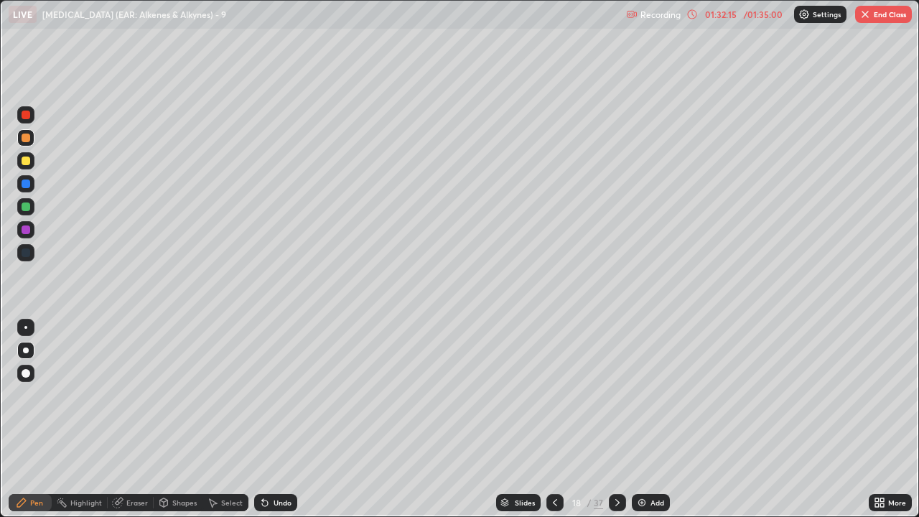
click at [614, 395] on div at bounding box center [617, 502] width 17 height 17
click at [554, 395] on icon at bounding box center [554, 502] width 11 height 11
click at [553, 395] on icon at bounding box center [554, 502] width 11 height 11
click at [616, 395] on icon at bounding box center [617, 502] width 11 height 11
click at [553, 395] on icon at bounding box center [554, 502] width 11 height 11
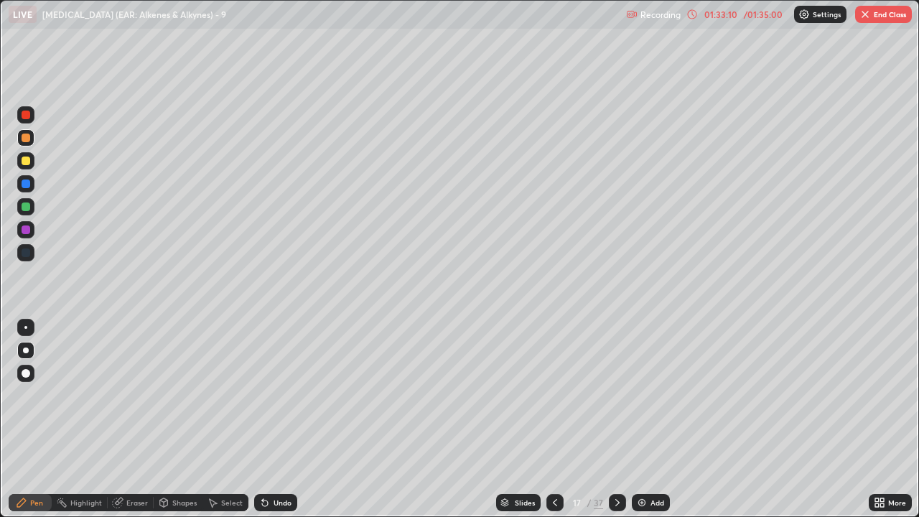
click at [549, 395] on icon at bounding box center [554, 502] width 11 height 11
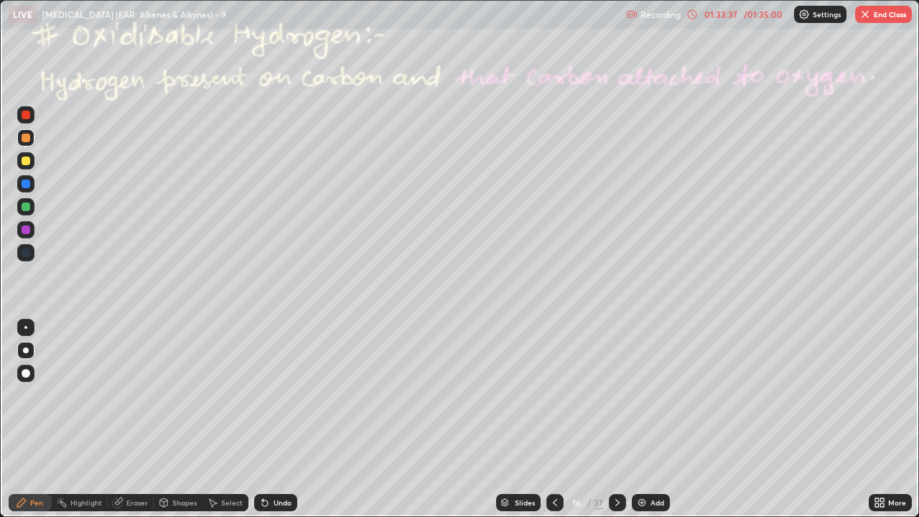
click at [553, 395] on icon at bounding box center [555, 502] width 4 height 7
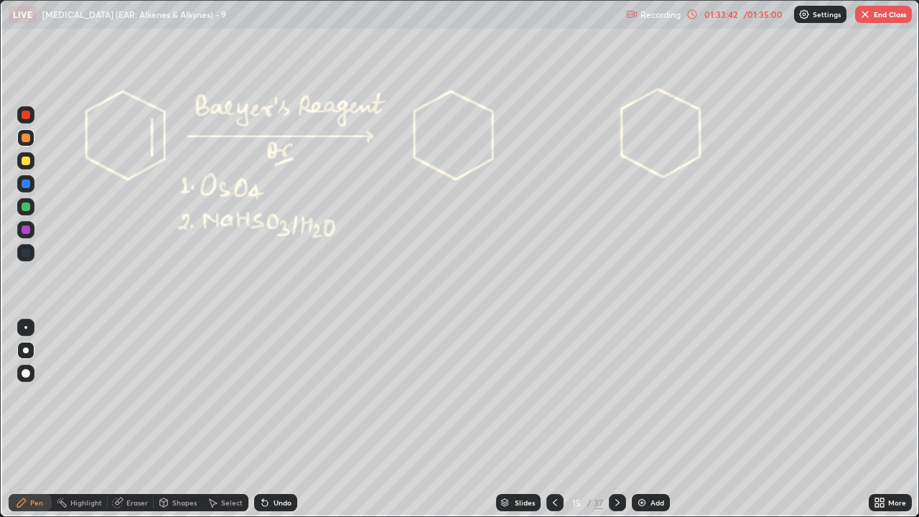
click at [554, 395] on icon at bounding box center [554, 502] width 11 height 11
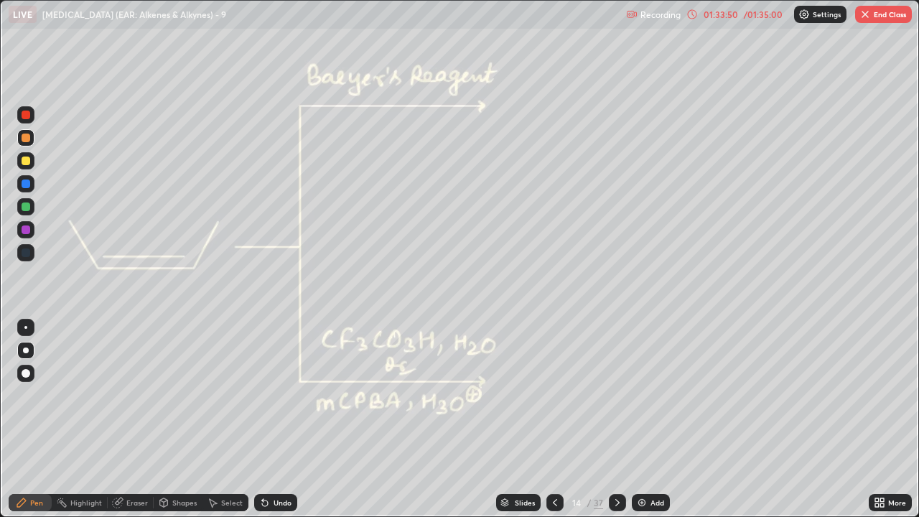
click at [553, 395] on icon at bounding box center [555, 502] width 4 height 7
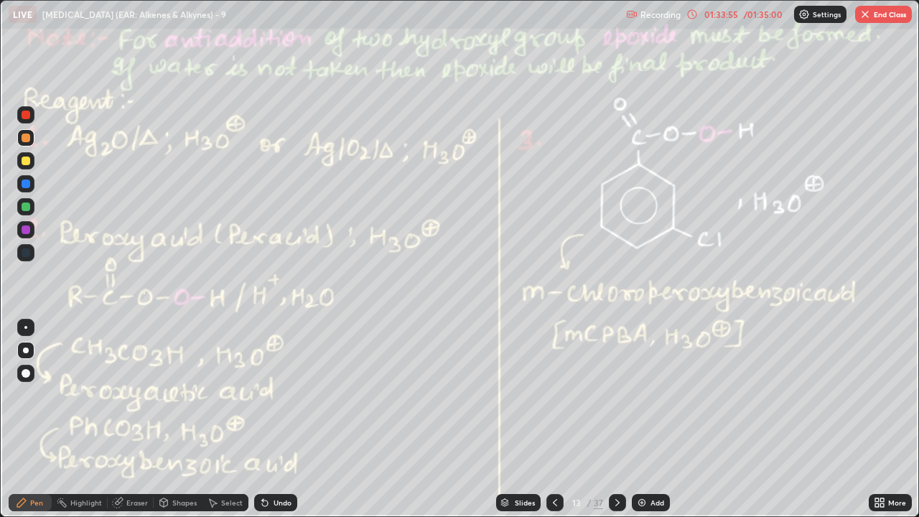
click at [553, 395] on icon at bounding box center [554, 502] width 11 height 11
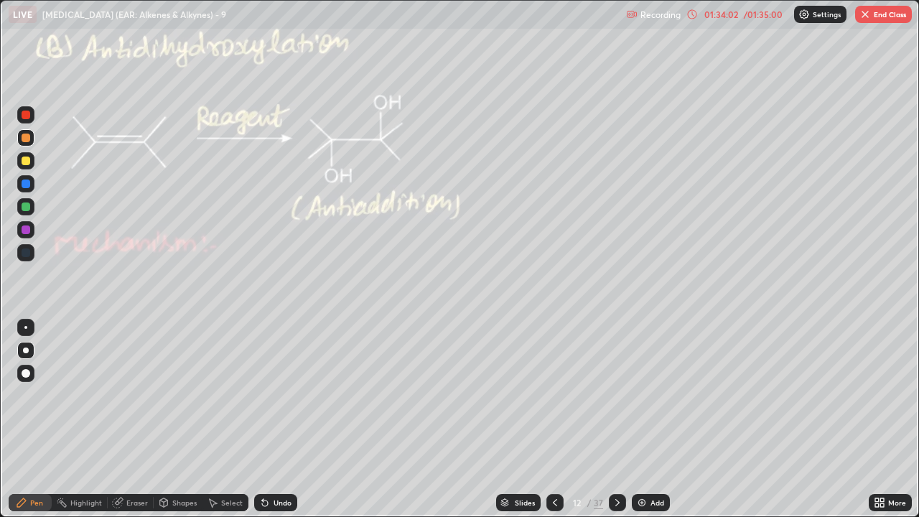
click at [614, 395] on icon at bounding box center [617, 502] width 11 height 11
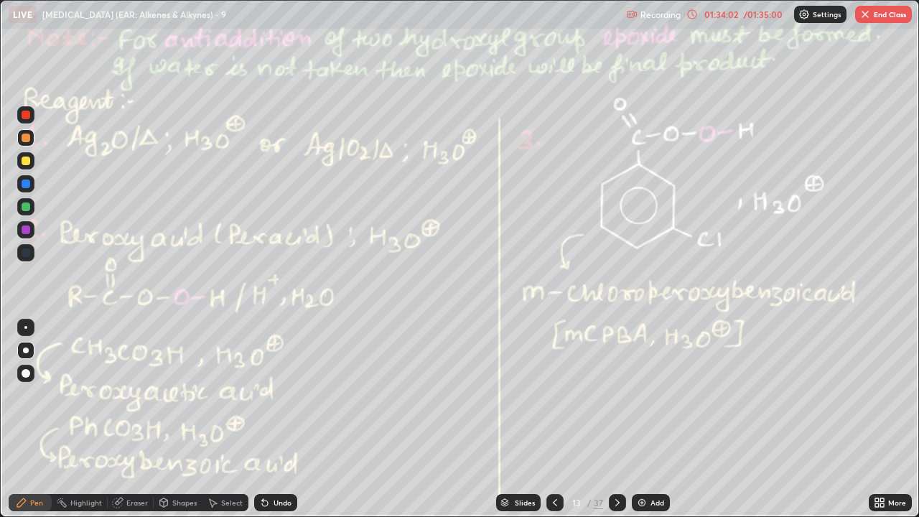
click at [614, 395] on icon at bounding box center [617, 502] width 11 height 11
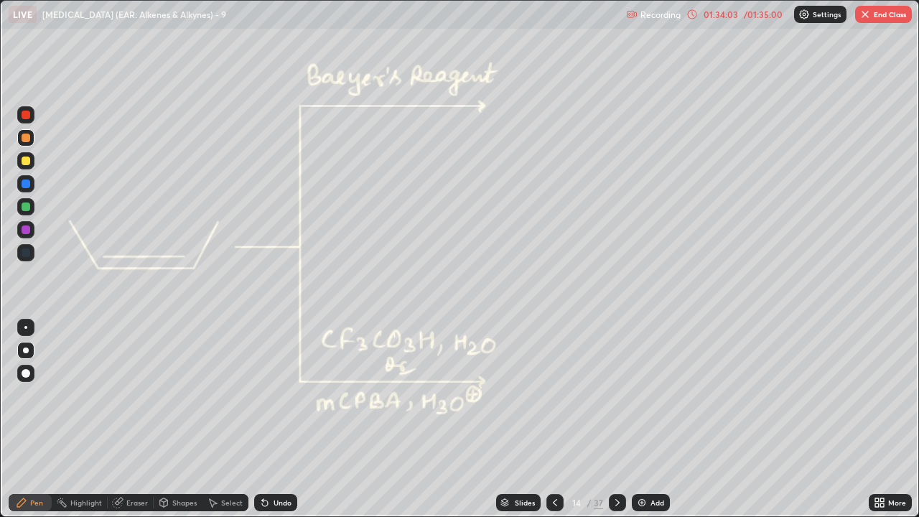
click at [616, 395] on icon at bounding box center [617, 502] width 11 height 11
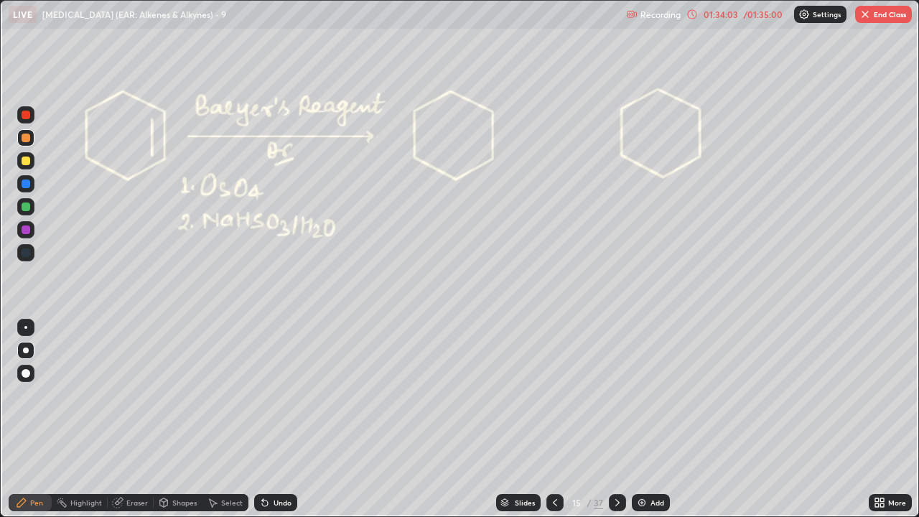
click at [611, 395] on div at bounding box center [617, 502] width 17 height 17
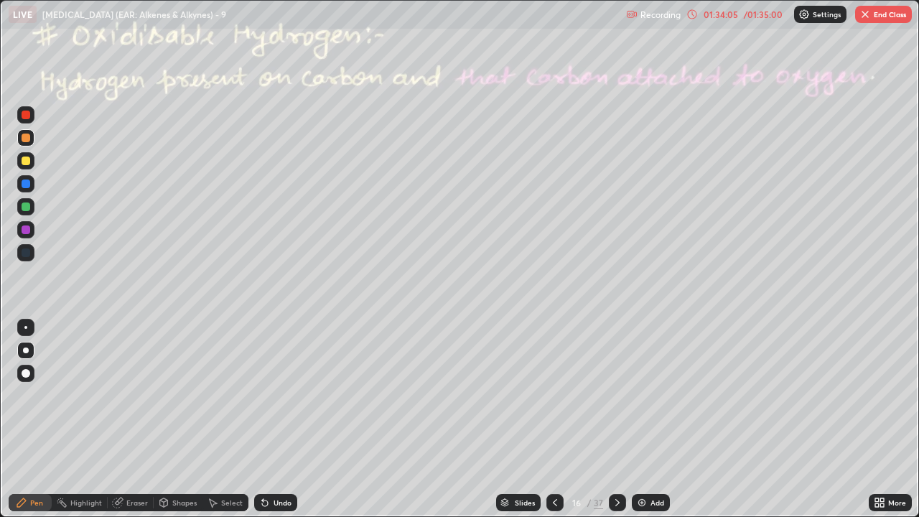
click at [614, 395] on icon at bounding box center [617, 502] width 11 height 11
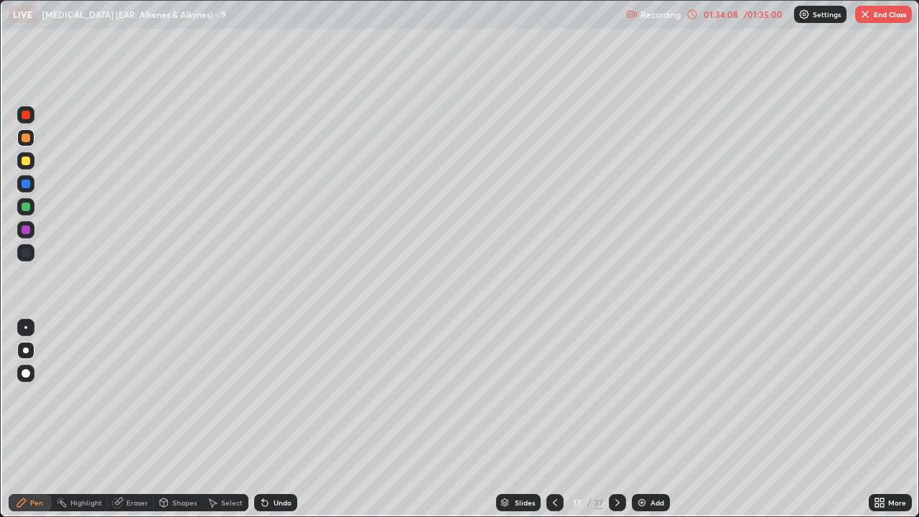
click at [546, 395] on div at bounding box center [554, 502] width 17 height 17
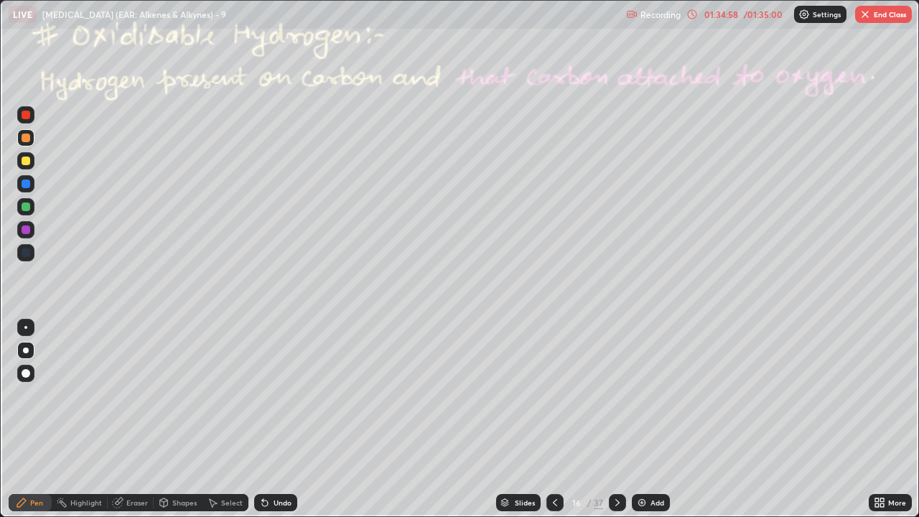
click at [616, 395] on icon at bounding box center [617, 502] width 11 height 11
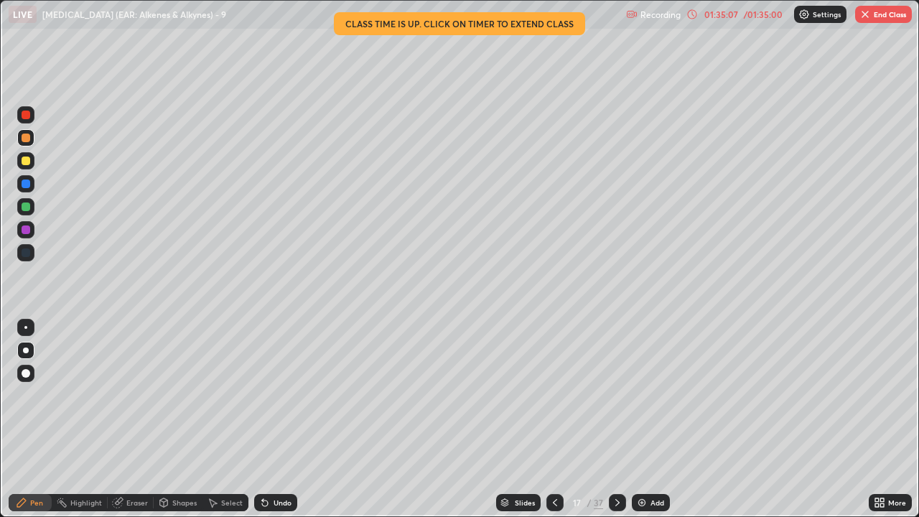
click at [614, 395] on div at bounding box center [617, 502] width 17 height 29
click at [617, 395] on icon at bounding box center [617, 502] width 11 height 11
click at [553, 395] on icon at bounding box center [554, 502] width 11 height 11
click at [552, 395] on icon at bounding box center [554, 502] width 11 height 11
click at [556, 395] on icon at bounding box center [554, 502] width 11 height 11
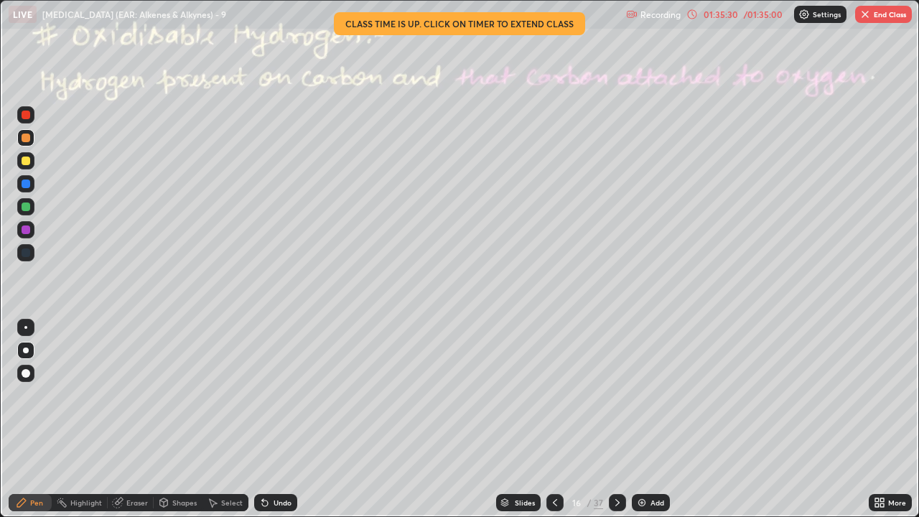
click at [553, 395] on icon at bounding box center [554, 502] width 11 height 11
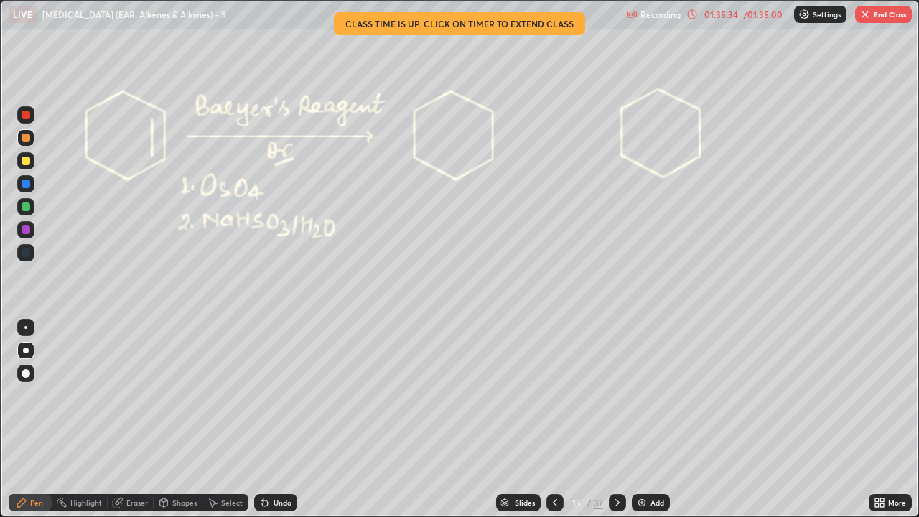
click at [553, 395] on icon at bounding box center [554, 502] width 11 height 11
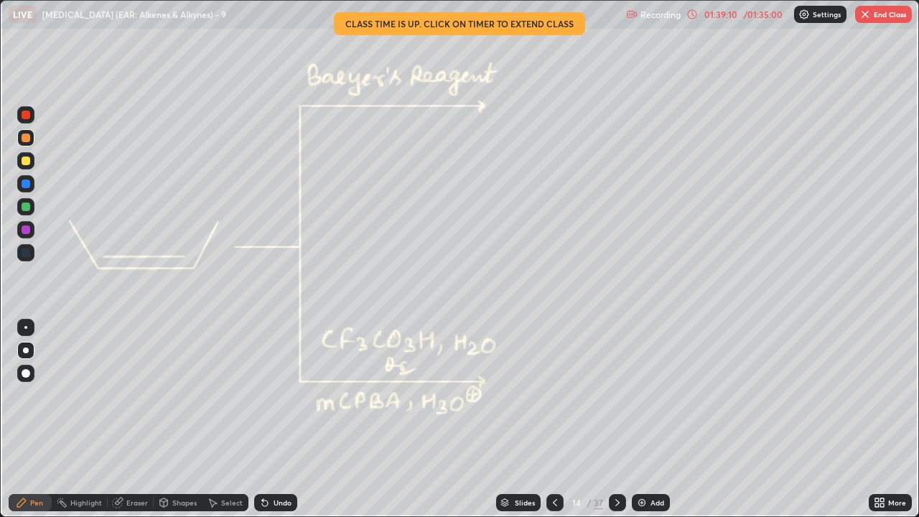
click at [877, 14] on button "End Class" at bounding box center [883, 14] width 57 height 17
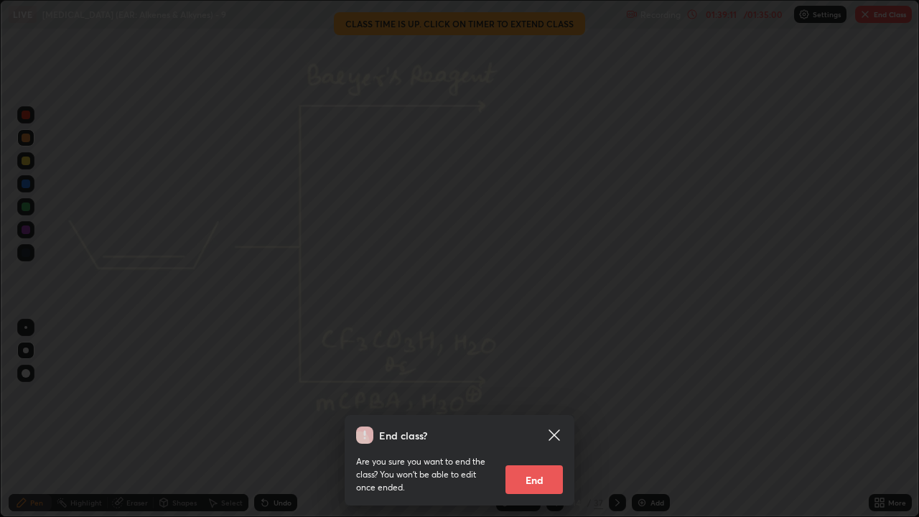
click at [546, 395] on button "End" at bounding box center [533, 479] width 57 height 29
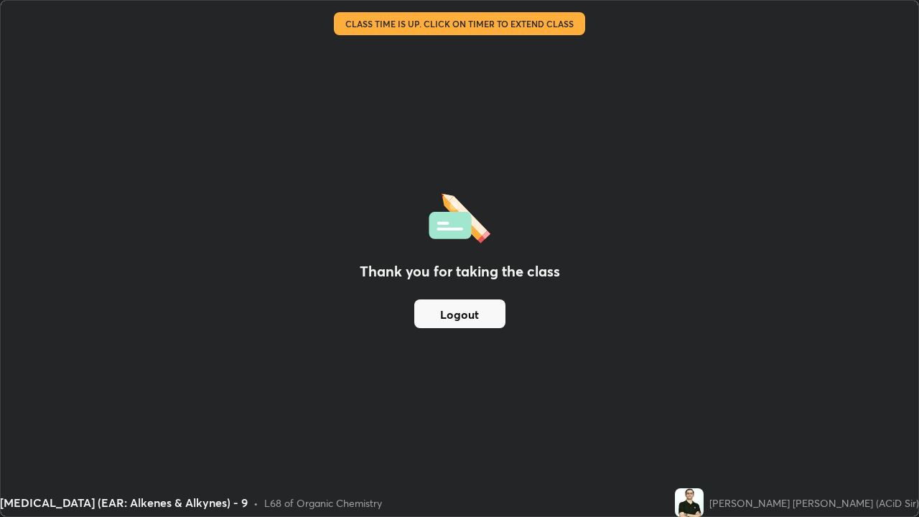
click at [485, 317] on button "Logout" at bounding box center [459, 313] width 91 height 29
